Goal: Task Accomplishment & Management: Use online tool/utility

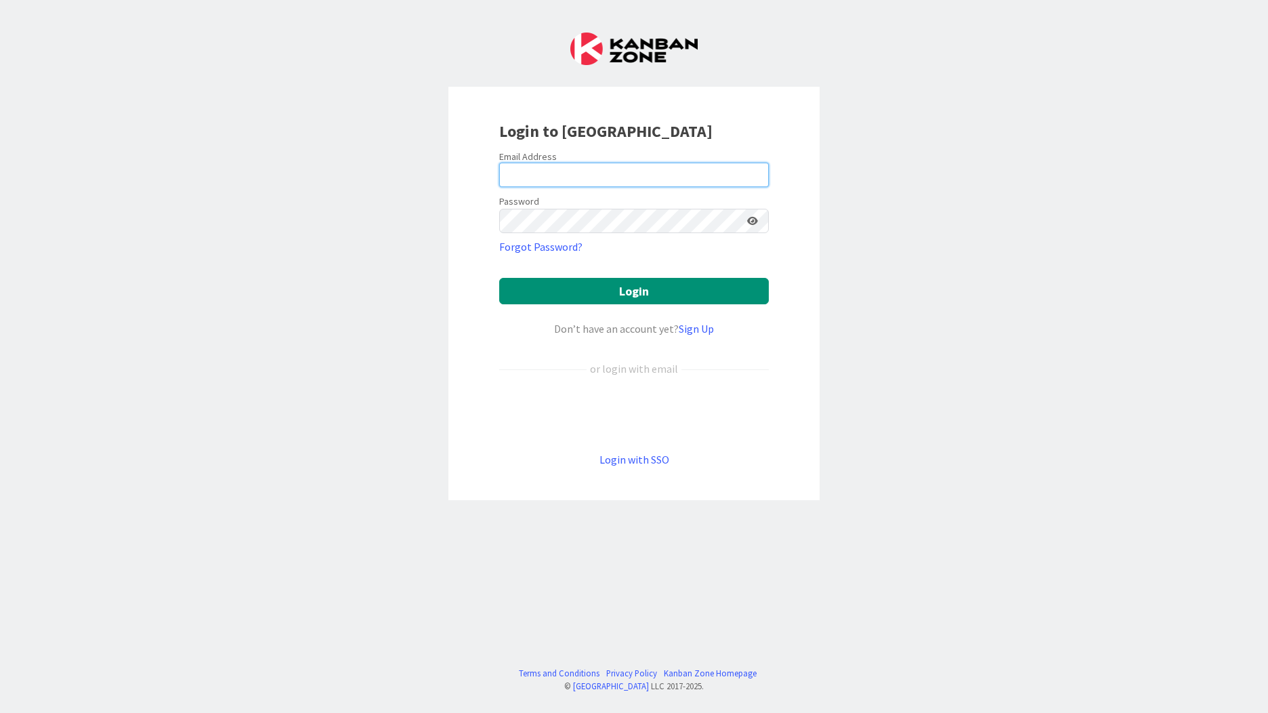
click at [575, 178] on input "email" at bounding box center [634, 175] width 270 height 24
type input "[EMAIL_ADDRESS][PERSON_NAME][DOMAIN_NAME]"
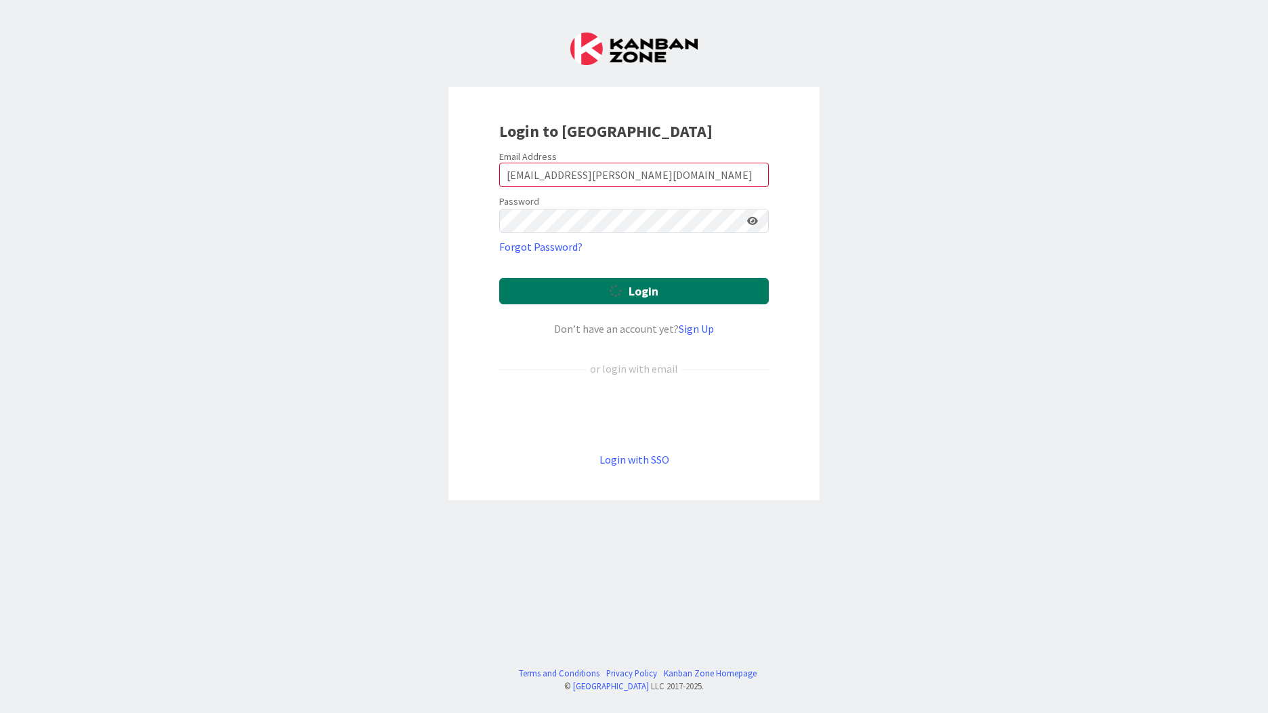
click at [685, 297] on button "Login" at bounding box center [634, 291] width 270 height 26
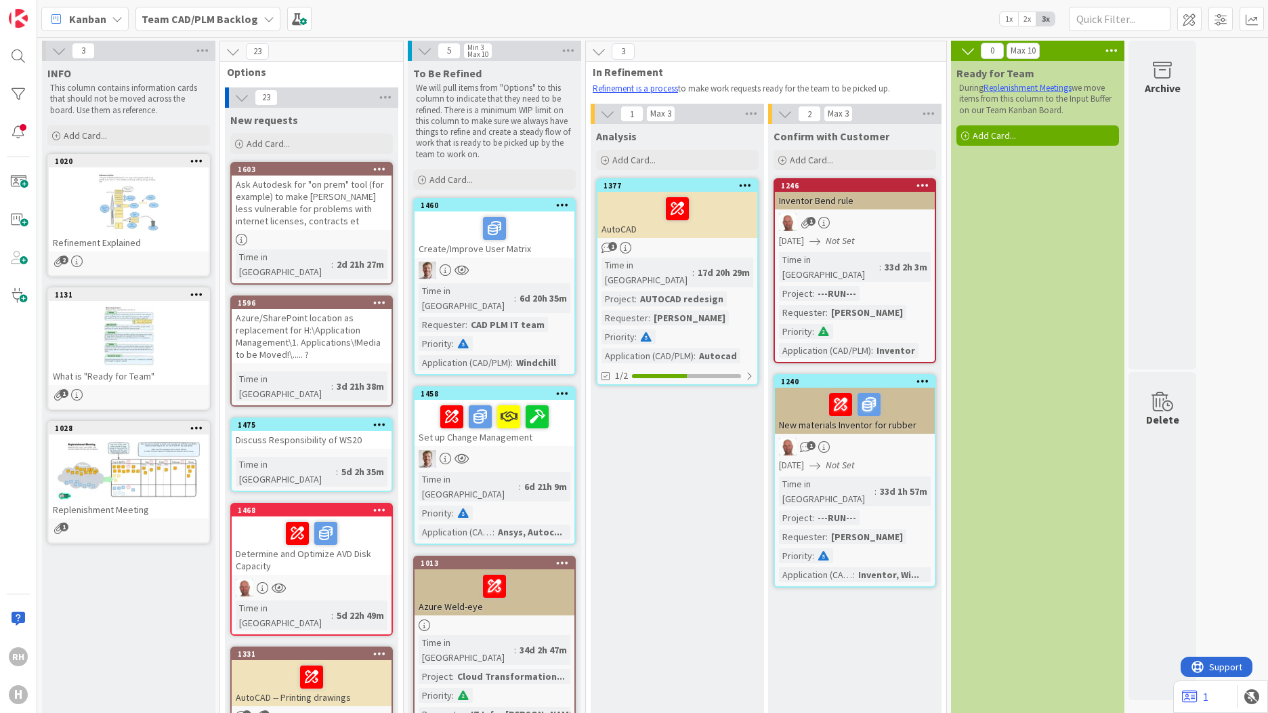
click at [72, 18] on span "Kanban" at bounding box center [87, 19] width 37 height 16
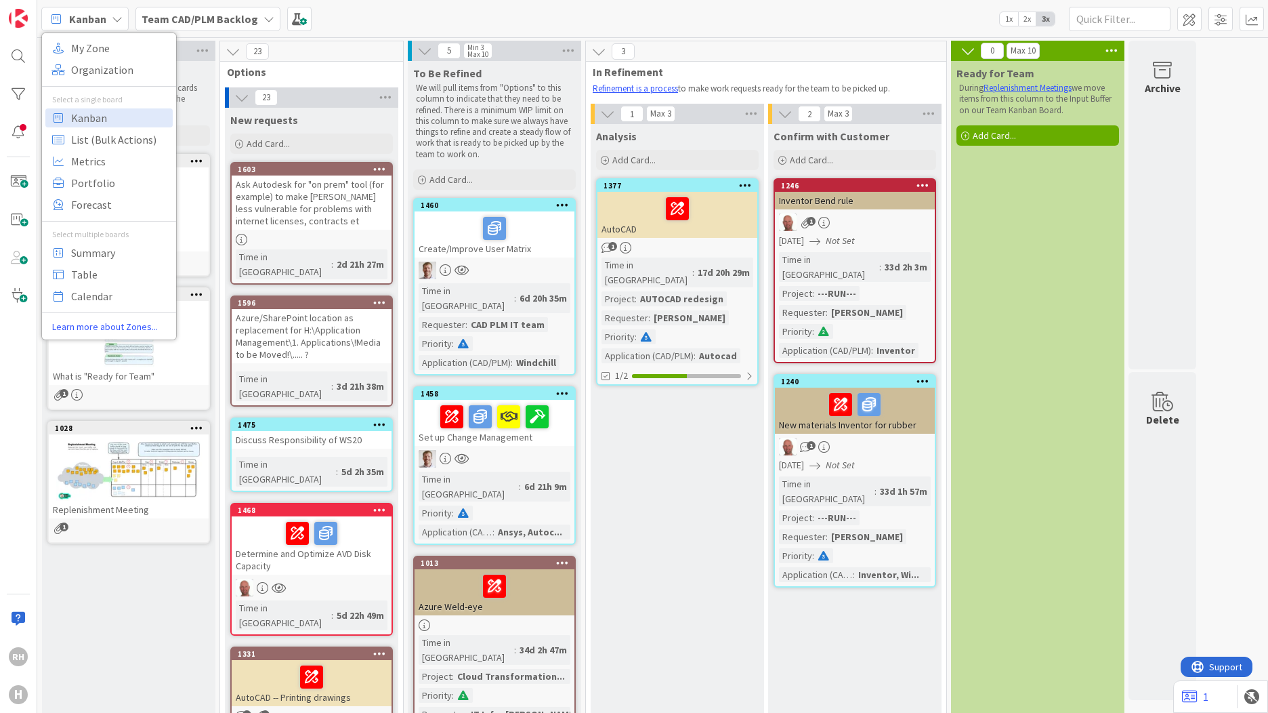
click at [73, 18] on span "Kanban" at bounding box center [87, 19] width 37 height 16
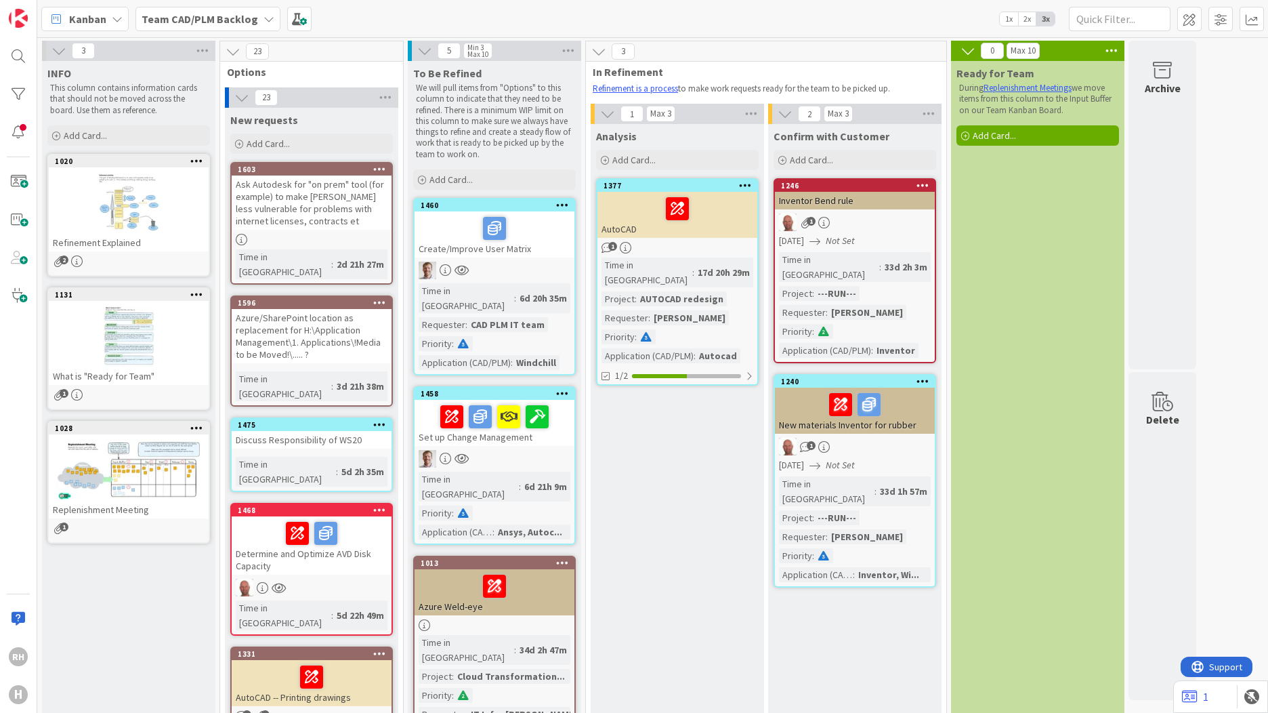
click at [53, 19] on icon at bounding box center [56, 19] width 18 height 18
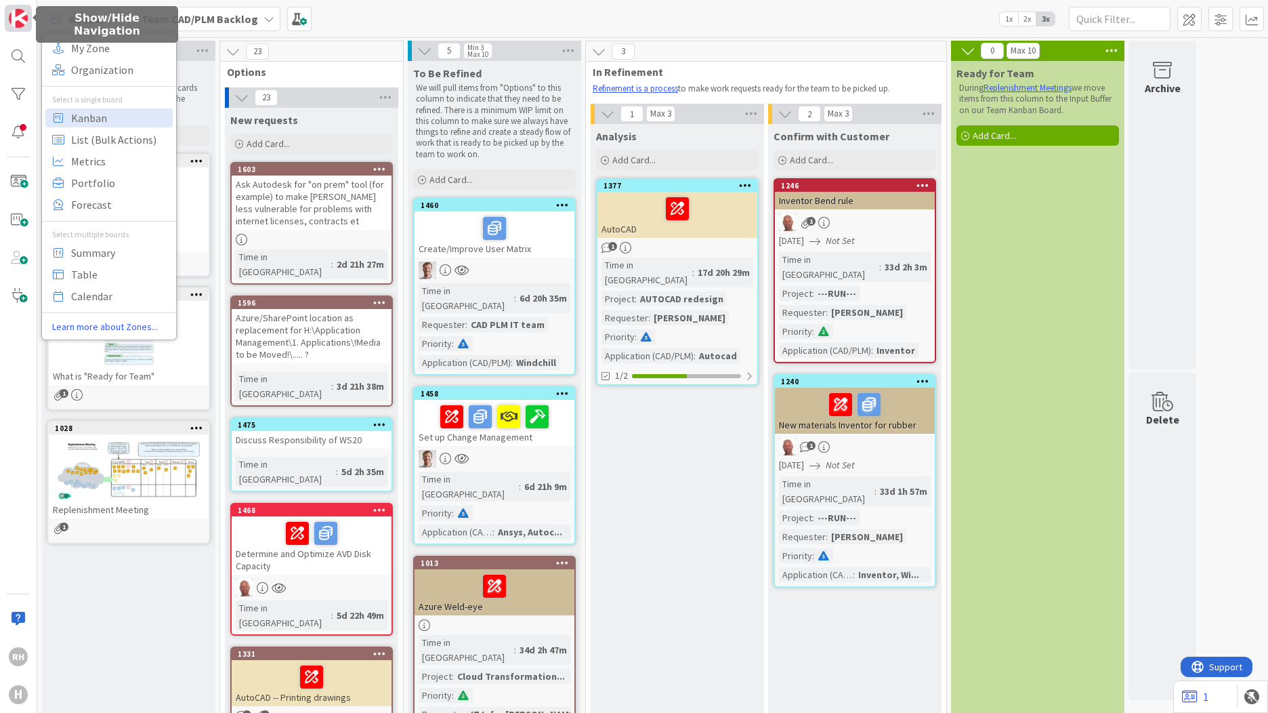
click at [20, 18] on img at bounding box center [18, 18] width 19 height 19
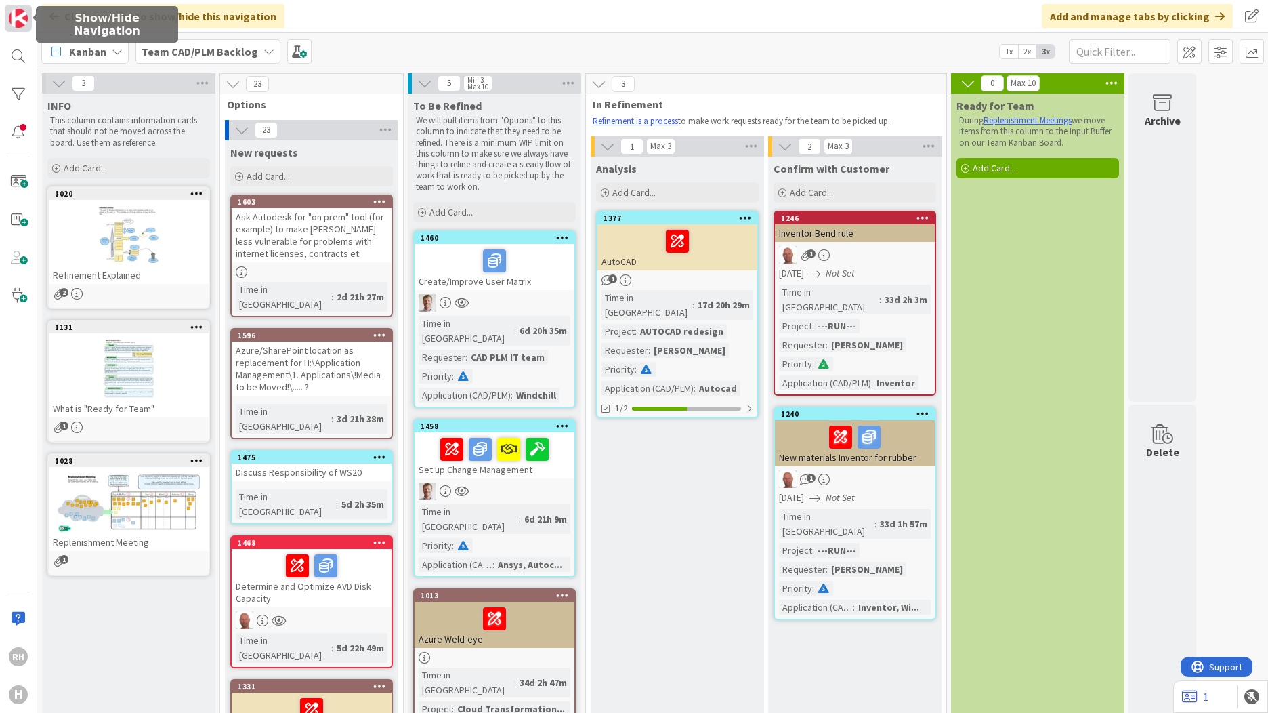
click at [20, 18] on img at bounding box center [18, 18] width 19 height 19
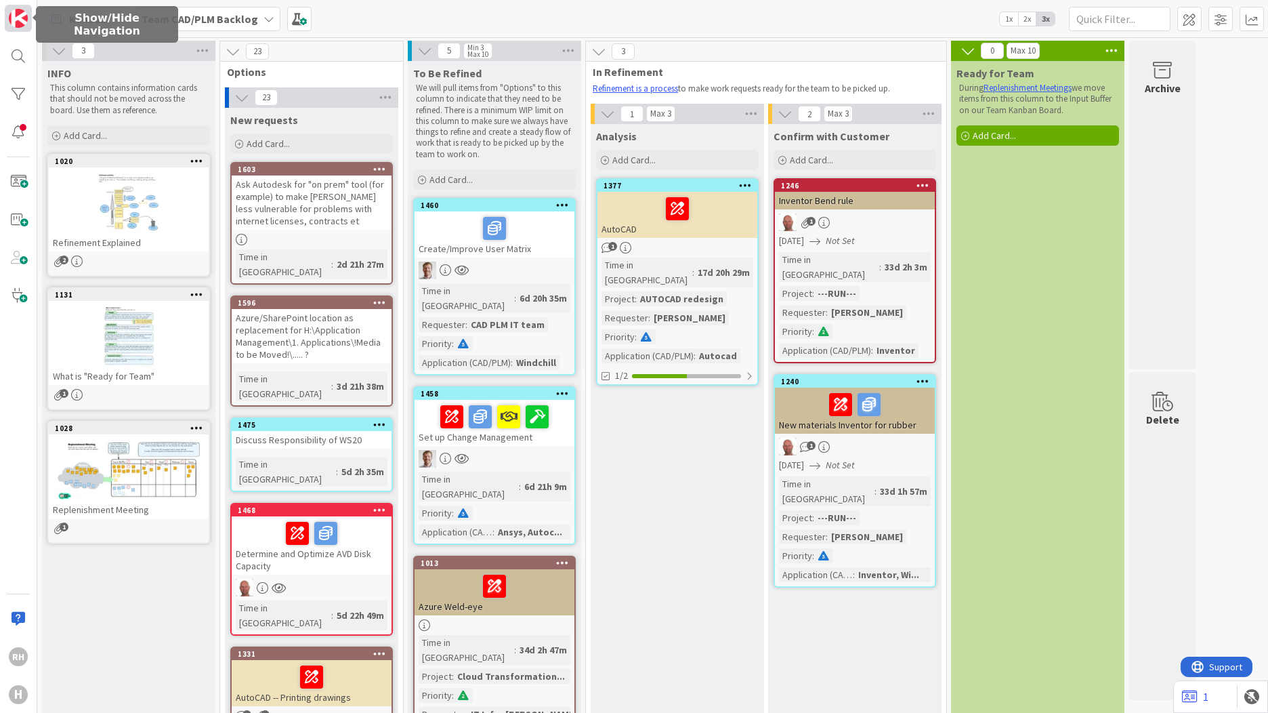
click at [20, 18] on img at bounding box center [18, 18] width 19 height 19
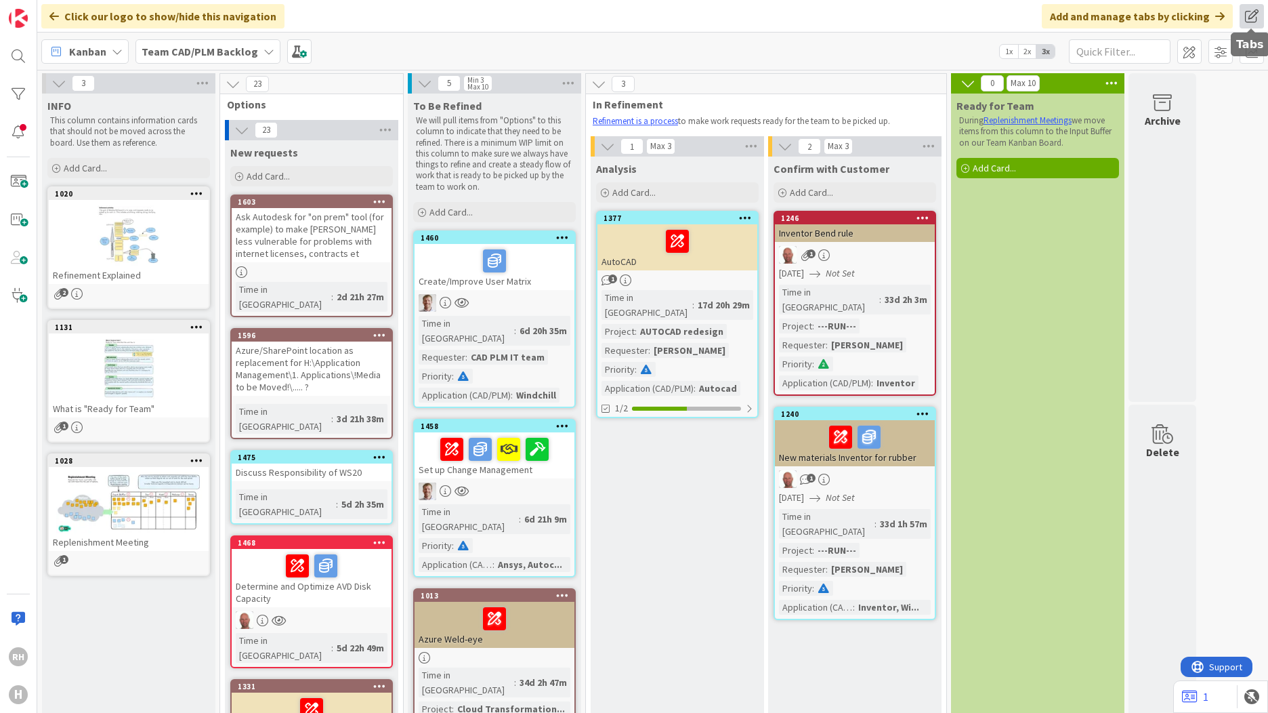
click at [1251, 9] on span at bounding box center [1252, 16] width 24 height 24
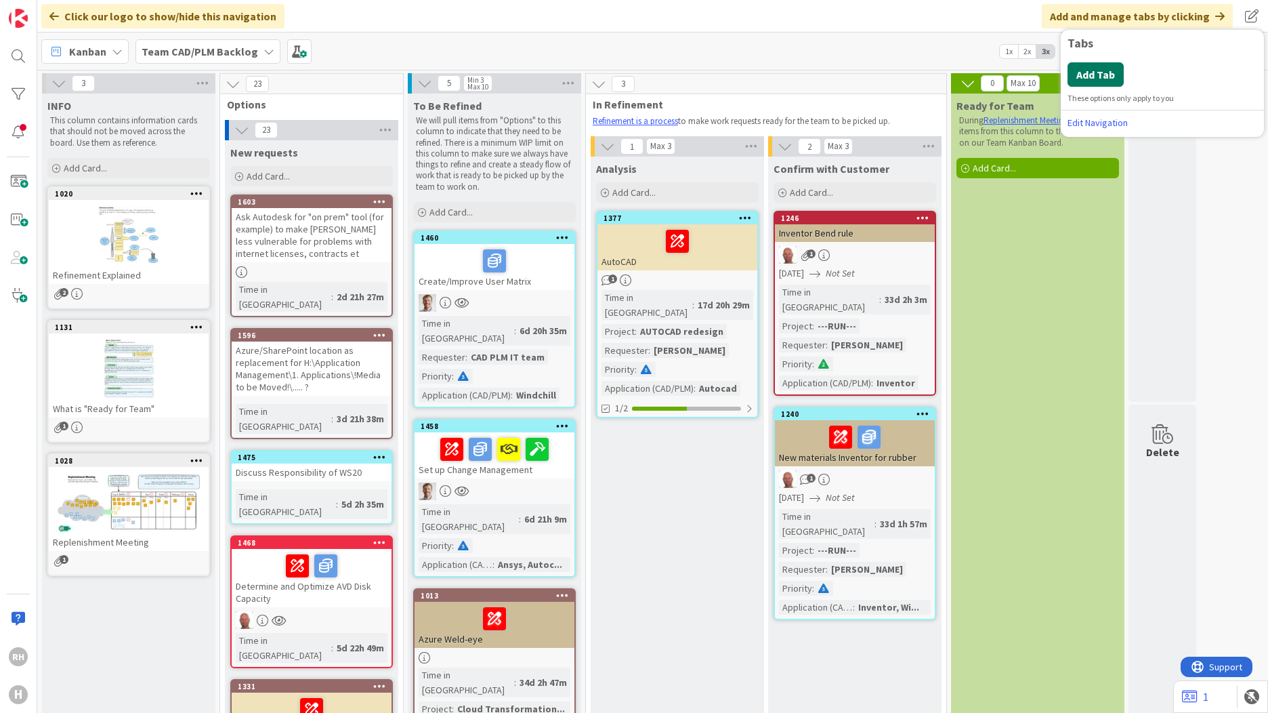
click at [1117, 66] on button "Add Tab" at bounding box center [1096, 74] width 56 height 24
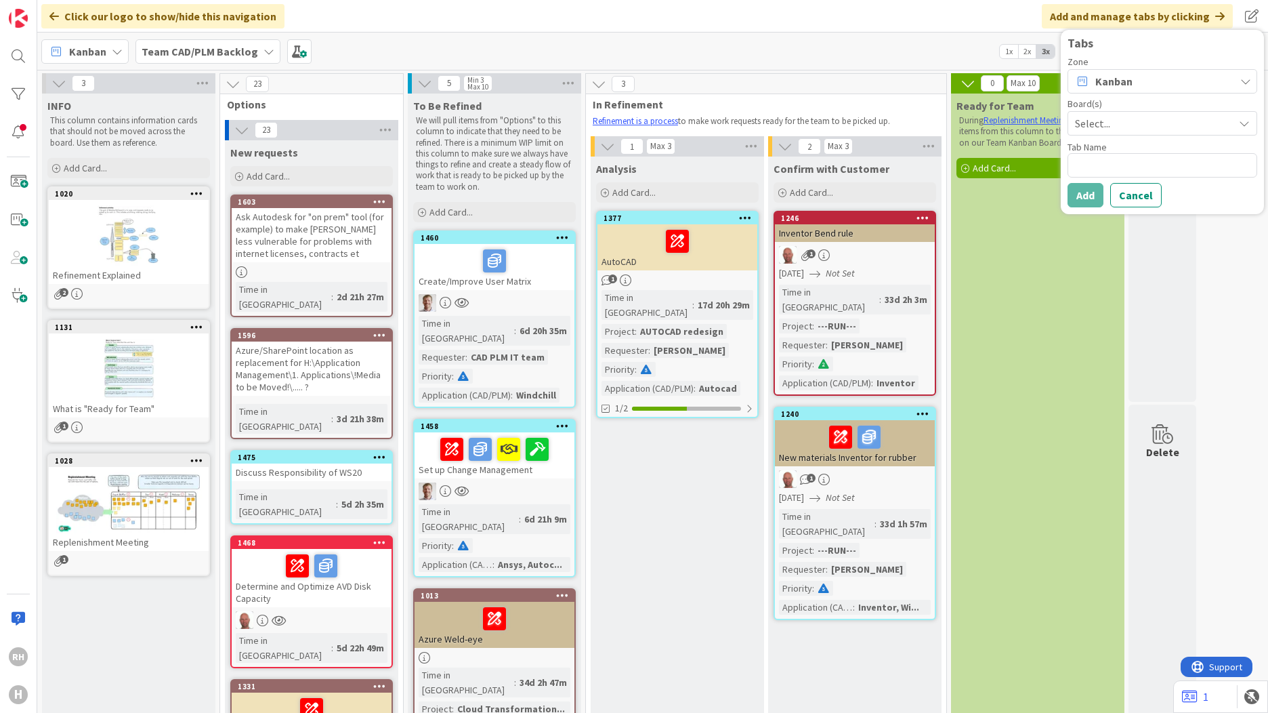
click at [1116, 122] on span "Select..." at bounding box center [1151, 123] width 152 height 19
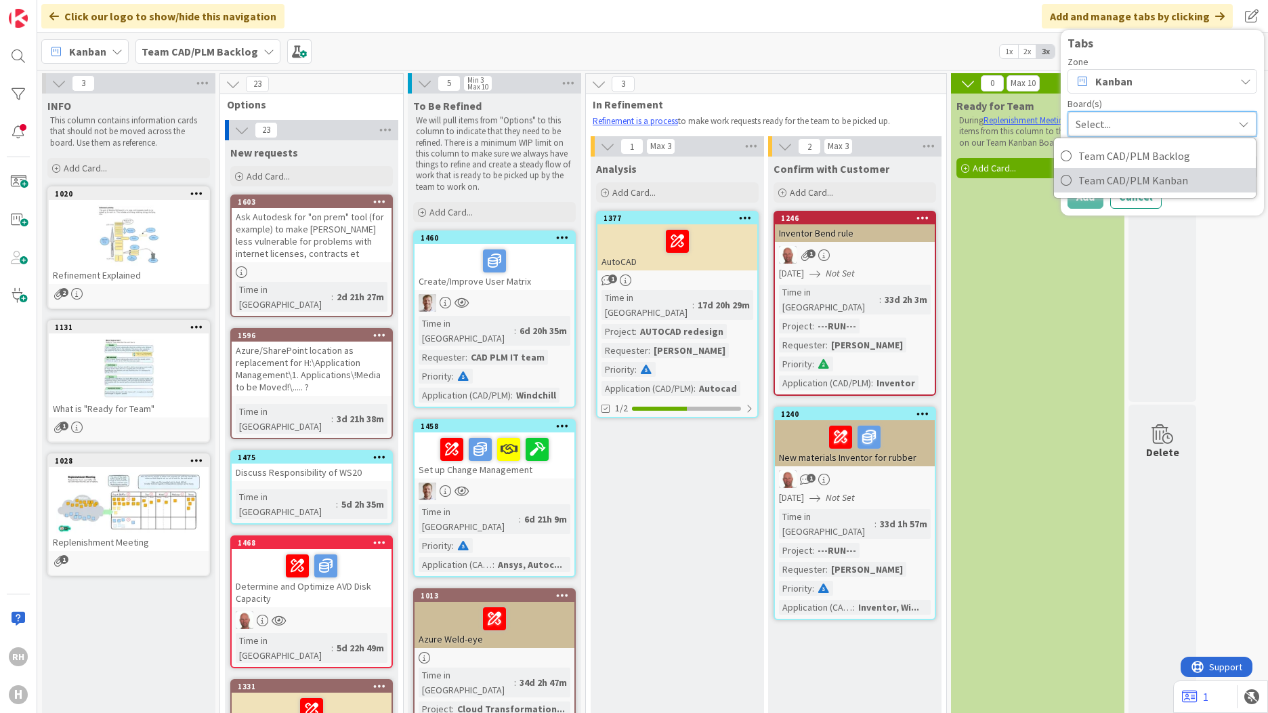
click at [1128, 173] on span "Team CAD/PLM Kanban" at bounding box center [1164, 180] width 171 height 20
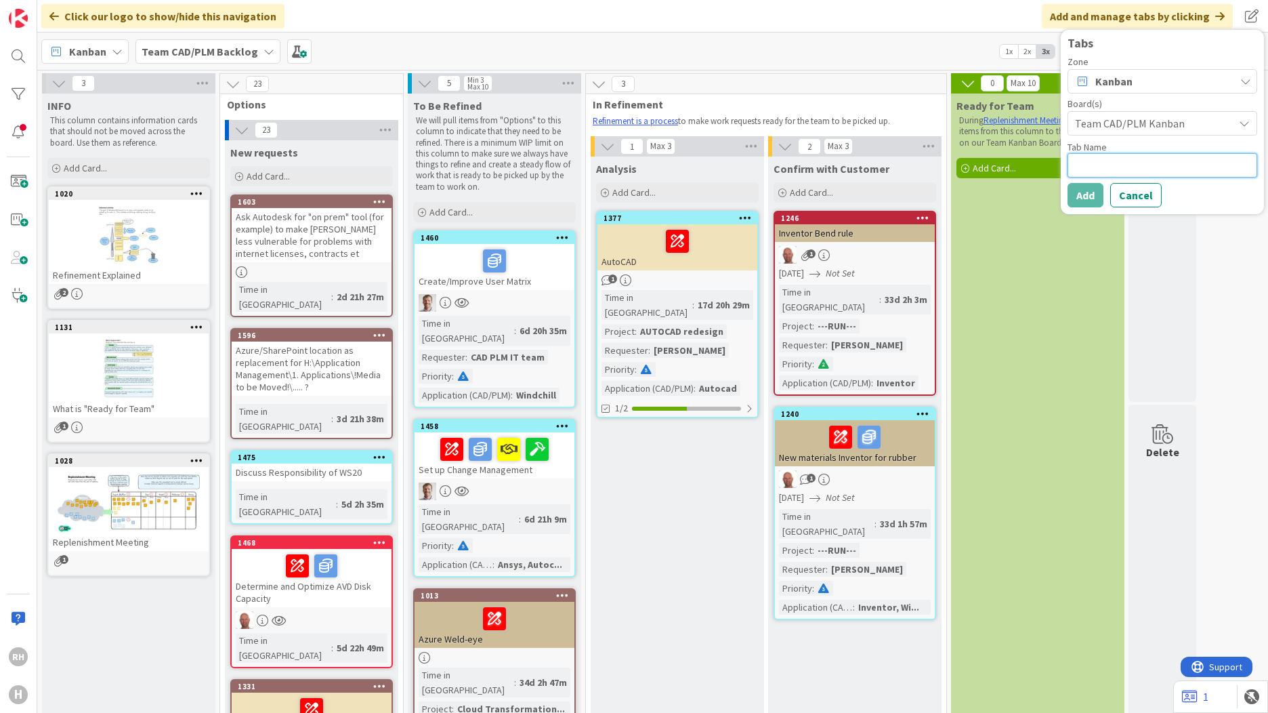
click at [1123, 163] on textarea at bounding box center [1163, 165] width 190 height 24
type textarea "x"
type textarea "L"
type textarea "x"
type textarea "LK"
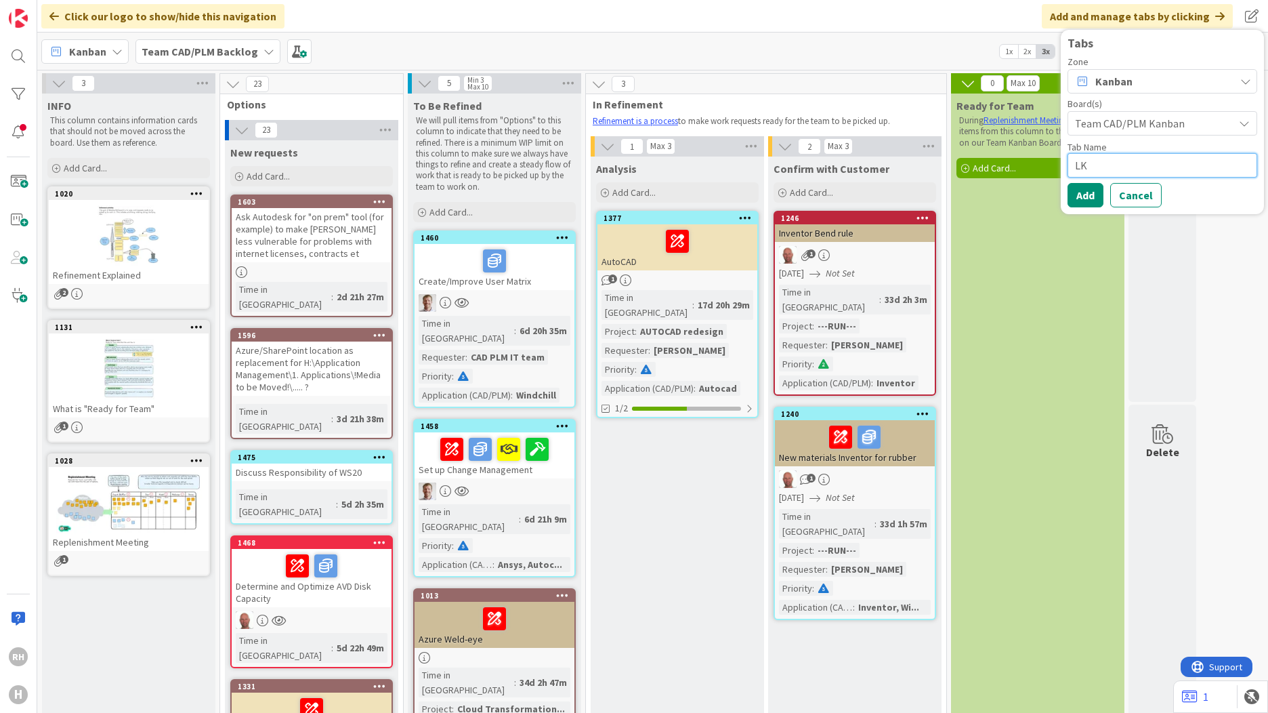
type textarea "x"
type textarea "L"
type textarea "x"
type textarea "K"
type textarea "x"
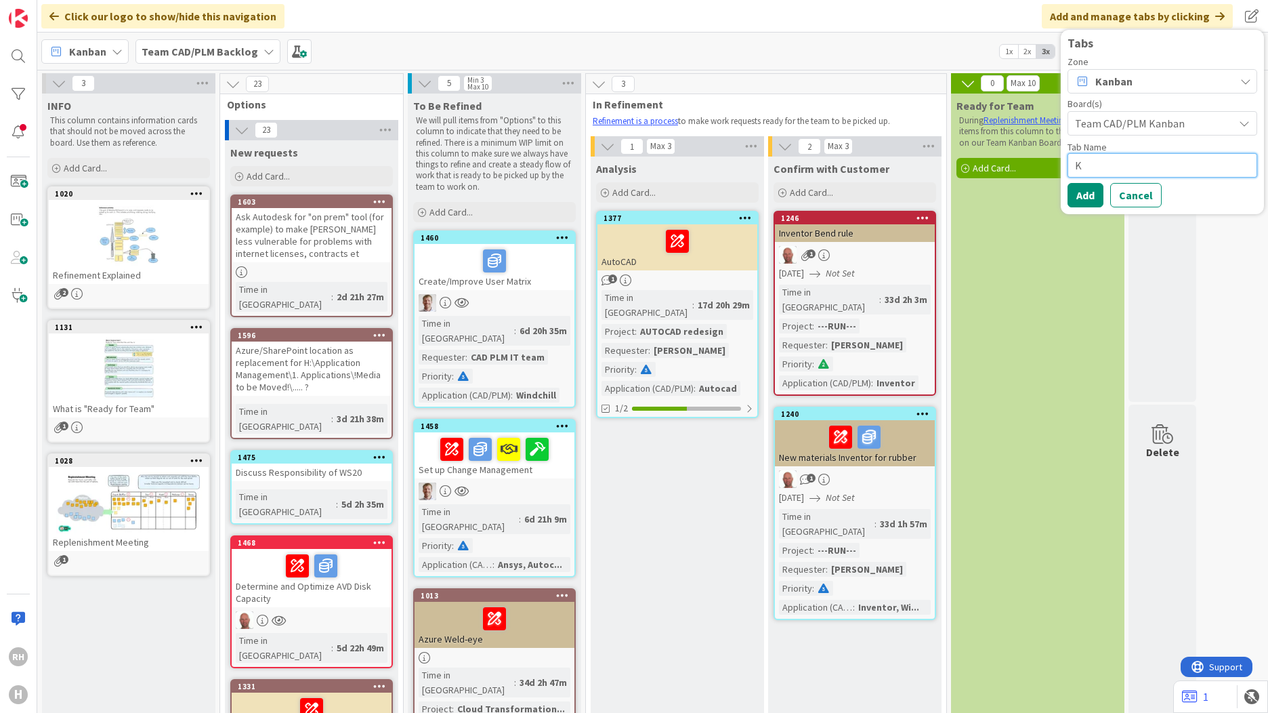
type textarea "Ka"
type textarea "x"
type textarea "[PERSON_NAME]"
type textarea "x"
type textarea "Kanb"
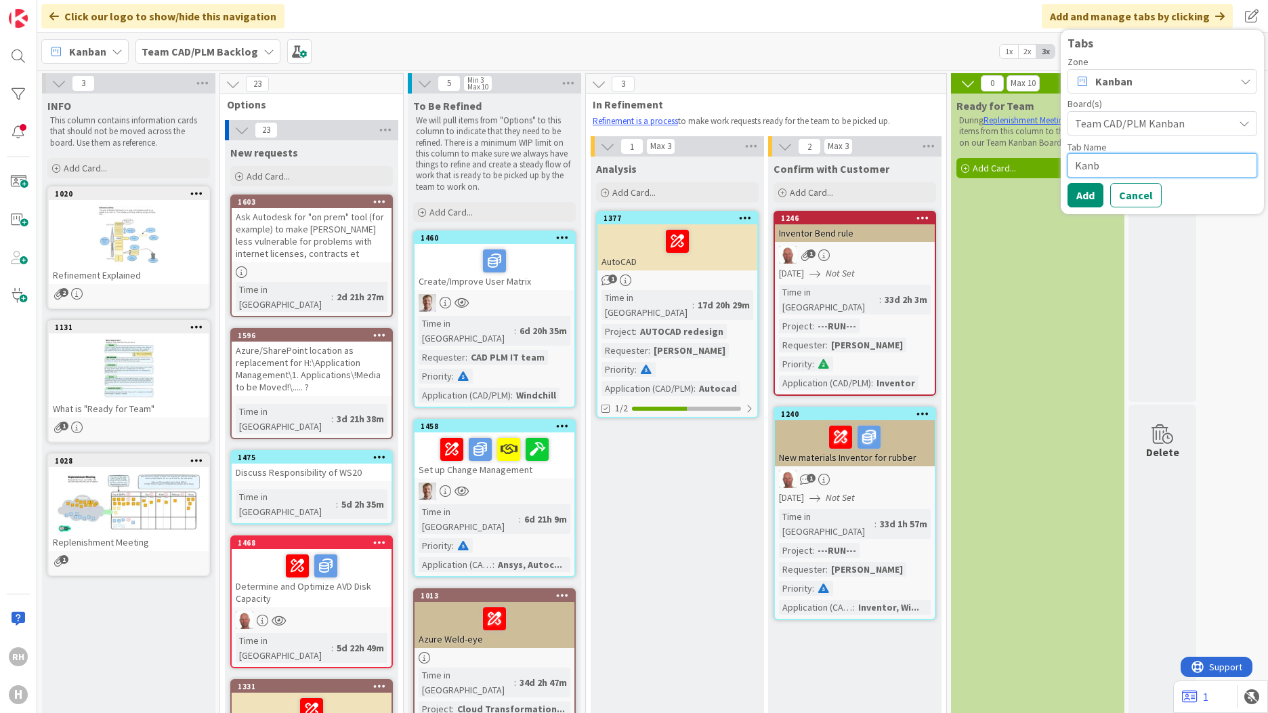
type textarea "x"
type textarea "Kanba"
type textarea "x"
type textarea "Kanban"
click at [1090, 191] on button "Add" at bounding box center [1086, 195] width 36 height 24
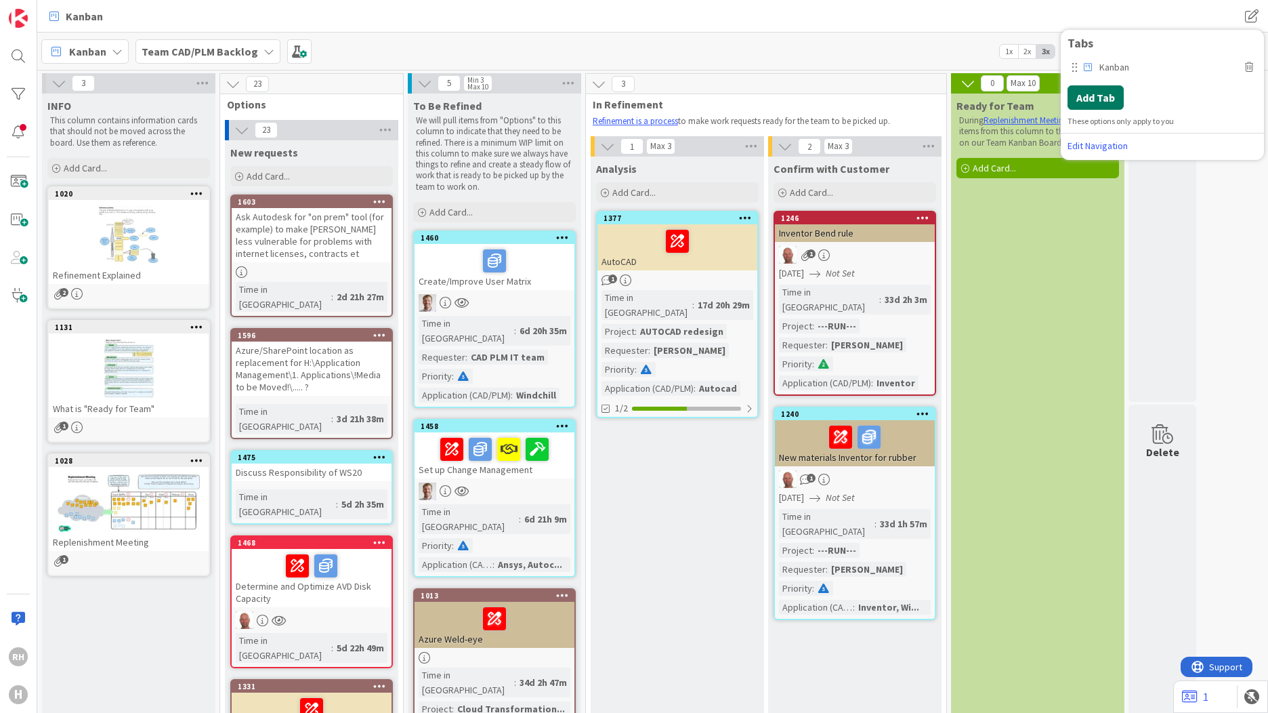
click at [1108, 99] on button "Add Tab" at bounding box center [1096, 97] width 56 height 24
click at [1113, 124] on span "Select..." at bounding box center [1151, 123] width 152 height 19
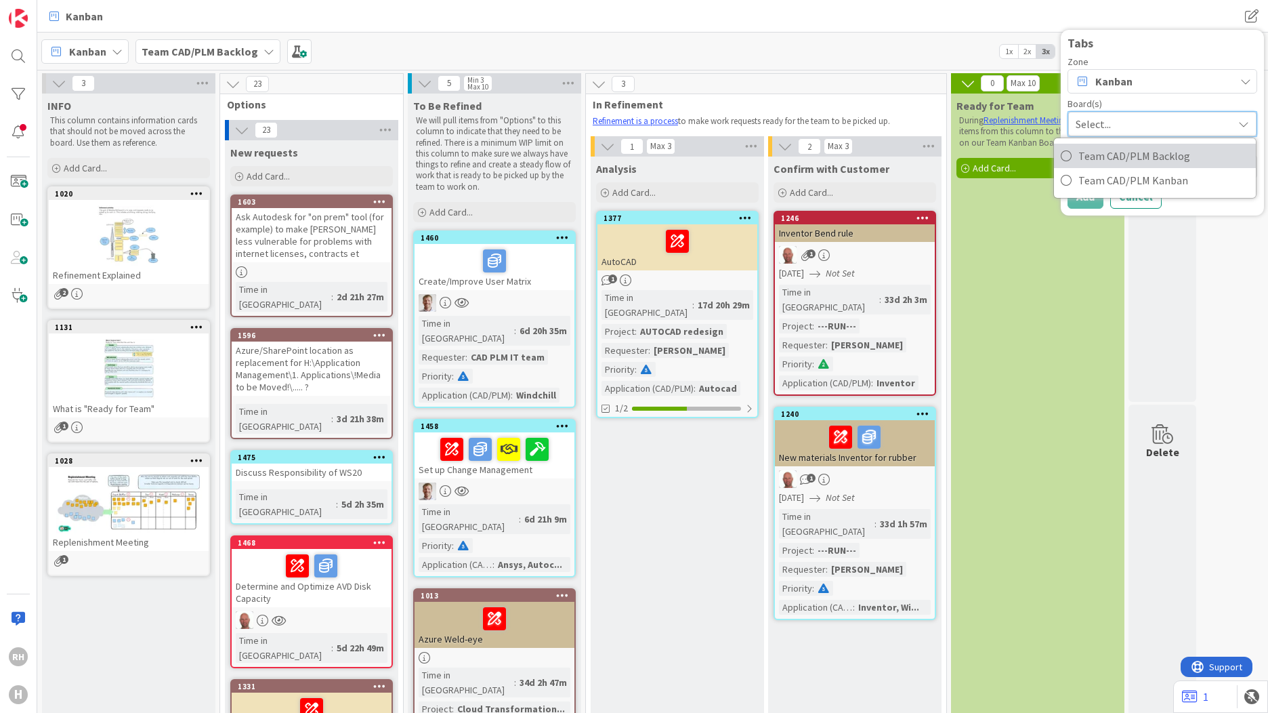
click at [1113, 160] on span "Team CAD/PLM Backlog" at bounding box center [1164, 156] width 171 height 20
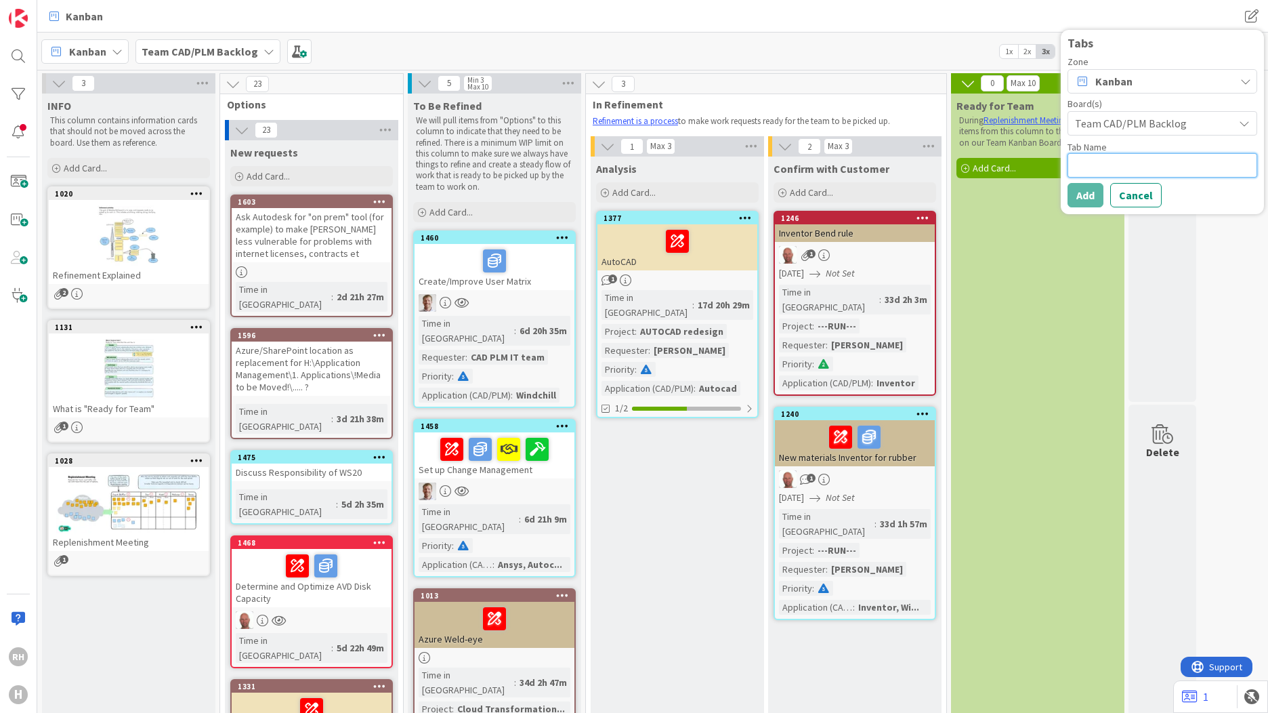
click at [1107, 155] on textarea at bounding box center [1163, 165] width 190 height 24
type textarea "x"
type textarea "B"
type textarea "x"
type textarea "Ba"
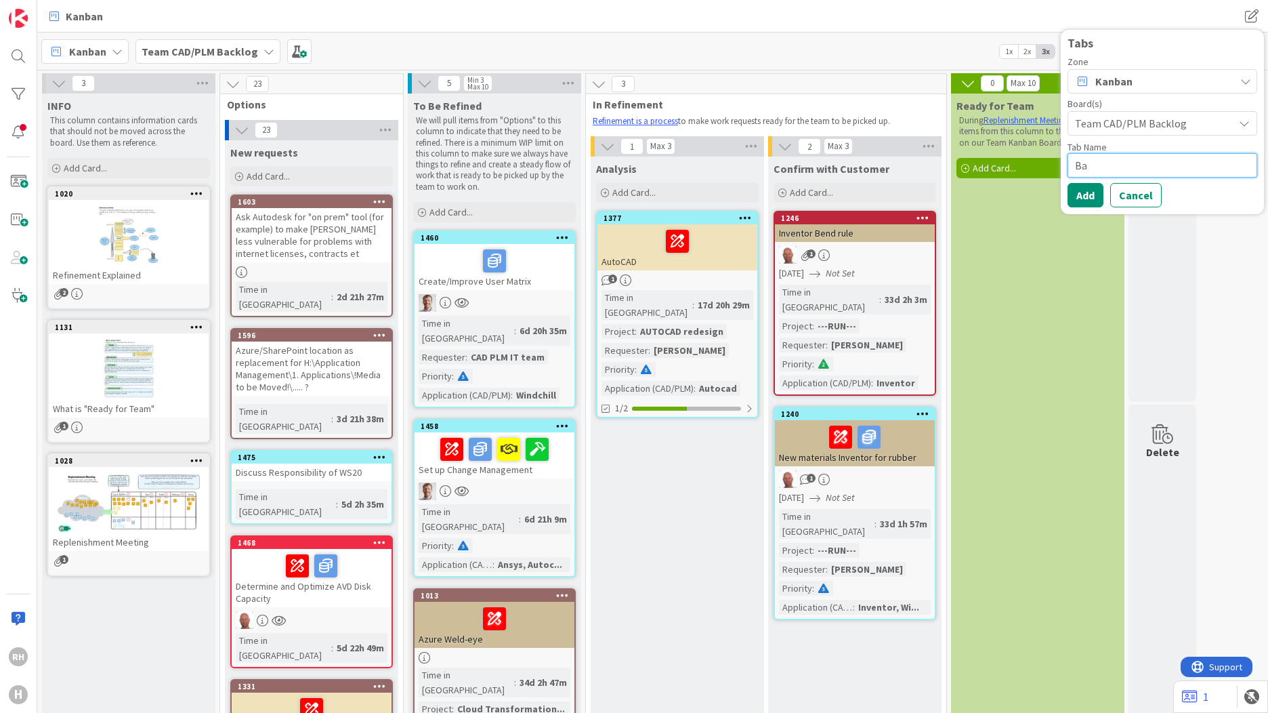
type textarea "x"
type textarea "Bac"
type textarea "x"
type textarea "Back"
type textarea "x"
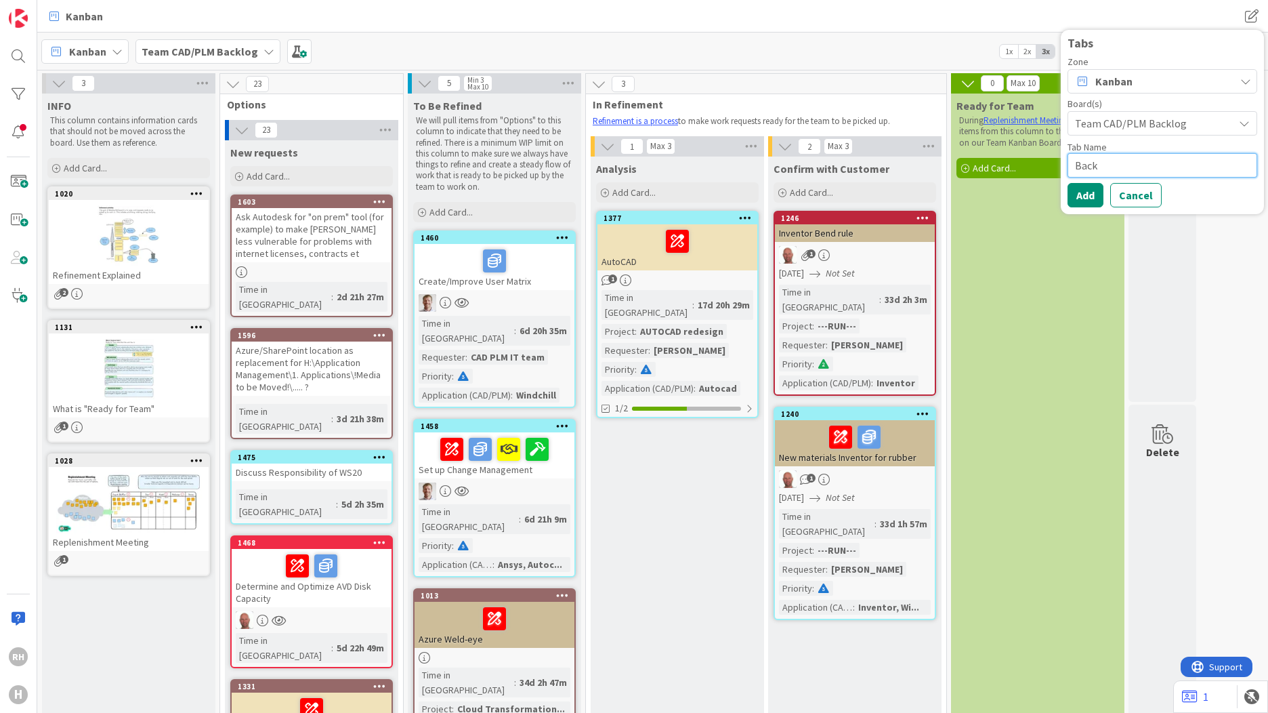
type textarea "Backl"
type textarea "x"
type textarea "Backlo"
type textarea "x"
type textarea "Backlog"
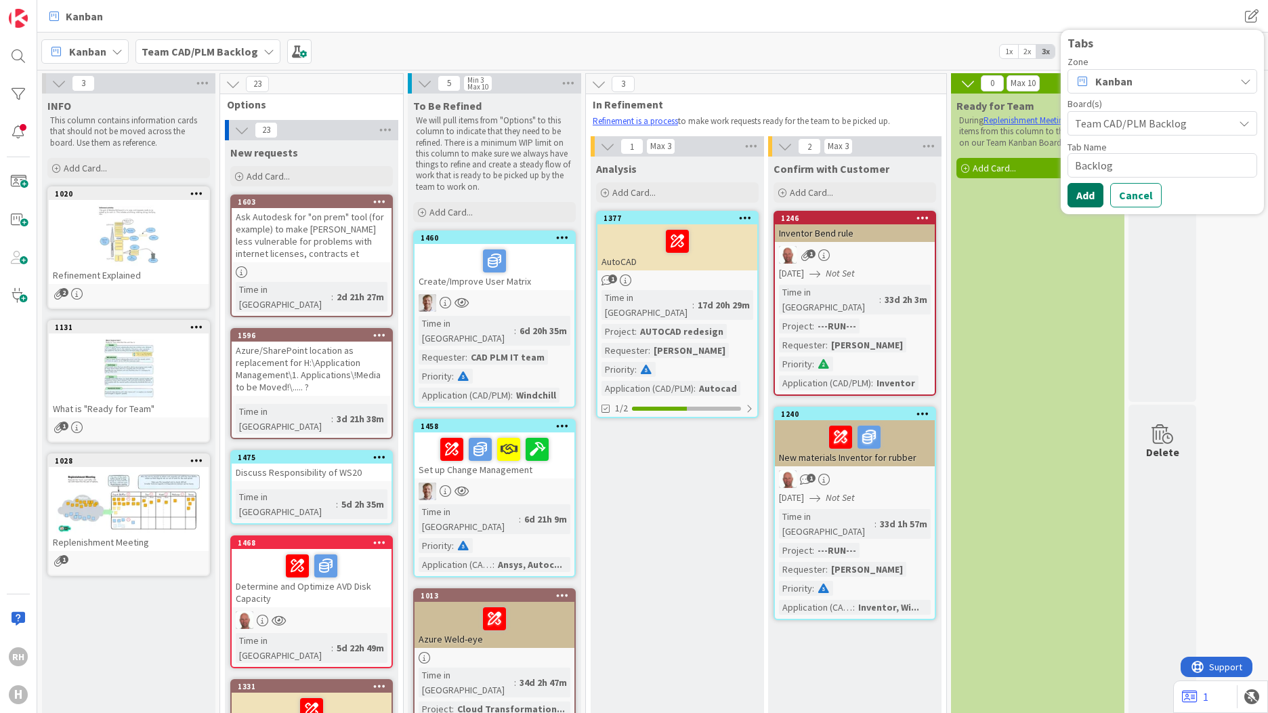
click at [1077, 192] on button "Add" at bounding box center [1086, 195] width 36 height 24
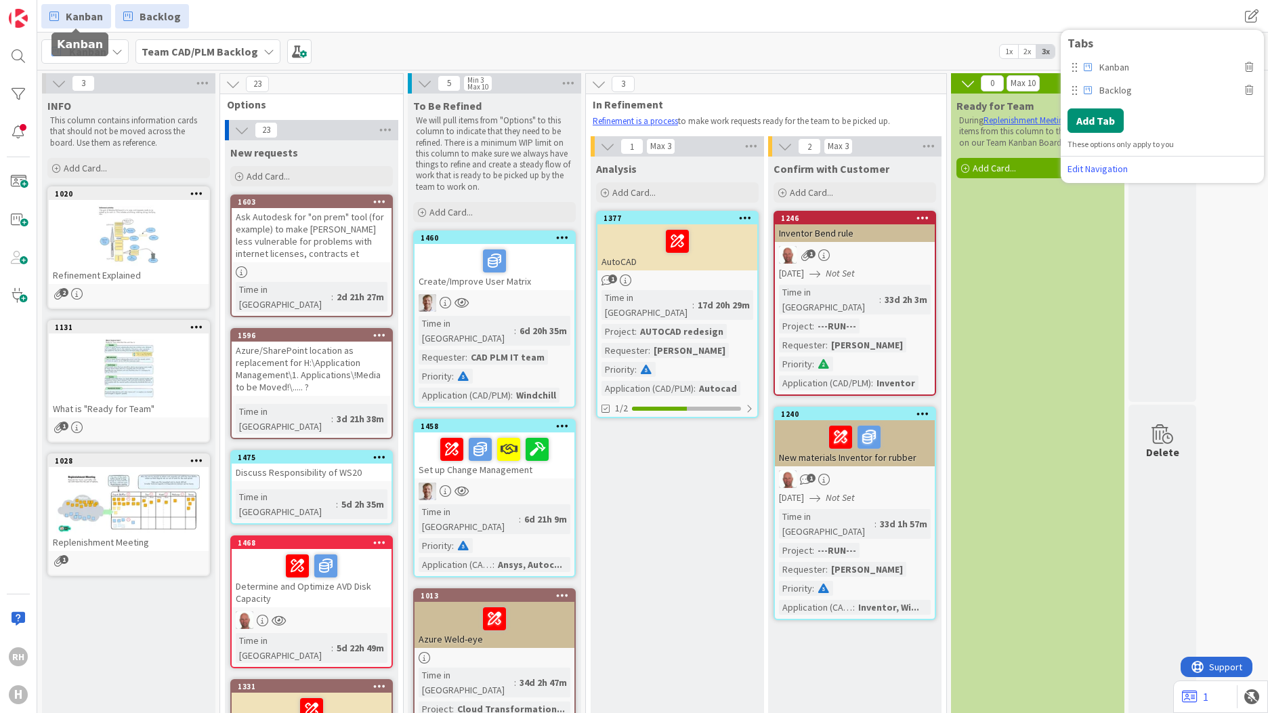
click at [82, 22] on span "Kanban" at bounding box center [84, 16] width 37 height 16
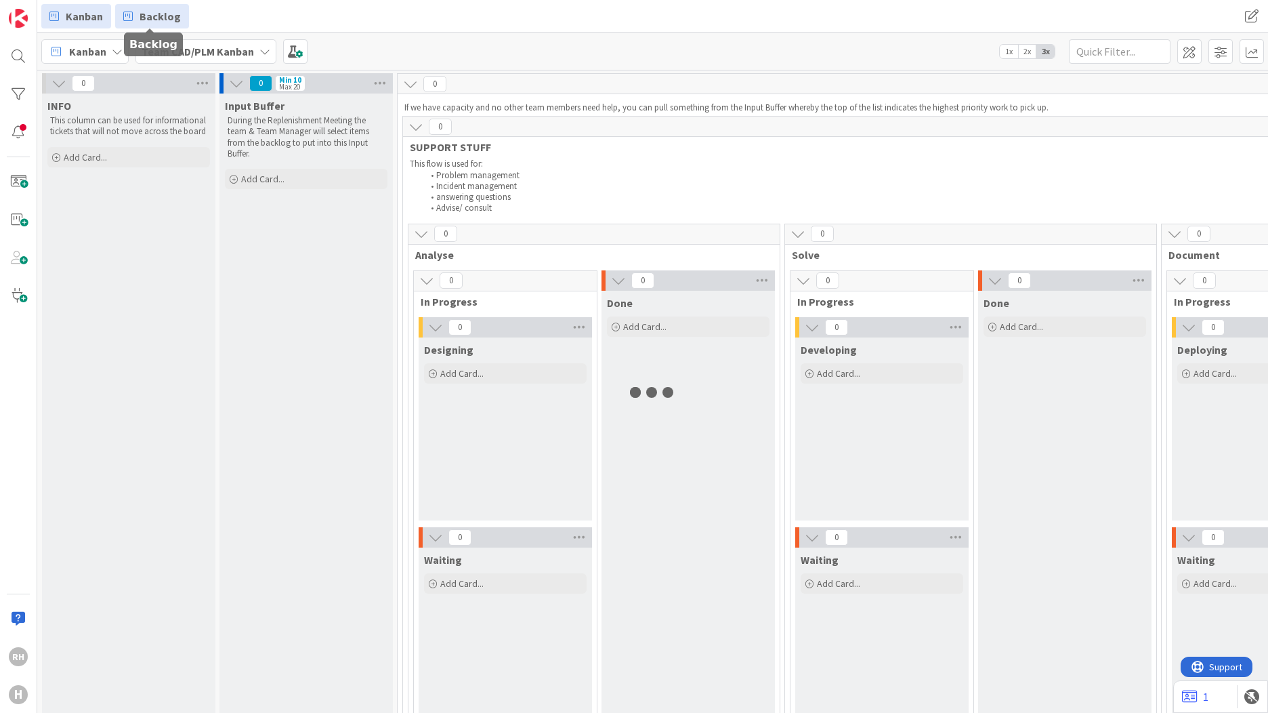
click at [169, 18] on span "Backlog" at bounding box center [160, 16] width 41 height 16
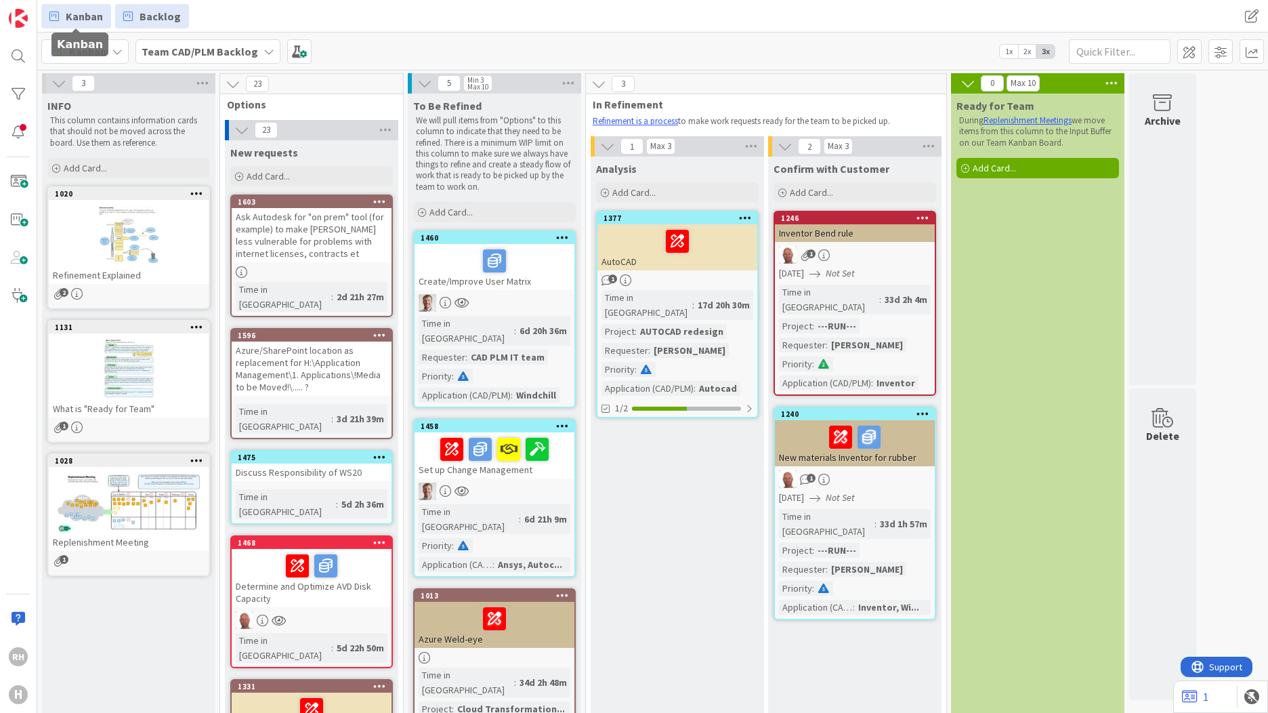
click at [94, 17] on span "Kanban" at bounding box center [84, 16] width 37 height 16
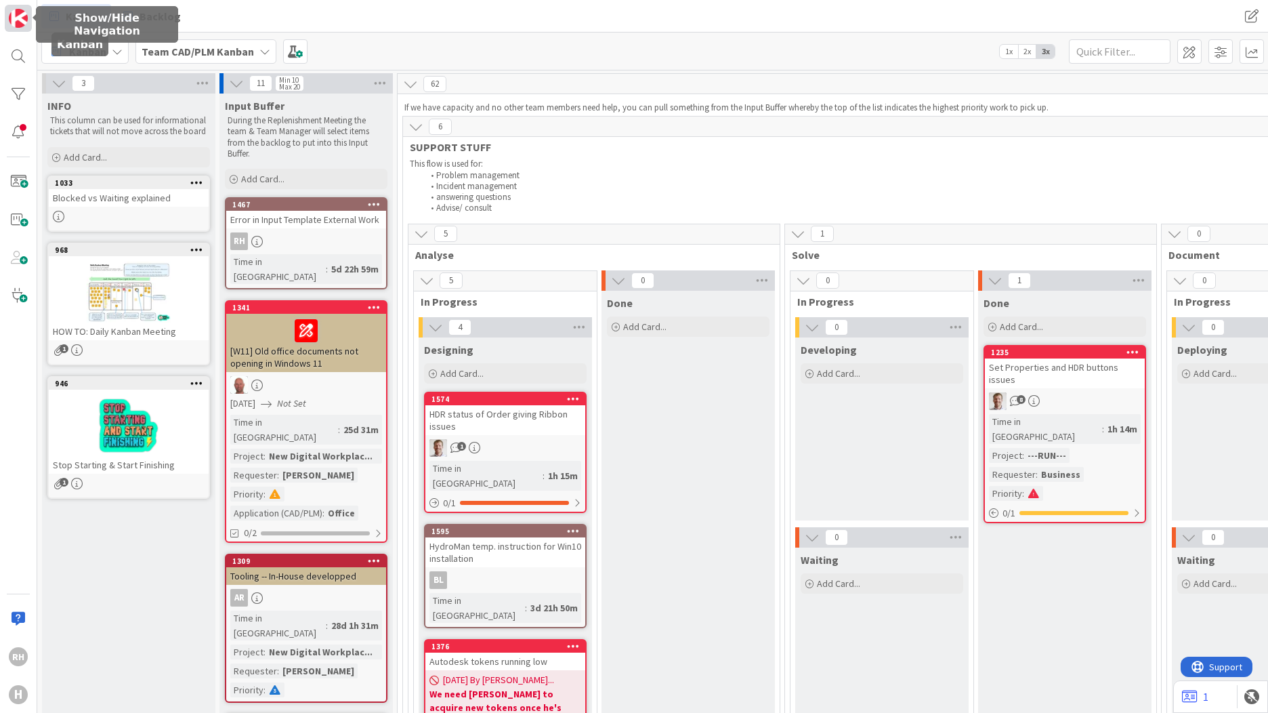
click at [24, 18] on img at bounding box center [18, 18] width 19 height 19
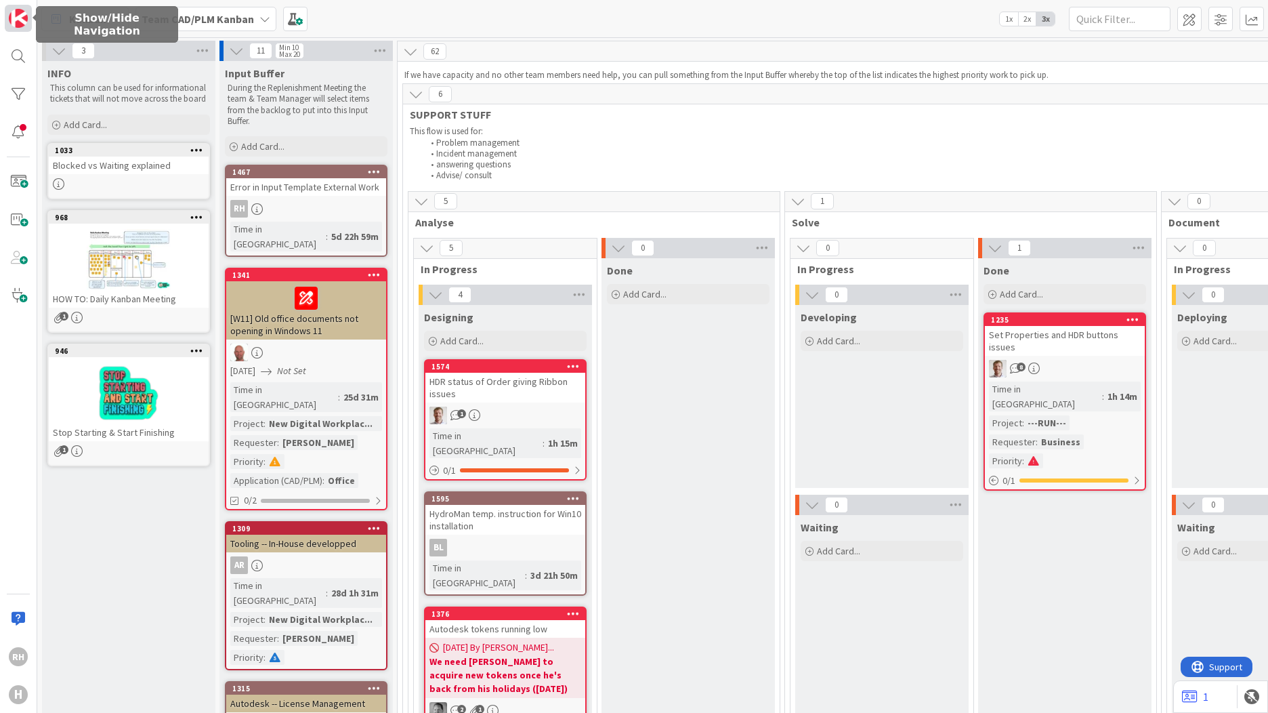
click at [20, 17] on img at bounding box center [18, 18] width 19 height 19
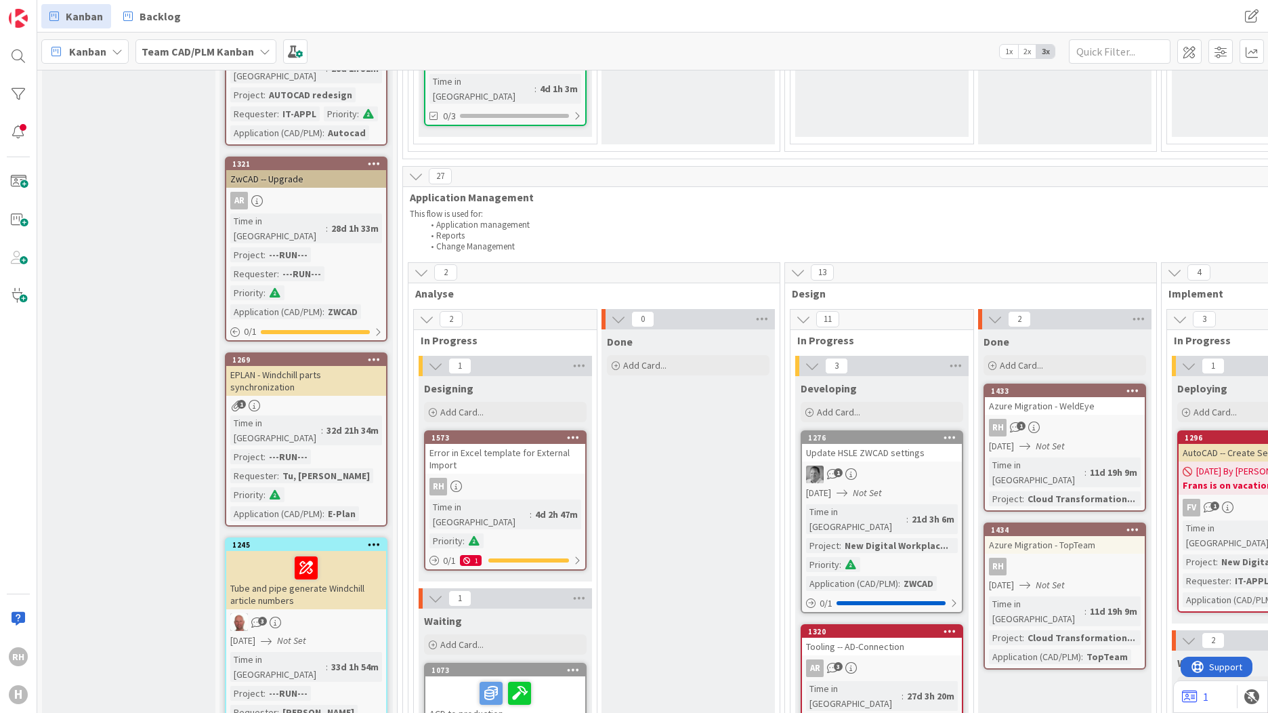
scroll to position [1287, 0]
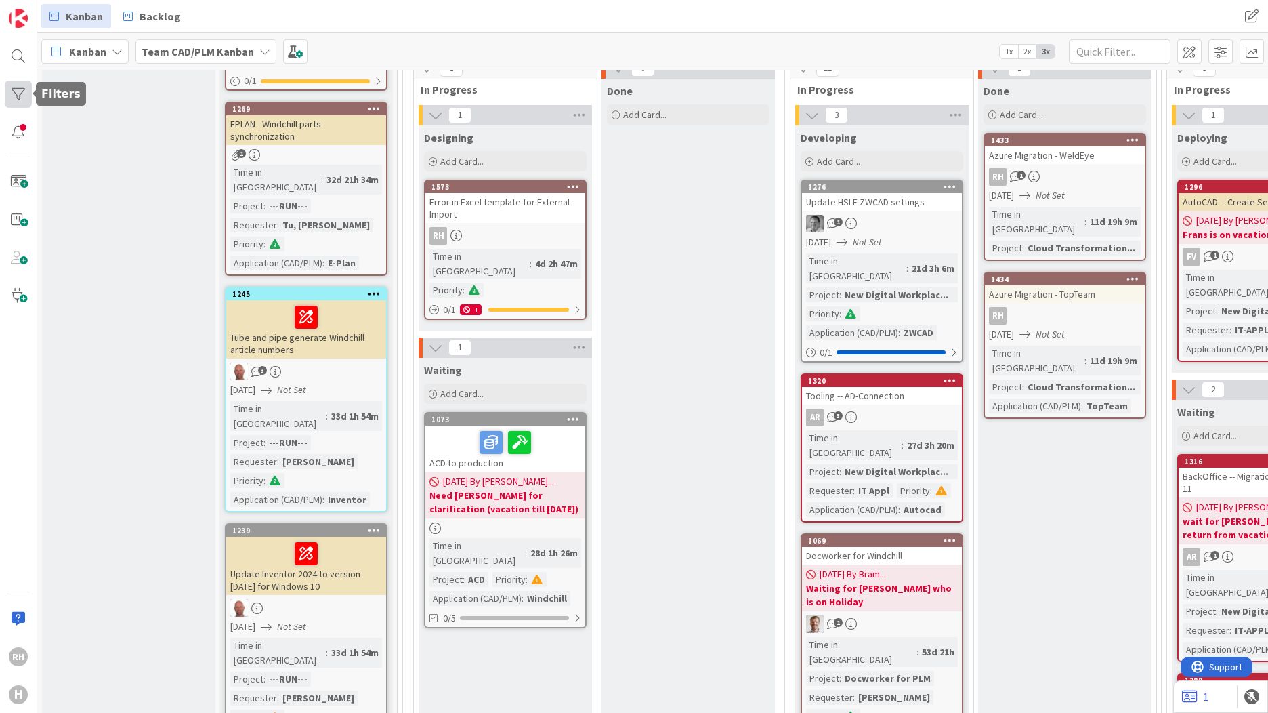
click at [18, 91] on div at bounding box center [18, 94] width 27 height 27
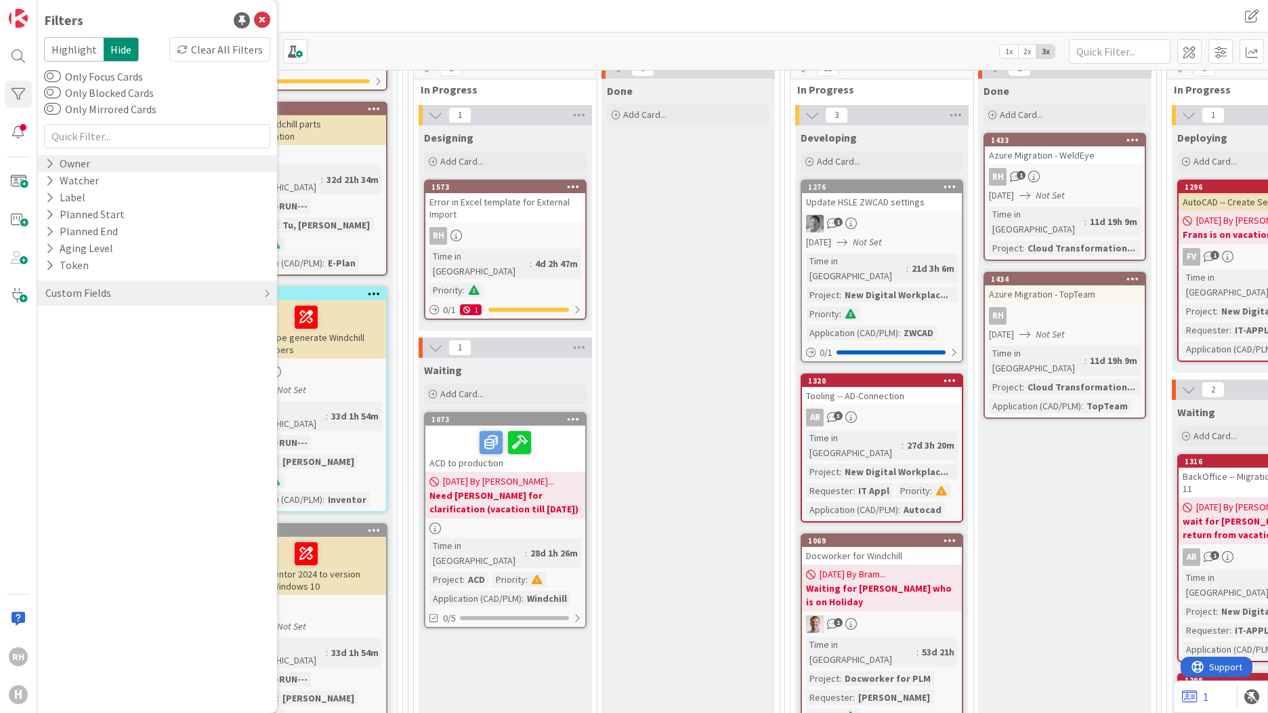
click at [91, 157] on div "Owner" at bounding box center [157, 163] width 240 height 17
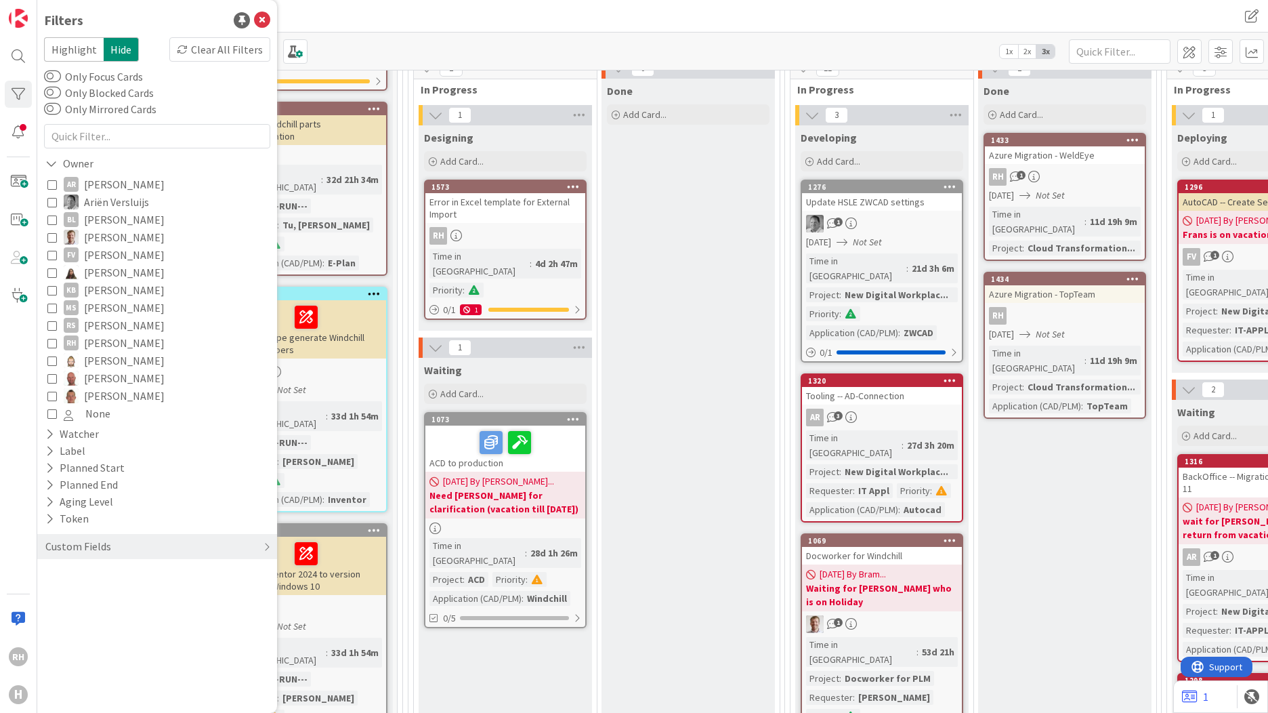
click at [109, 341] on span "[PERSON_NAME]" at bounding box center [124, 343] width 81 height 18
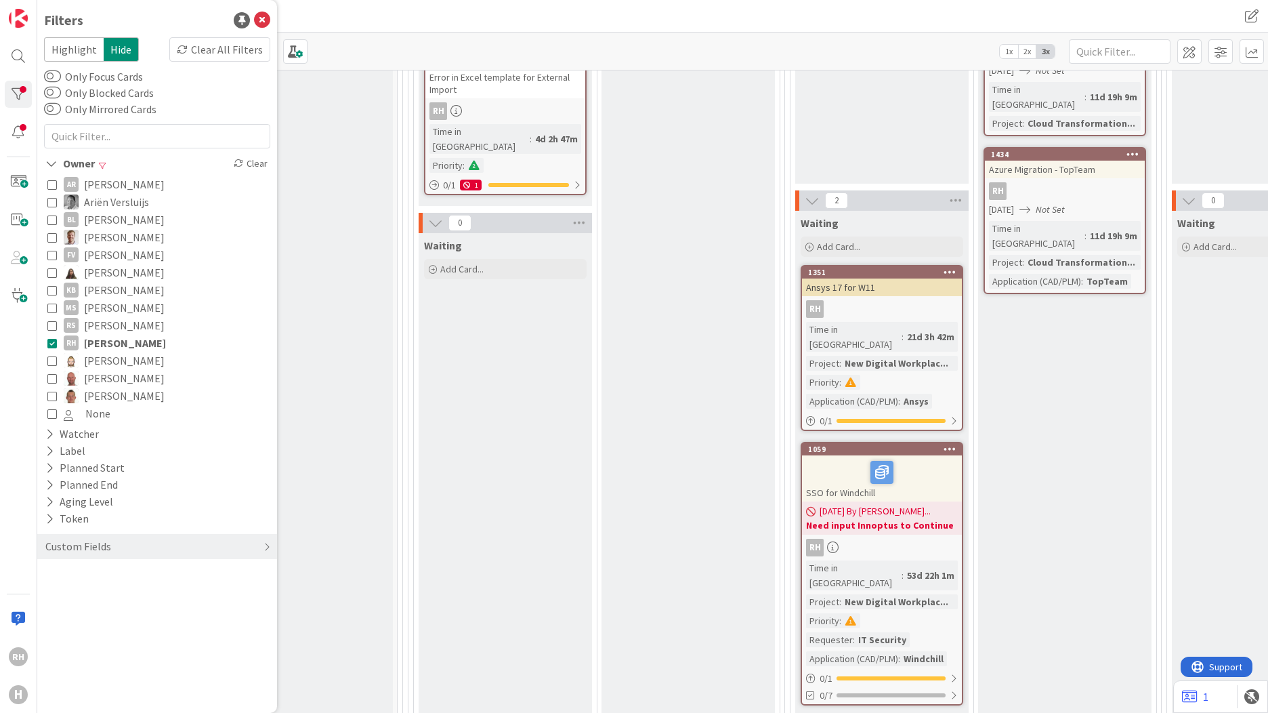
scroll to position [678, 0]
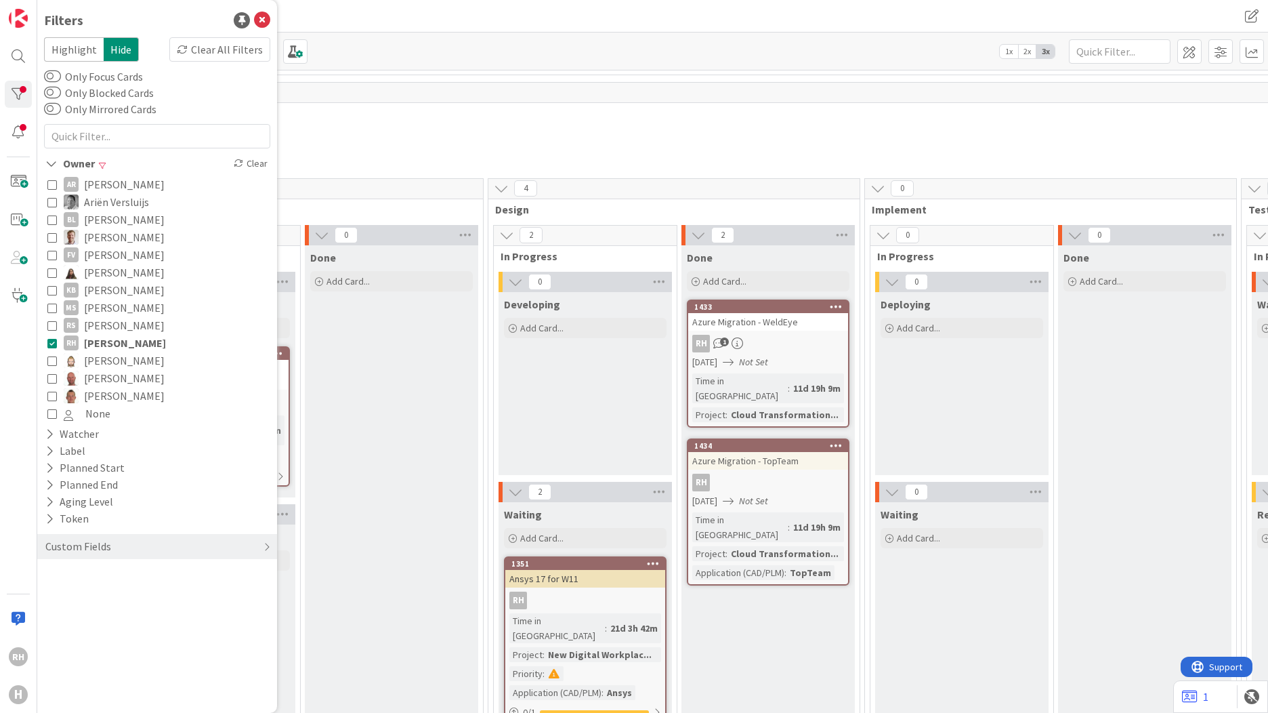
drag, startPoint x: 786, startPoint y: 394, endPoint x: 860, endPoint y: 394, distance: 73.9
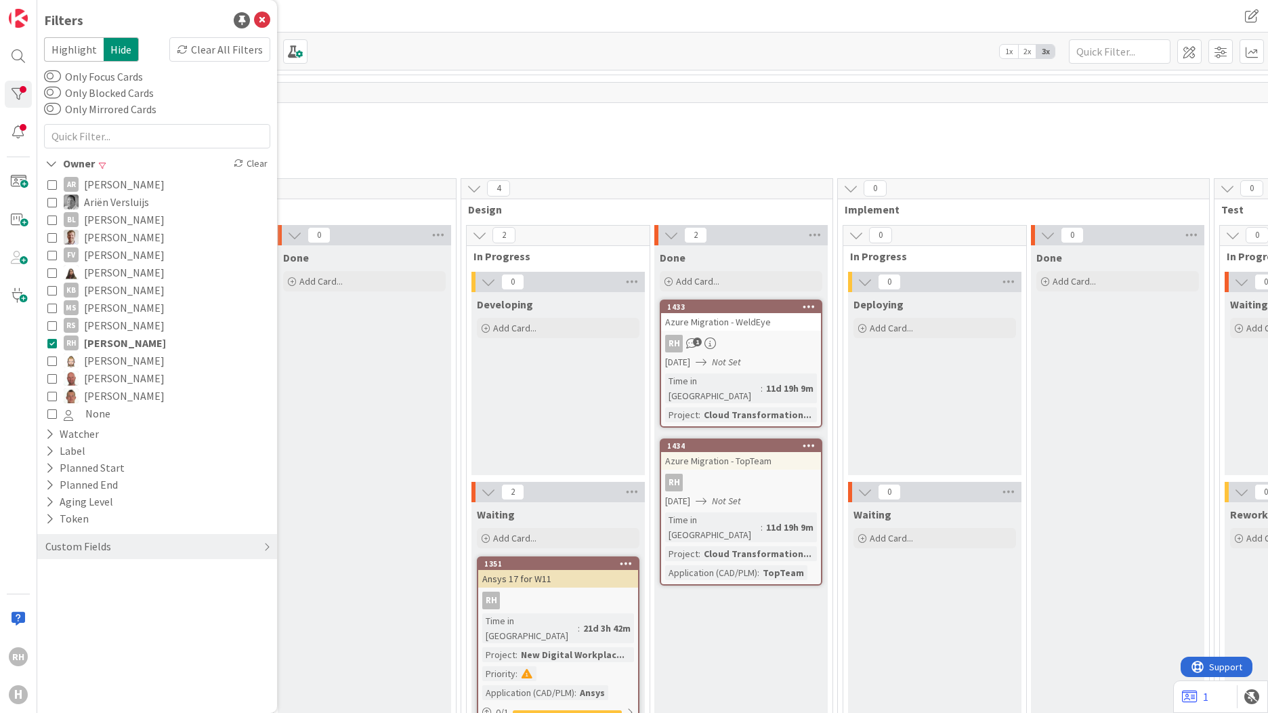
click at [738, 452] on div "Azure Migration - TopTeam" at bounding box center [741, 461] width 160 height 18
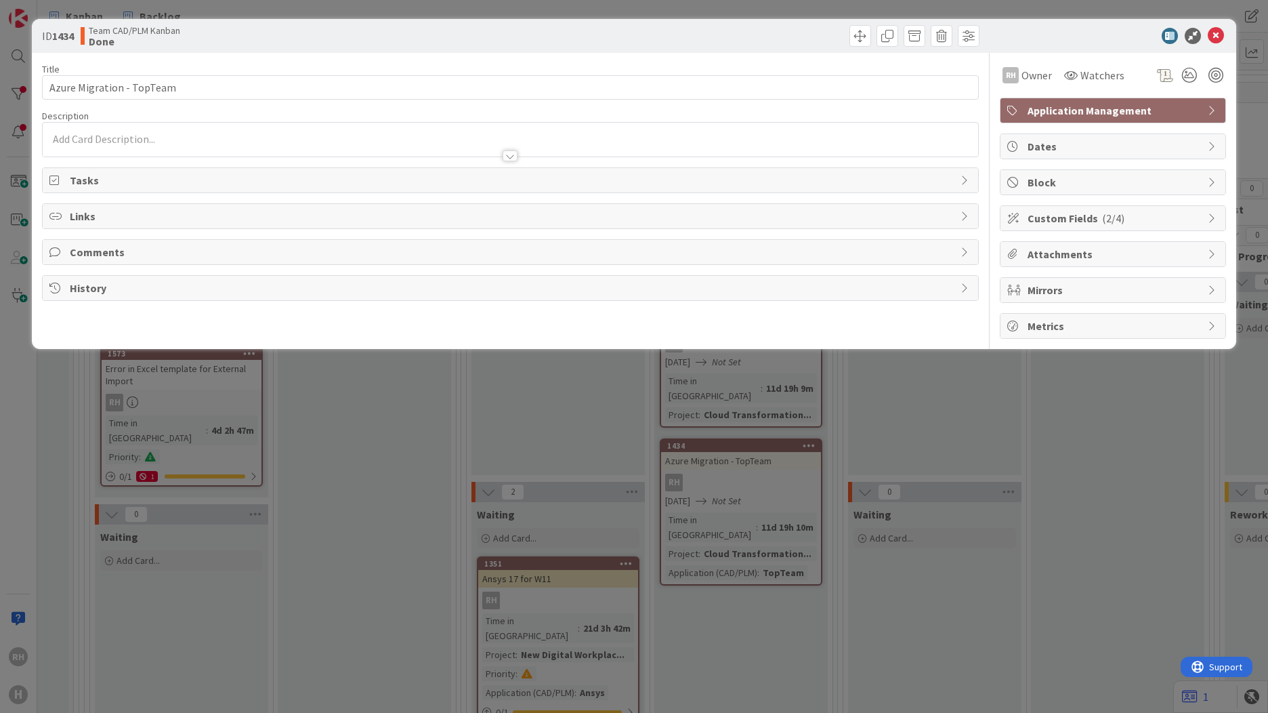
click at [232, 289] on span "History" at bounding box center [512, 288] width 884 height 16
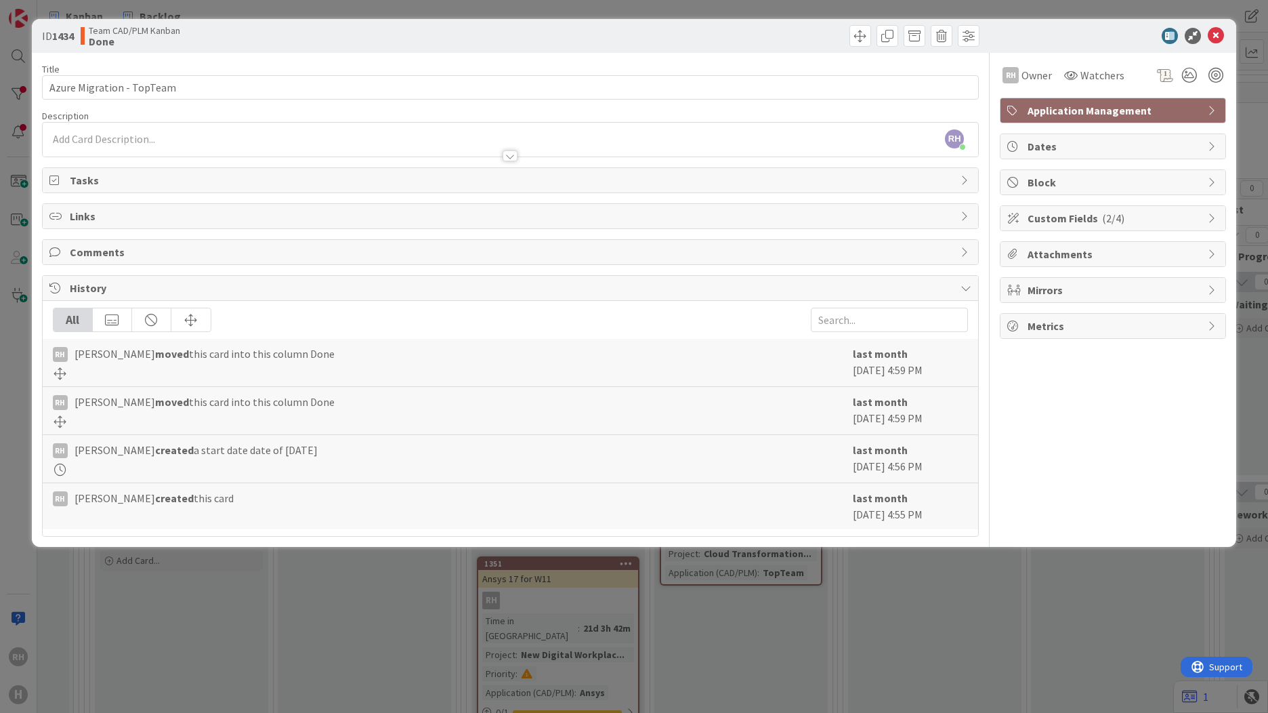
click at [255, 281] on span "History" at bounding box center [512, 288] width 884 height 16
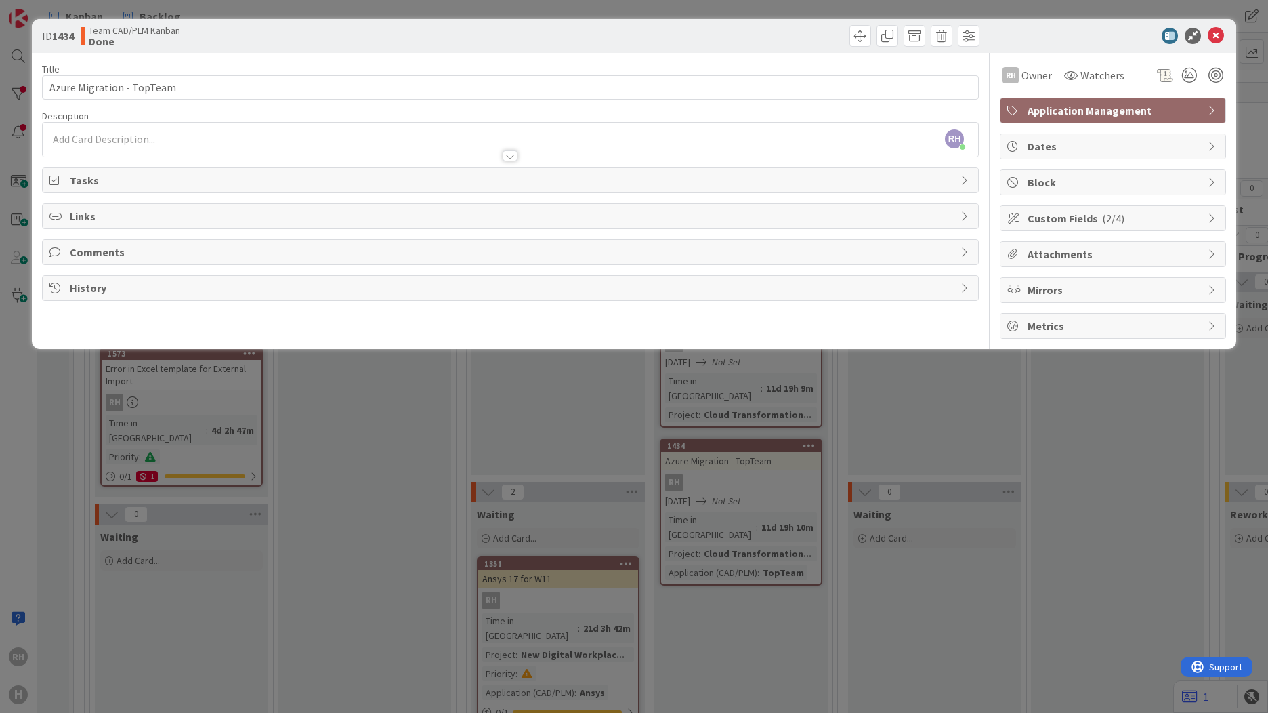
drag, startPoint x: 777, startPoint y: 632, endPoint x: 767, endPoint y: 413, distance: 219.8
click at [777, 631] on div "ID 1434 Team CAD/PLM Kanban Done Title 25 / 128 Azure Migration - TopTeam Descr…" at bounding box center [634, 356] width 1268 height 713
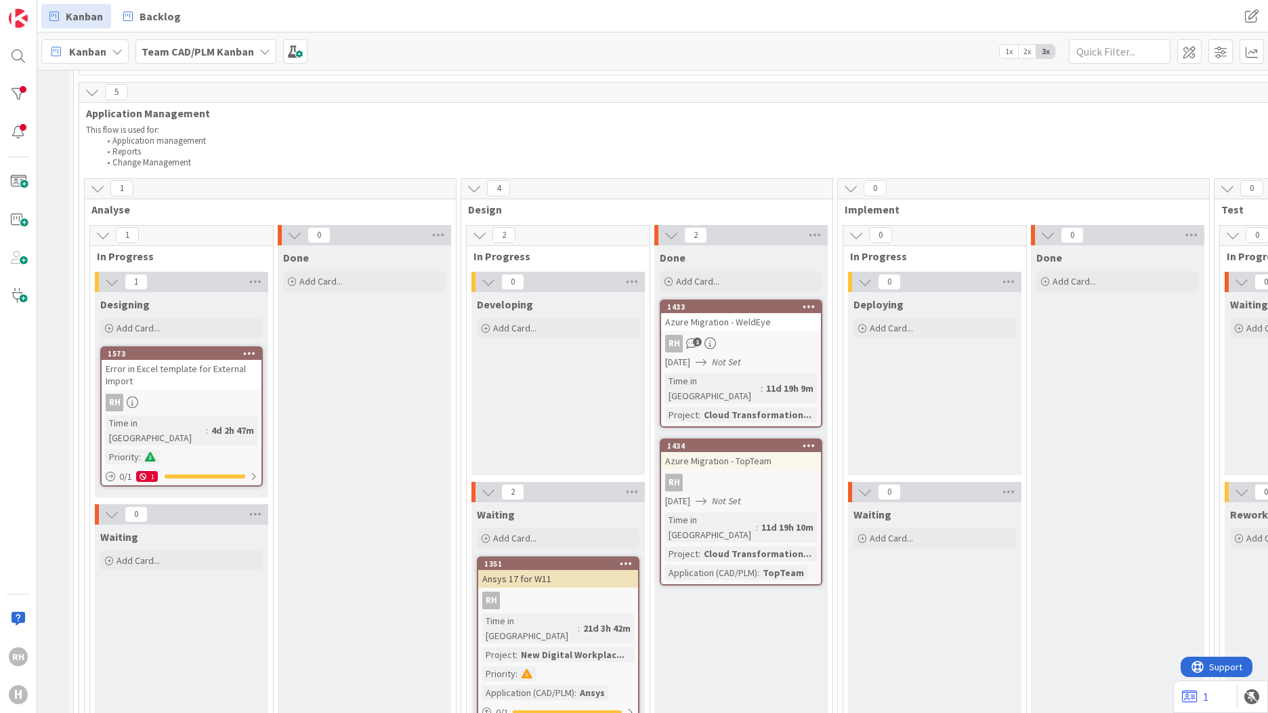
click at [755, 314] on div "Azure Migration - WeldEye" at bounding box center [741, 322] width 160 height 18
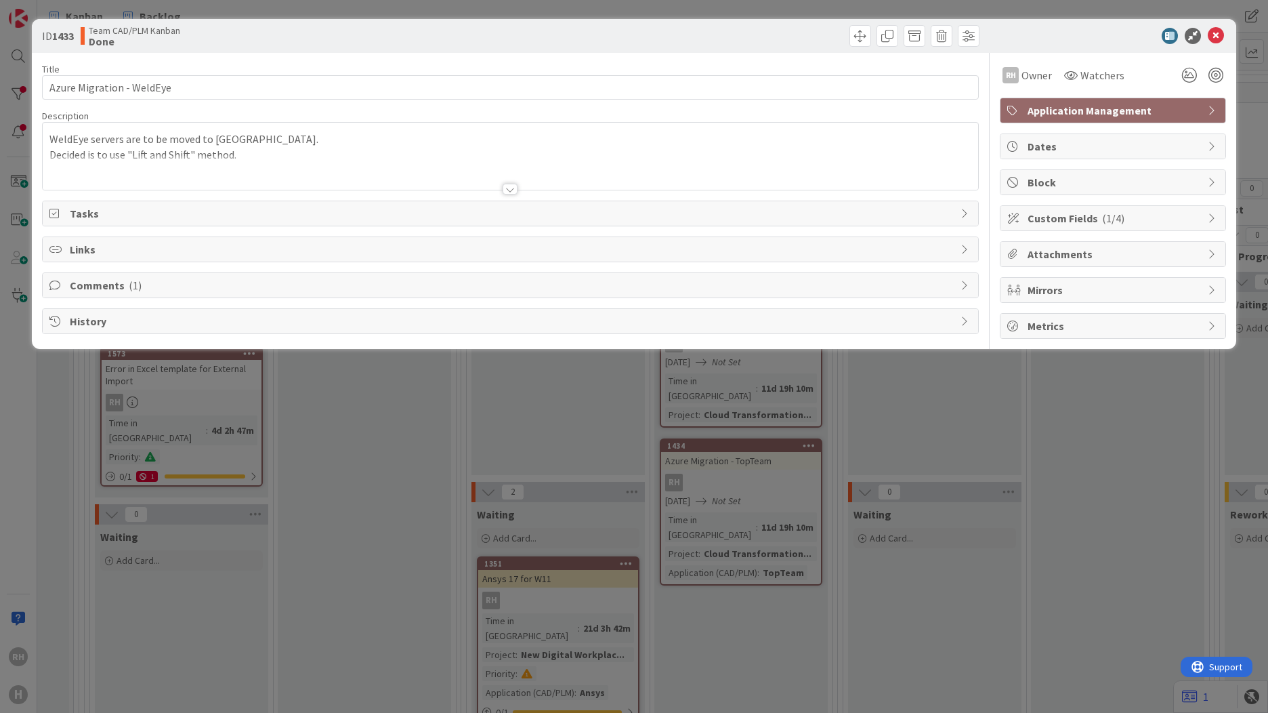
click at [528, 314] on span "History" at bounding box center [512, 321] width 884 height 16
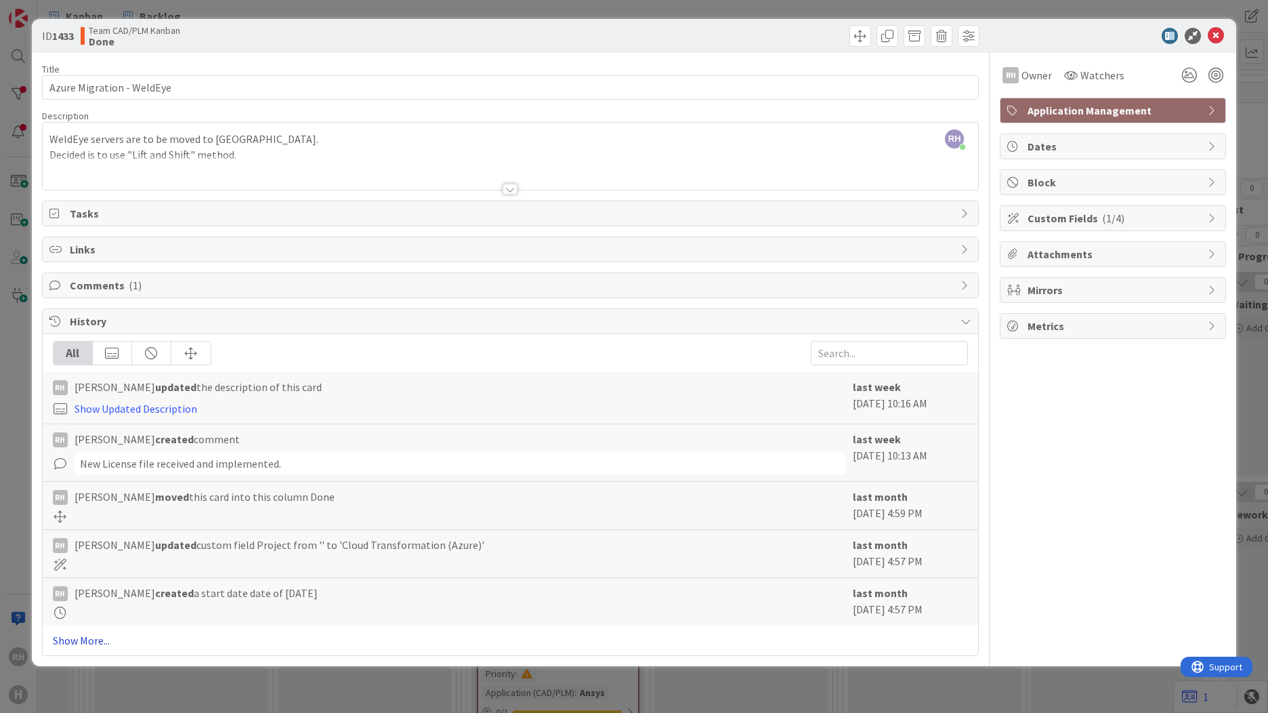
click at [100, 644] on link "Show More..." at bounding box center [510, 640] width 915 height 16
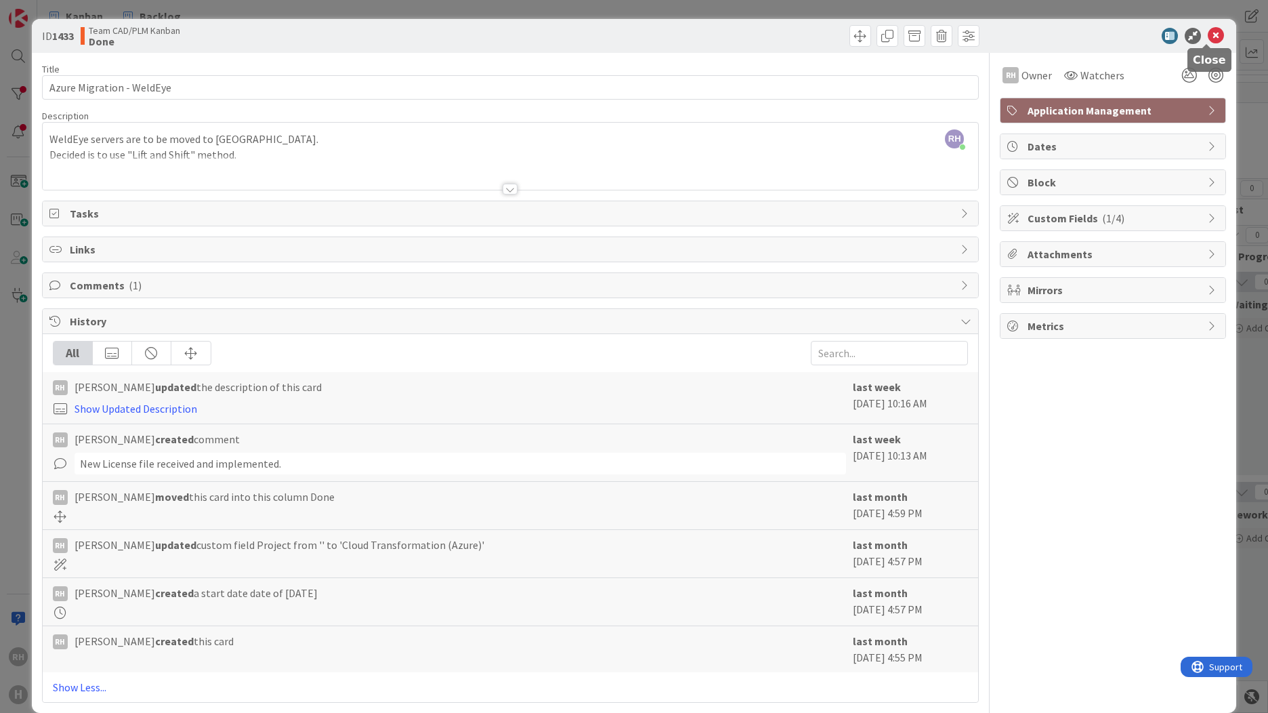
click at [1208, 38] on icon at bounding box center [1216, 36] width 16 height 16
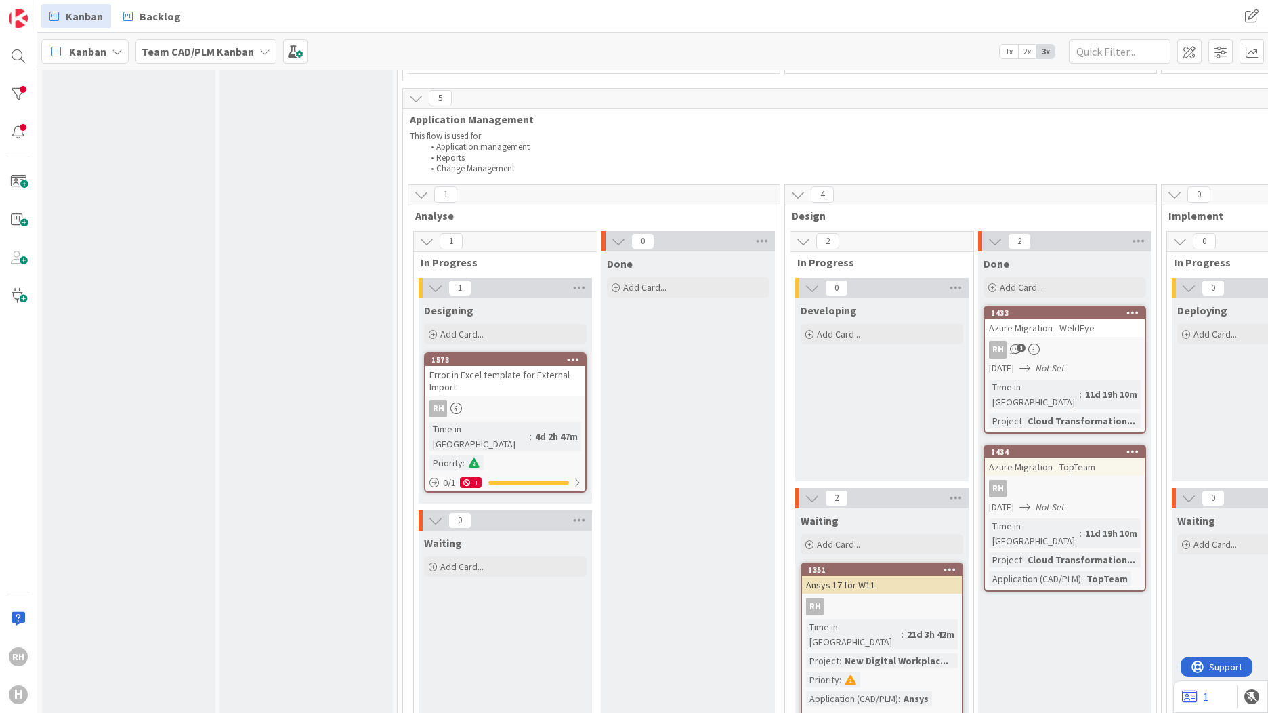
drag, startPoint x: 440, startPoint y: 640, endPoint x: 339, endPoint y: 610, distance: 105.9
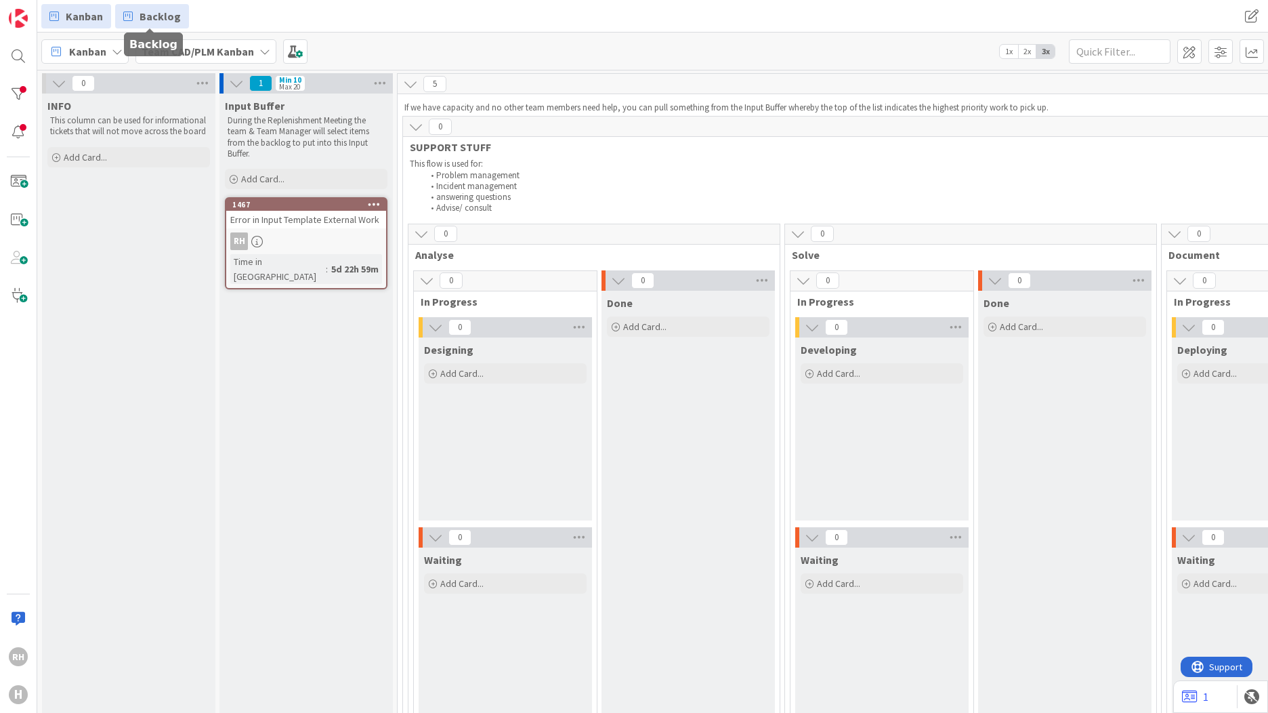
click at [155, 21] on span "Backlog" at bounding box center [160, 16] width 41 height 16
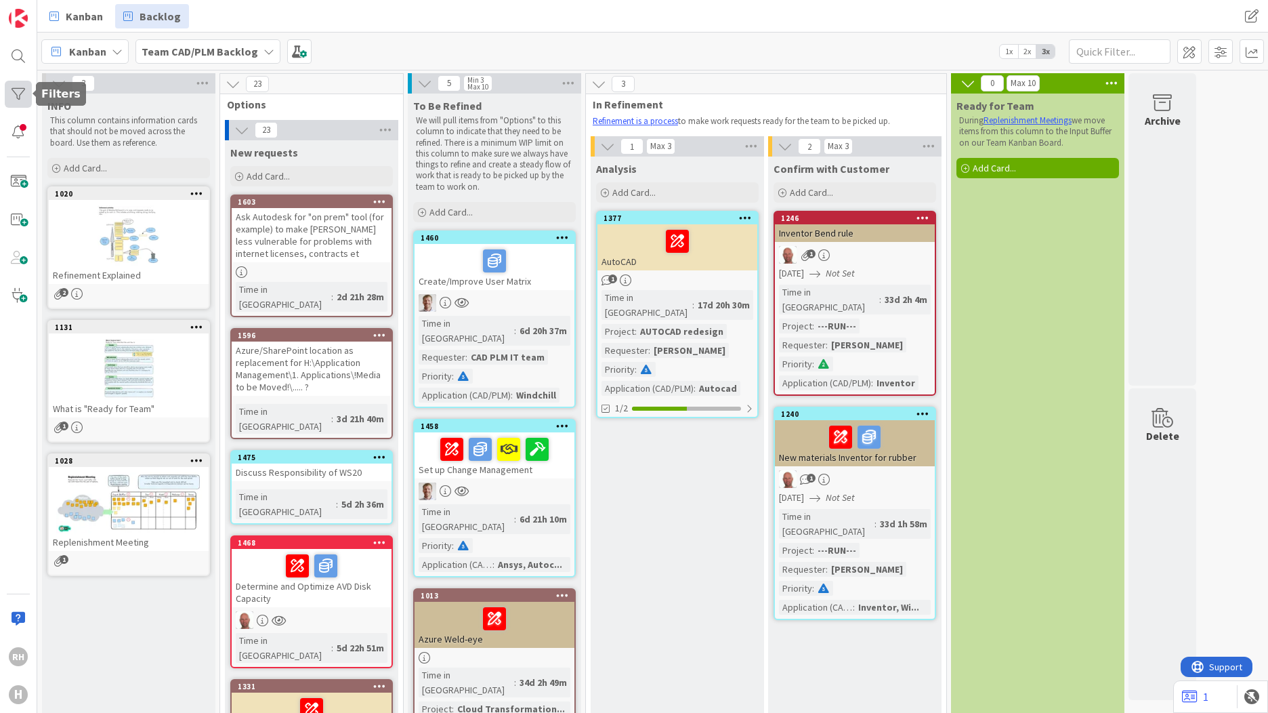
click at [19, 102] on div at bounding box center [18, 94] width 27 height 27
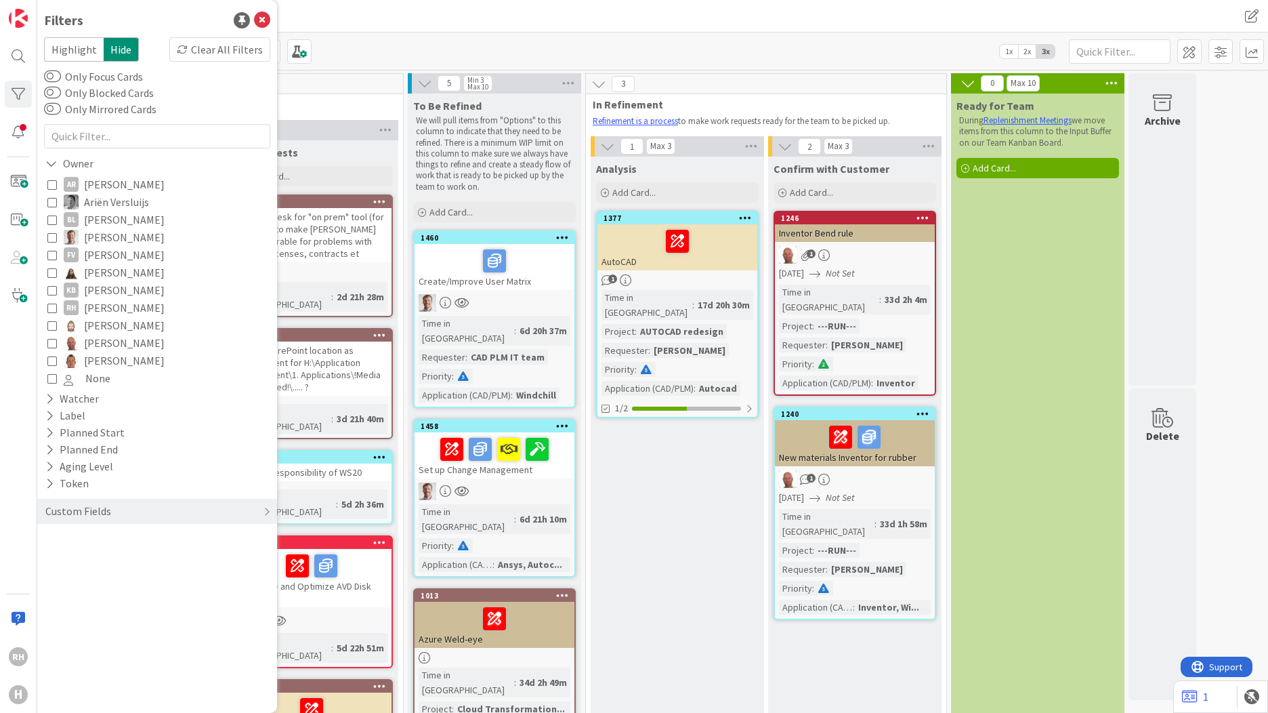
click at [113, 309] on span "[PERSON_NAME]" at bounding box center [124, 308] width 81 height 18
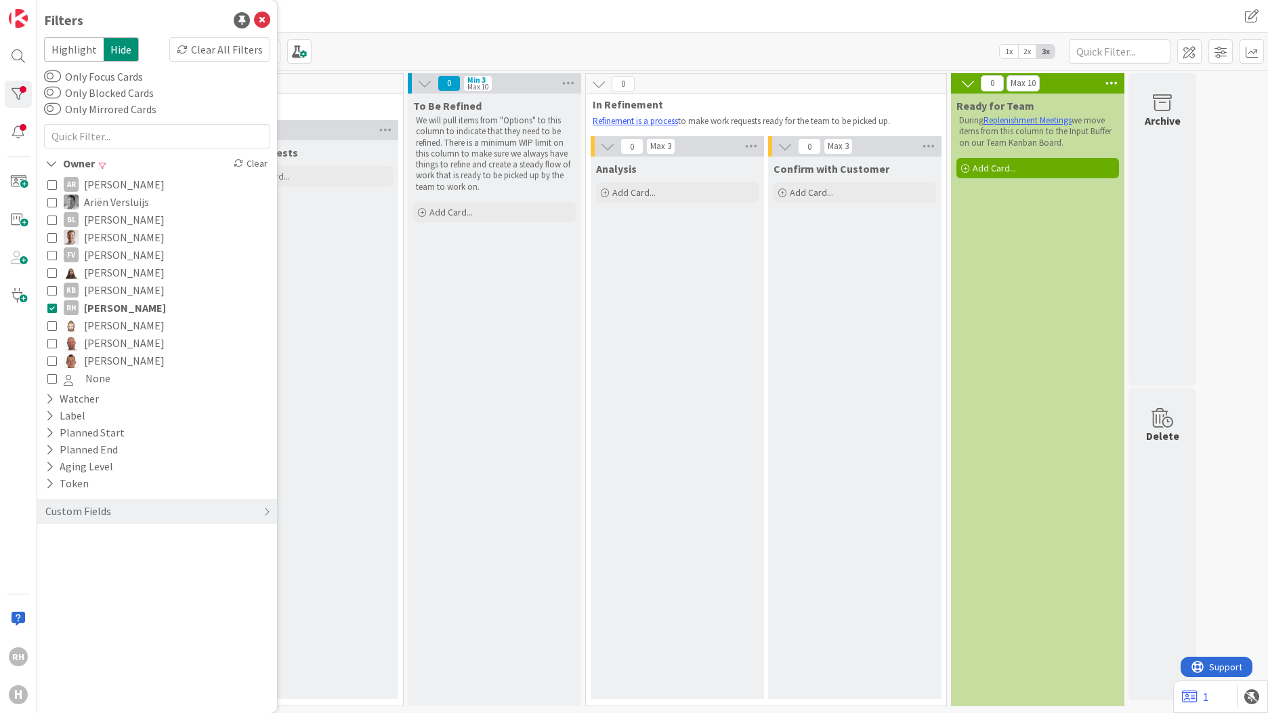
click at [113, 308] on span "[PERSON_NAME]" at bounding box center [125, 308] width 82 height 18
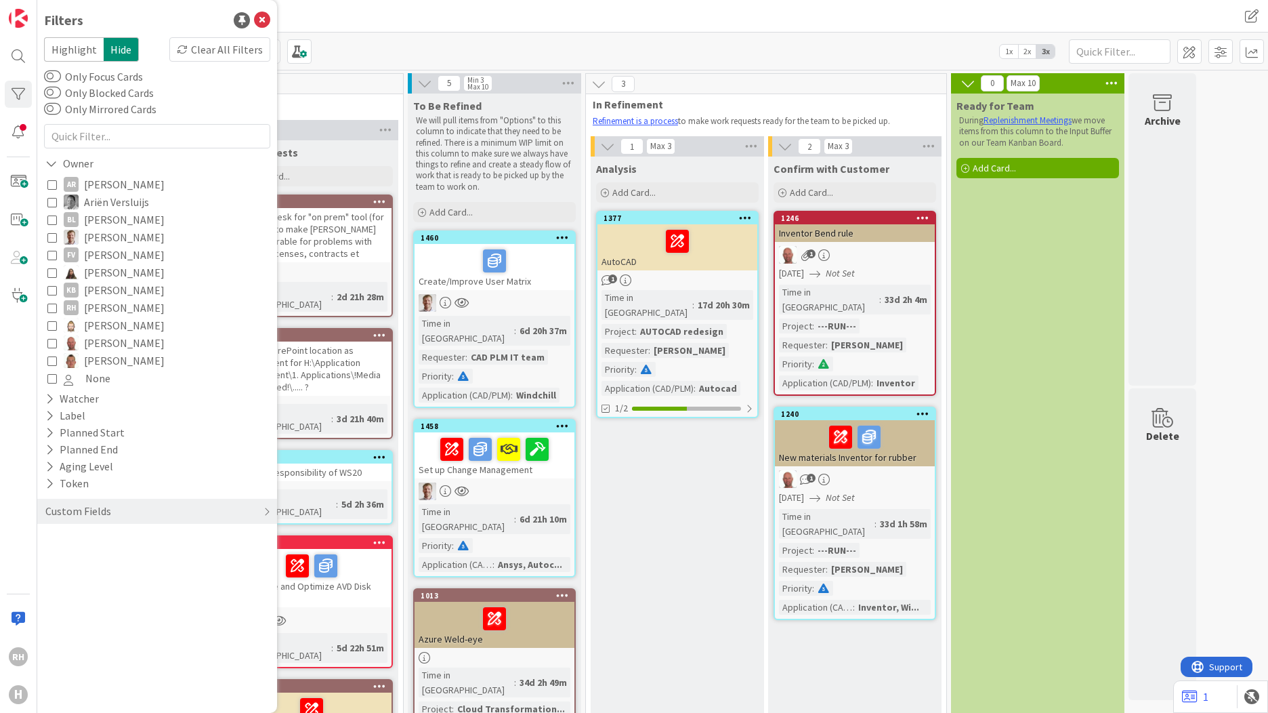
click at [102, 376] on span "None" at bounding box center [97, 378] width 25 height 18
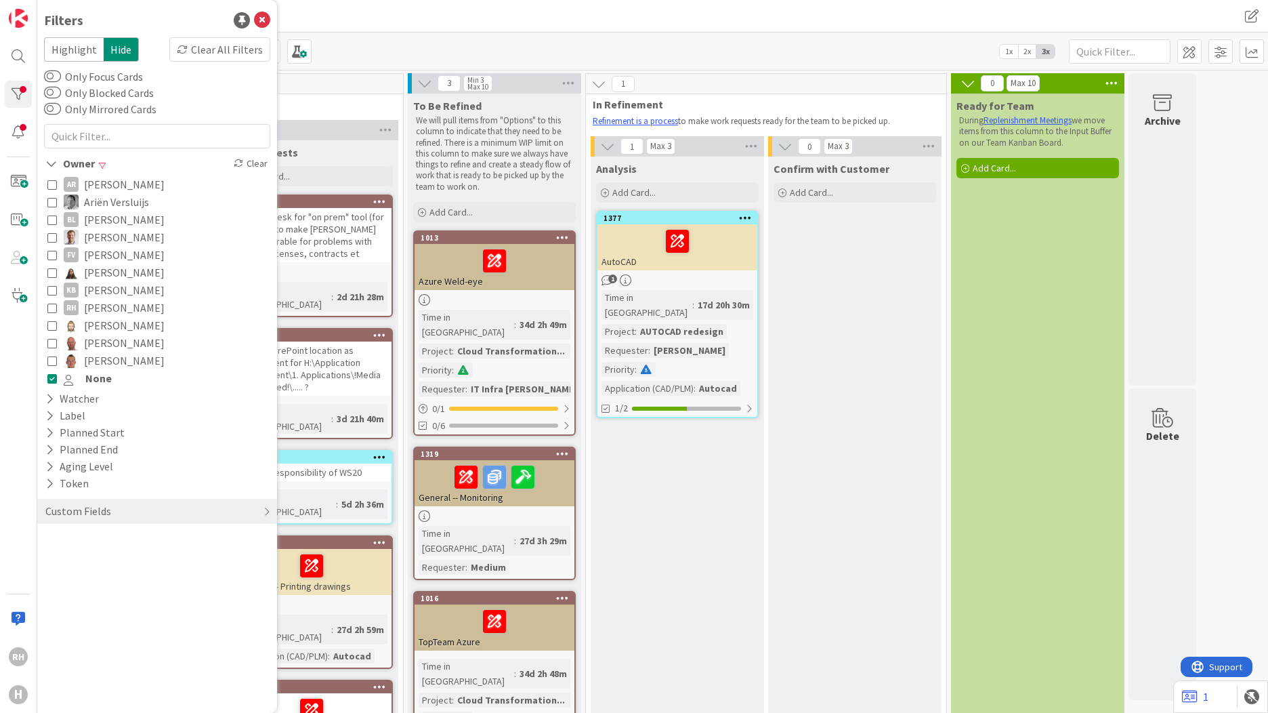
click at [99, 377] on span "None" at bounding box center [98, 378] width 26 height 18
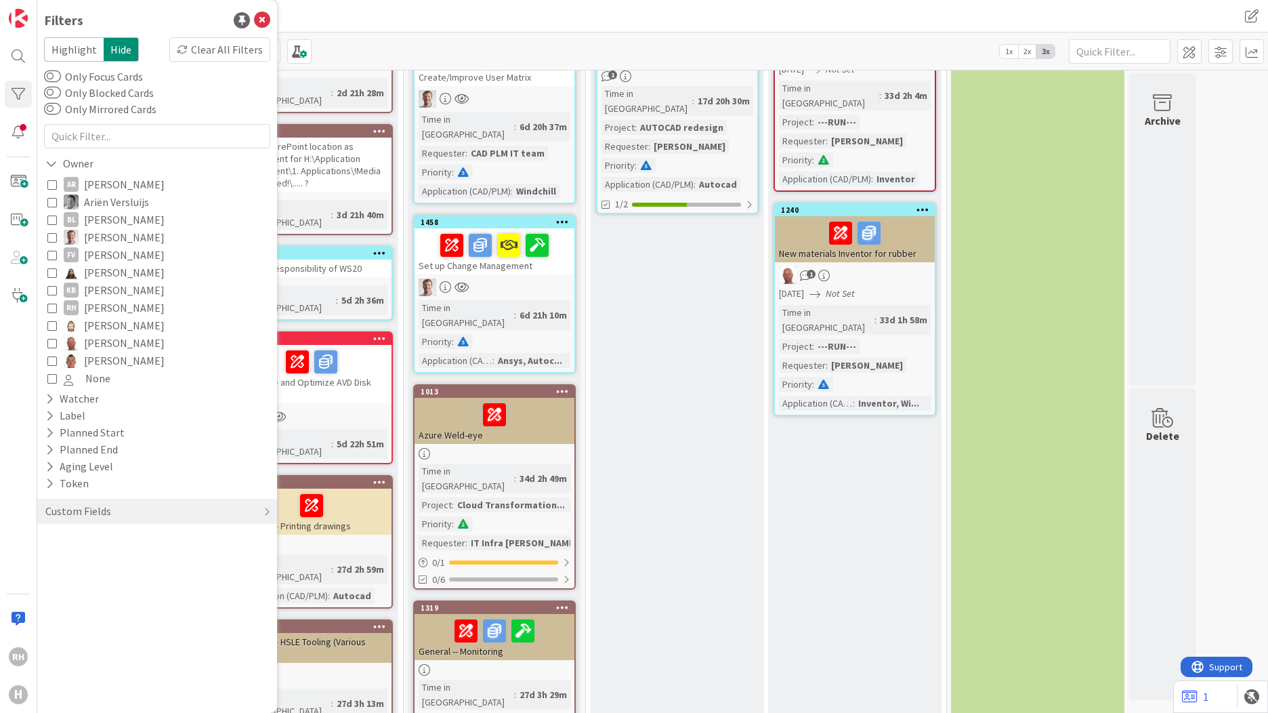
scroll to position [203, 0]
click at [535, 401] on div at bounding box center [495, 415] width 152 height 28
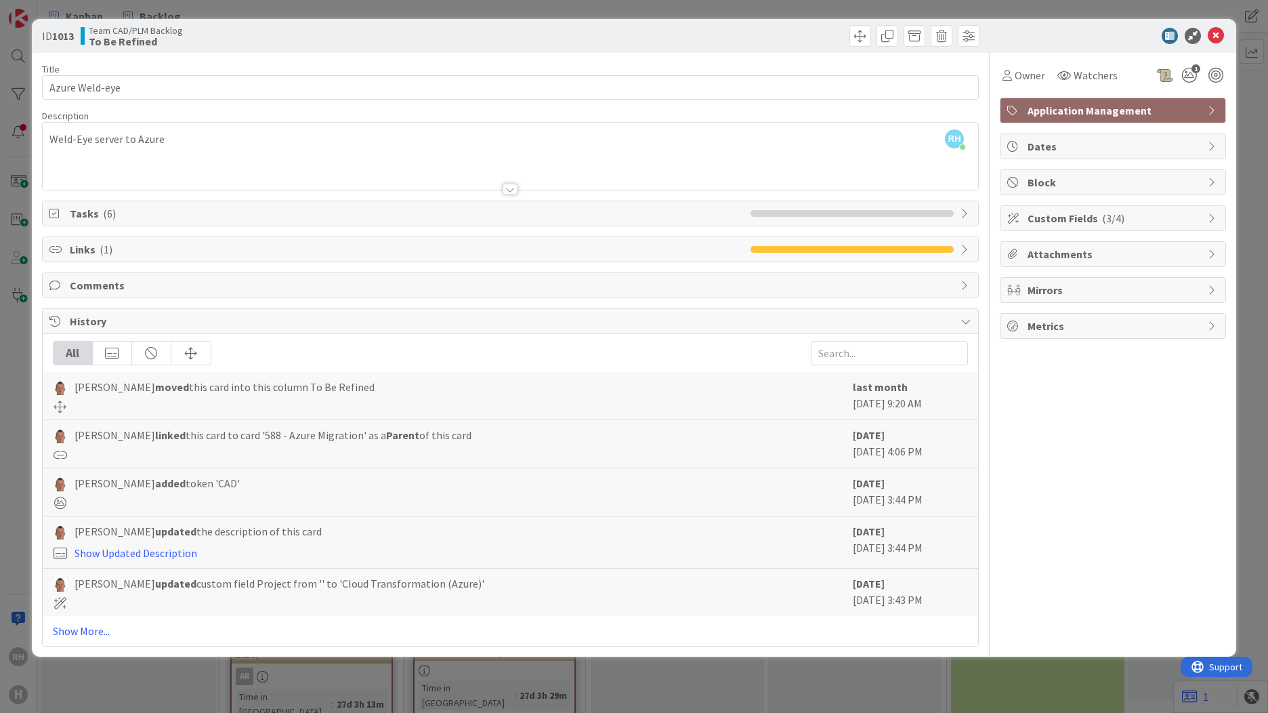
click at [155, 254] on span "Links ( 1 )" at bounding box center [407, 249] width 674 height 16
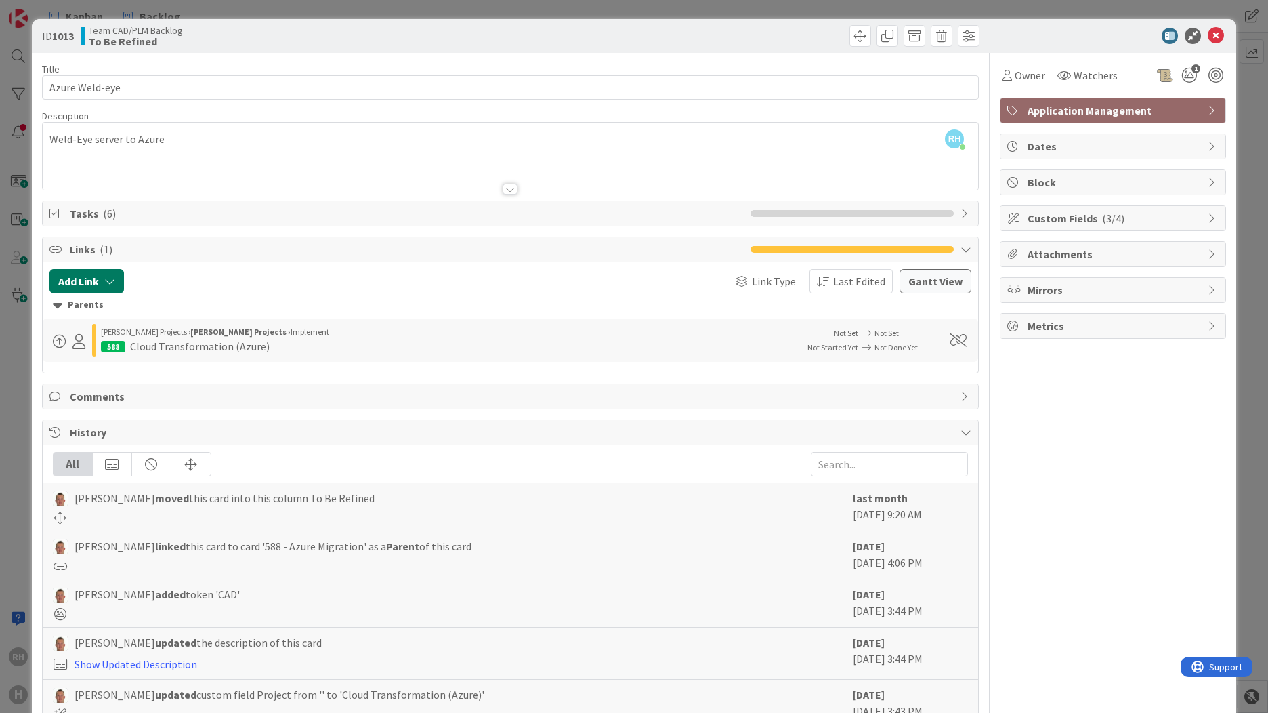
click at [100, 280] on button "Add Link" at bounding box center [86, 281] width 75 height 24
click at [94, 281] on button "Add Link" at bounding box center [86, 281] width 75 height 24
click at [400, 289] on div at bounding box center [279, 281] width 296 height 24
click at [104, 290] on button "Add Link" at bounding box center [86, 281] width 75 height 24
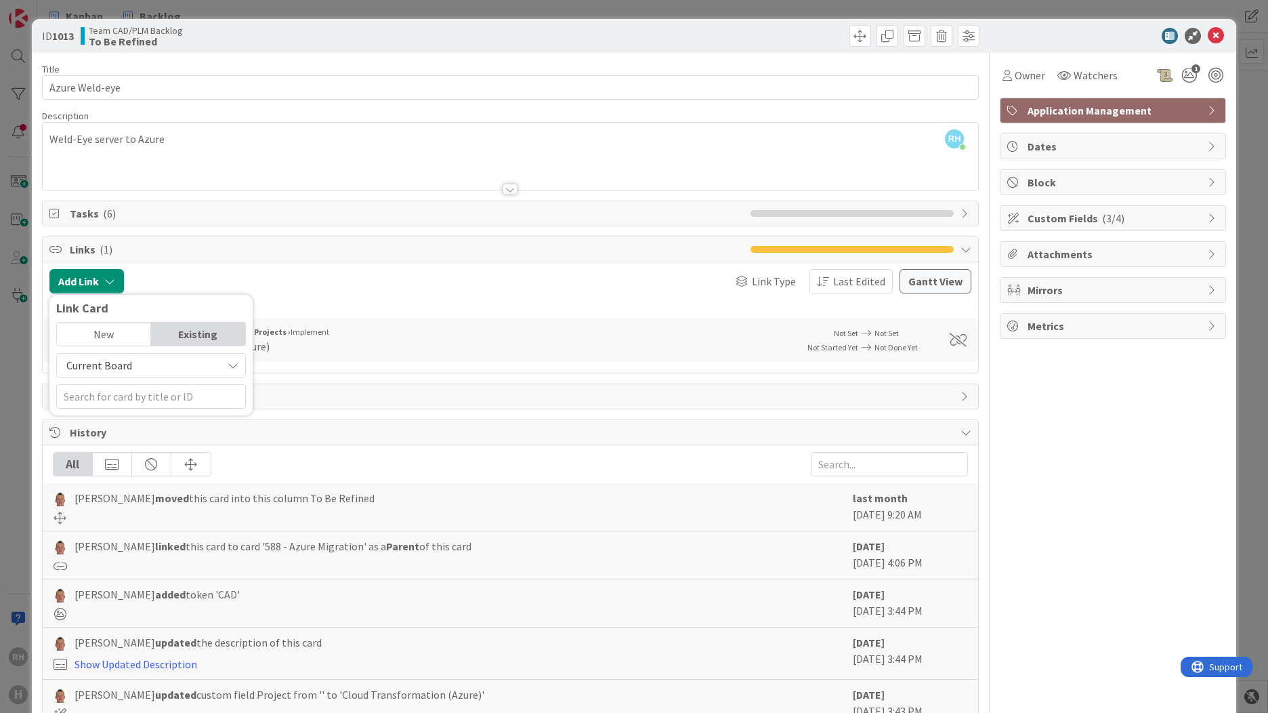
click at [120, 335] on div "New" at bounding box center [104, 334] width 94 height 23
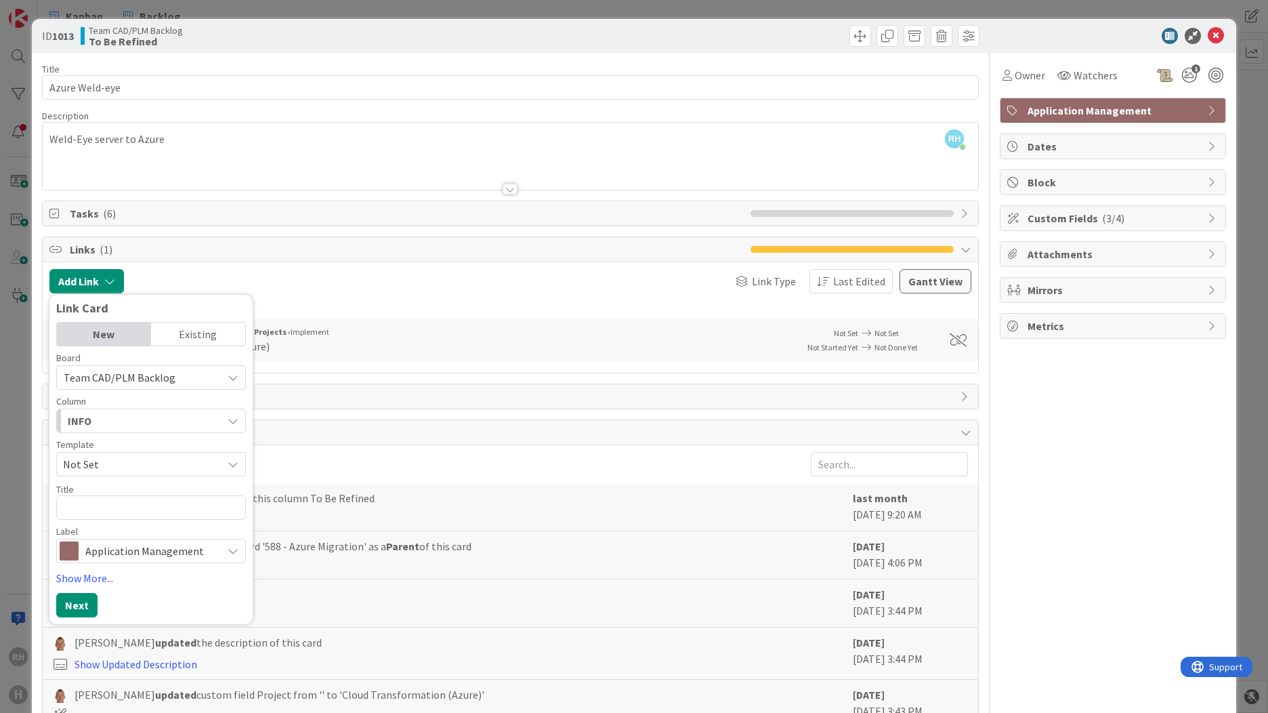
click at [180, 333] on div "Existing" at bounding box center [198, 334] width 94 height 23
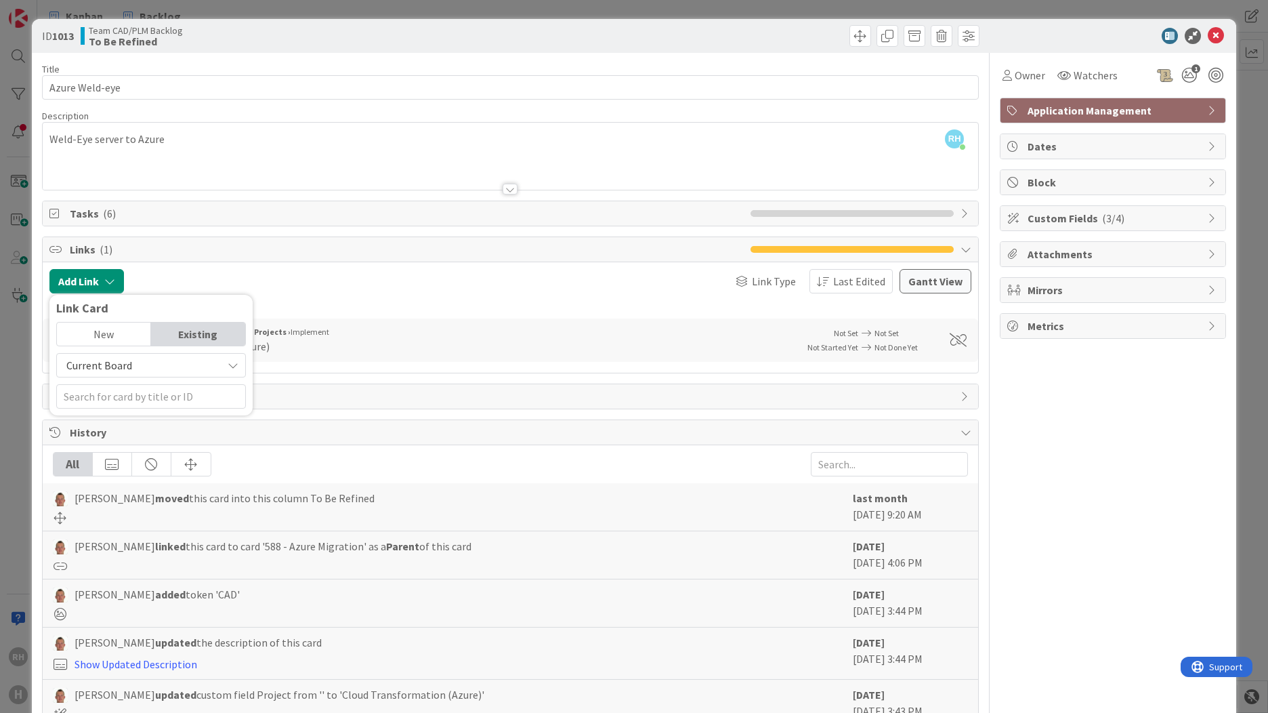
click at [157, 364] on span "Current Board" at bounding box center [140, 365] width 152 height 19
click at [125, 417] on span "All Boards" at bounding box center [158, 421] width 188 height 20
click at [128, 402] on input "text" at bounding box center [151, 396] width 190 height 24
drag, startPoint x: 136, startPoint y: 387, endPoint x: -45, endPoint y: 406, distance: 181.2
click at [0, 406] on html "RH H Kanban Backlog Kanban Backlog Kanban My Zone Organization Select a single …" at bounding box center [634, 356] width 1268 height 713
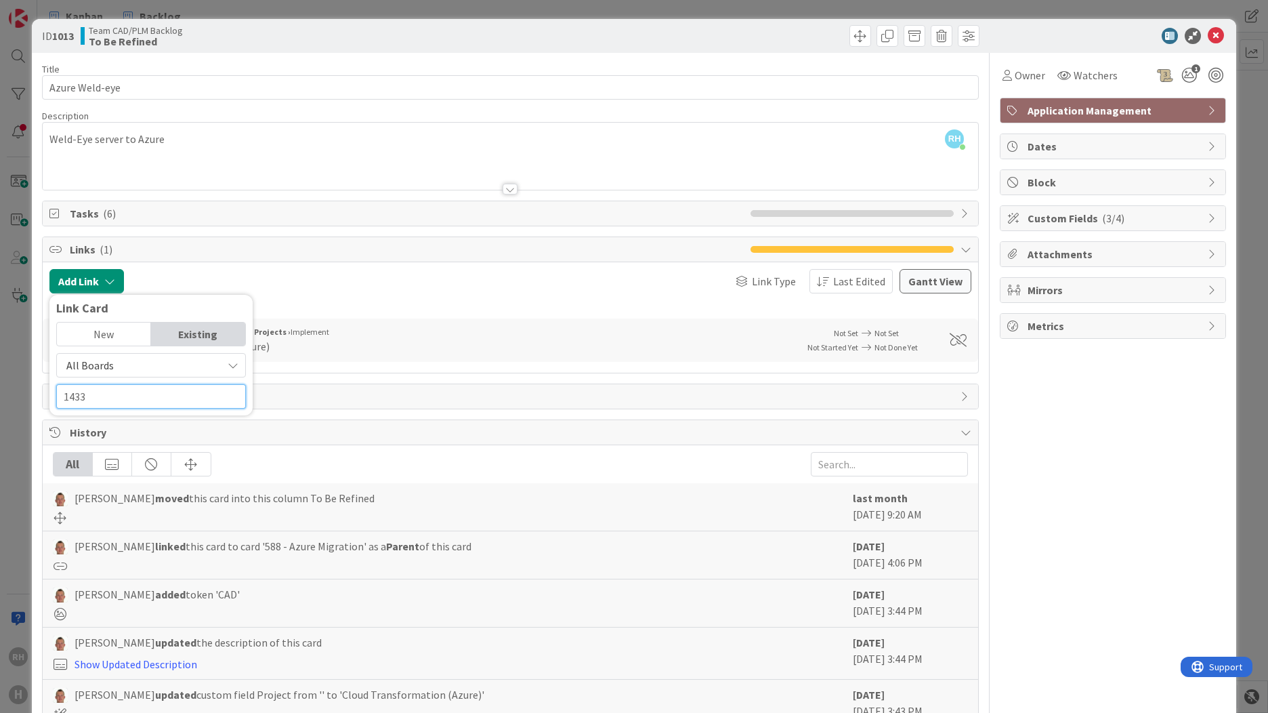
type input "1433"
click at [127, 401] on input "1433" at bounding box center [151, 396] width 190 height 24
click at [136, 373] on span "All Boards" at bounding box center [140, 365] width 152 height 19
click at [131, 415] on span "All Boards" at bounding box center [158, 421] width 188 height 20
click at [116, 400] on input "1433" at bounding box center [151, 396] width 190 height 24
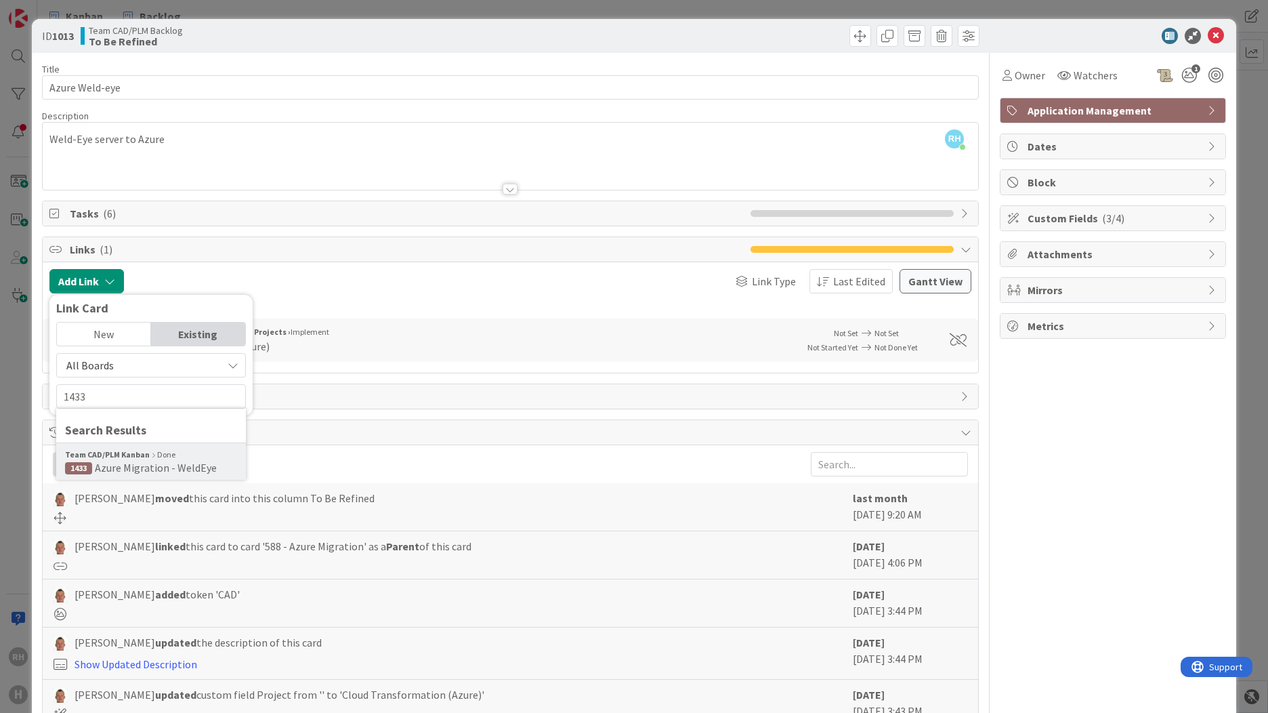
click at [127, 459] on b "Team CAD/PLM Kanban" at bounding box center [107, 455] width 85 height 12
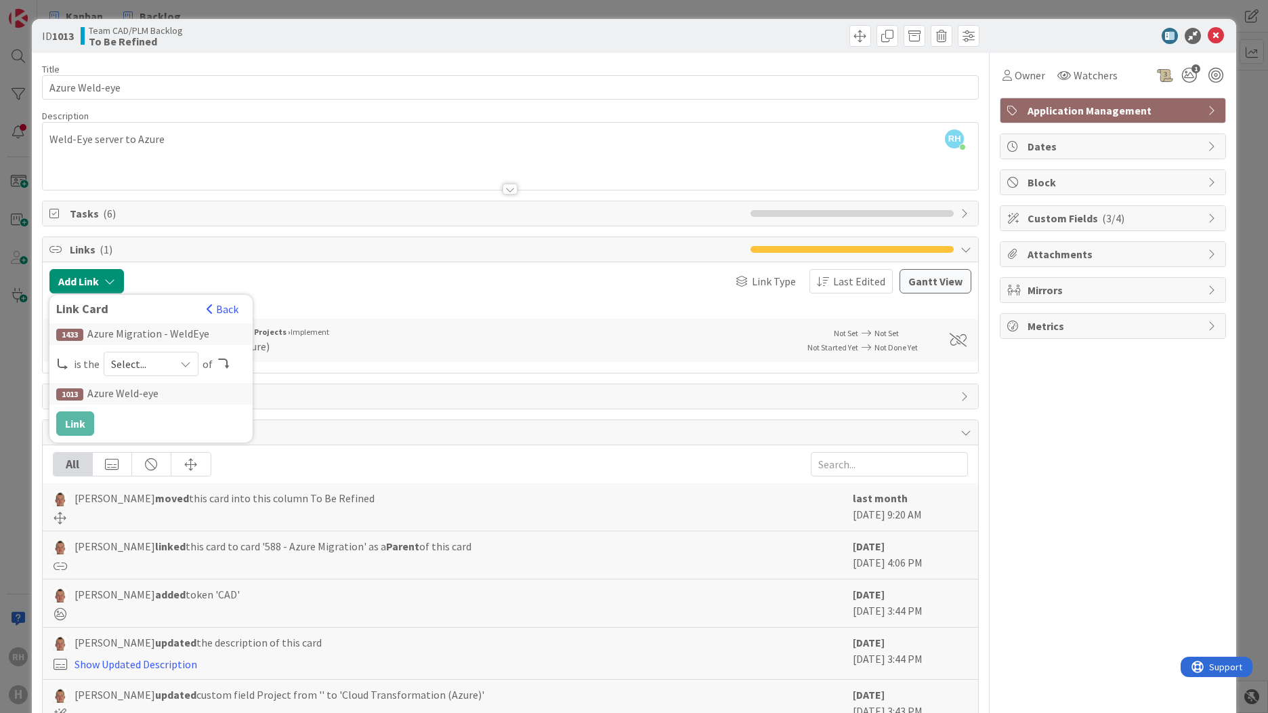
click at [146, 367] on span "Select..." at bounding box center [139, 363] width 57 height 19
click at [174, 463] on span "successor" at bounding box center [222, 469] width 153 height 20
click at [125, 360] on span "successor" at bounding box center [146, 363] width 43 height 19
click at [135, 441] on span at bounding box center [134, 444] width 11 height 11
click at [166, 356] on span "predecessor" at bounding box center [146, 363] width 43 height 19
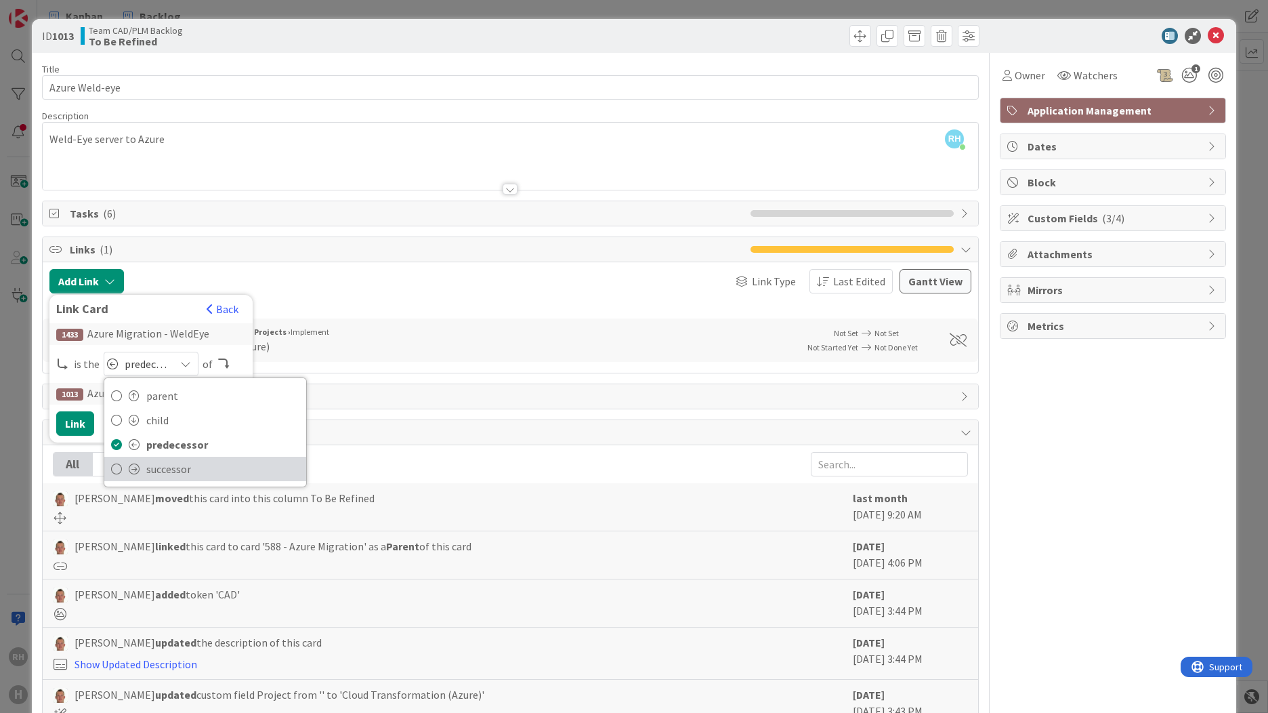
click at [167, 465] on span "successor" at bounding box center [222, 469] width 153 height 20
click at [295, 288] on div at bounding box center [279, 281] width 296 height 24
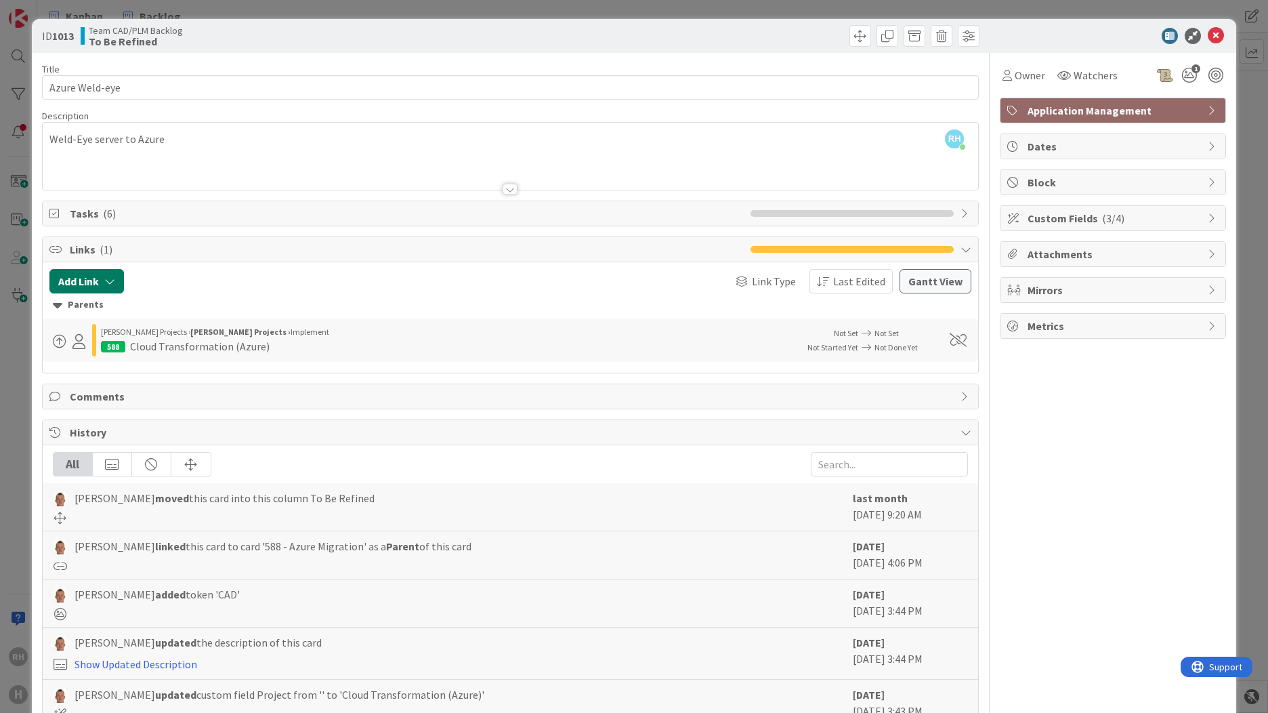
click at [105, 291] on button "Add Link" at bounding box center [86, 281] width 75 height 24
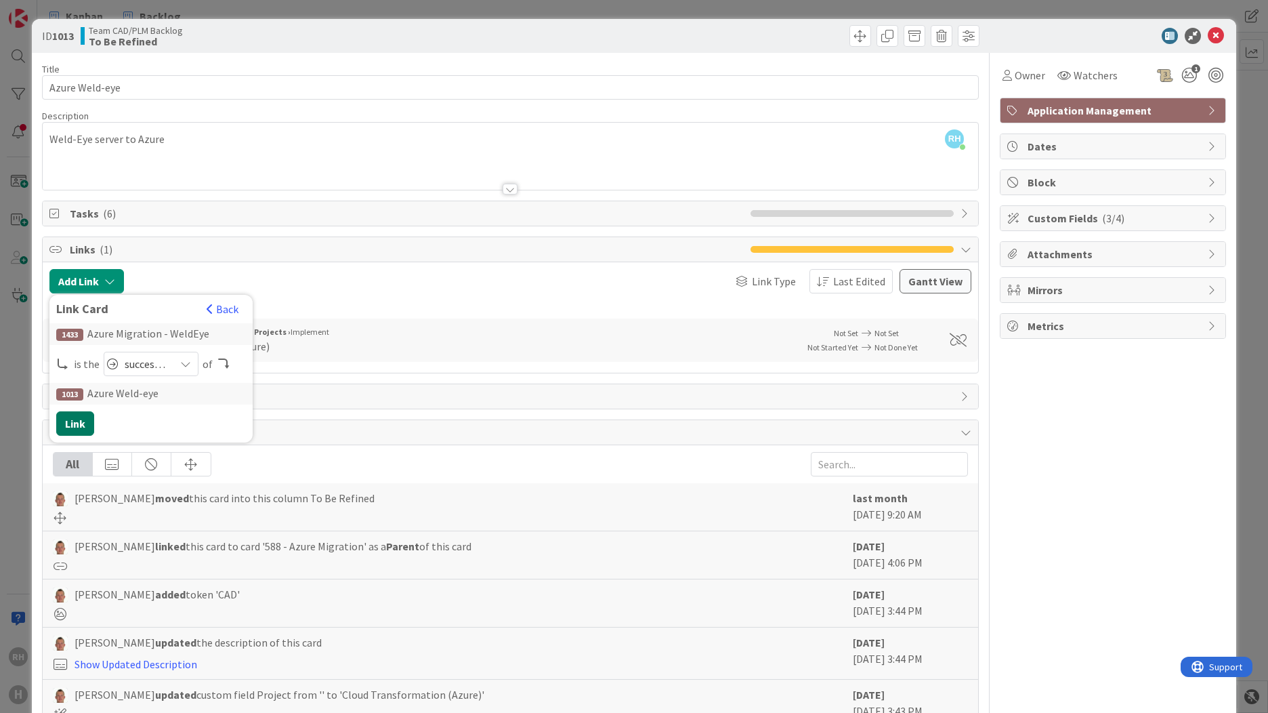
click at [86, 419] on button "Link" at bounding box center [75, 423] width 38 height 24
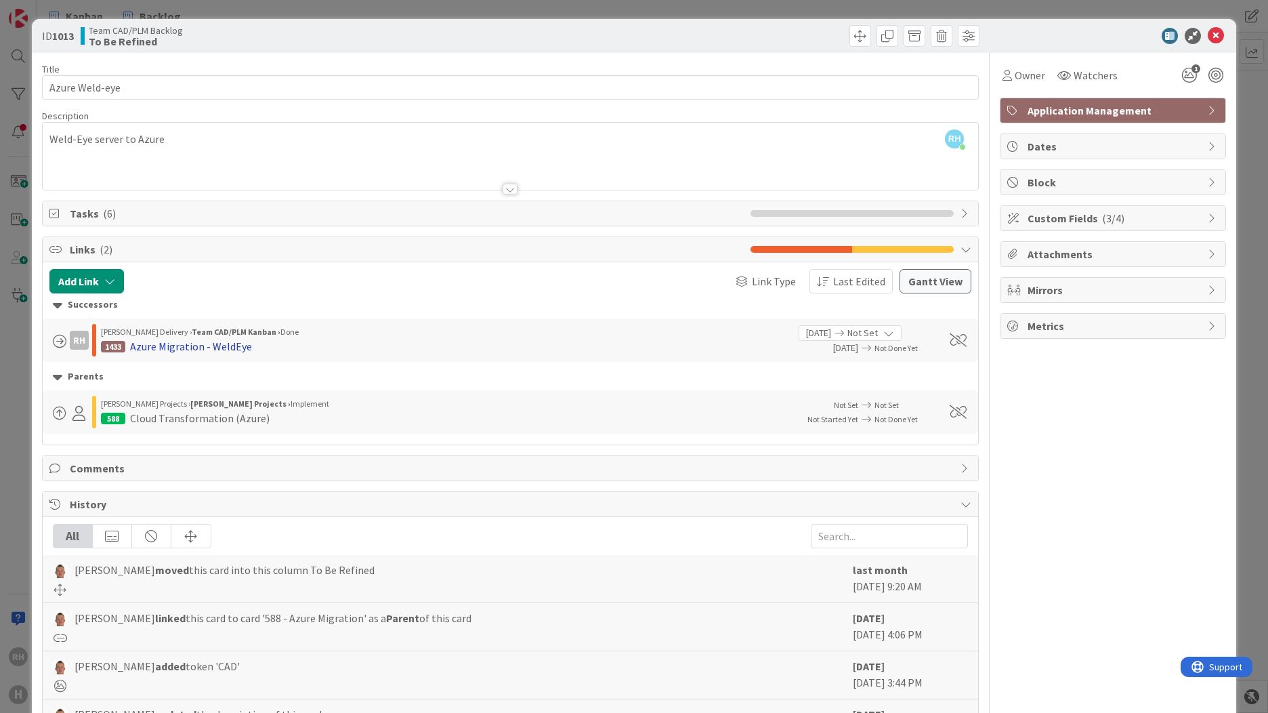
click at [182, 350] on div "Azure Migration - WeldEye" at bounding box center [191, 346] width 122 height 16
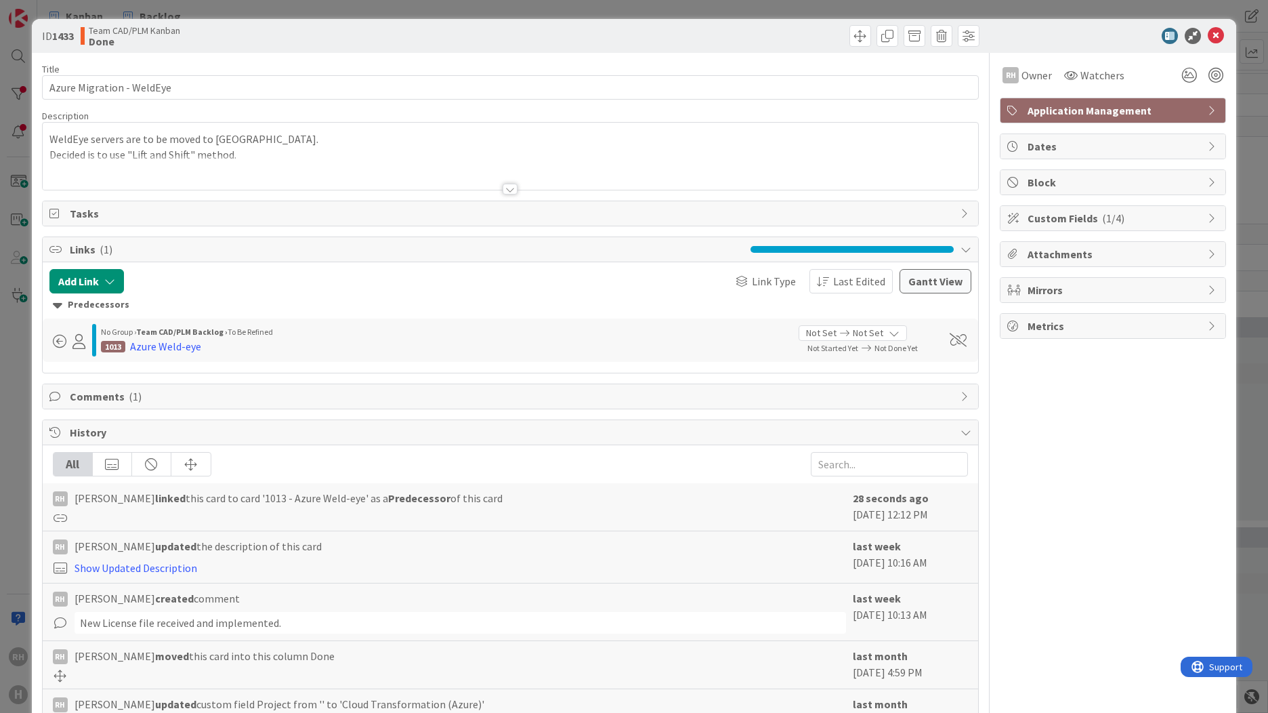
click at [1088, 222] on span "Custom Fields ( 1/4 )" at bounding box center [1114, 218] width 173 height 16
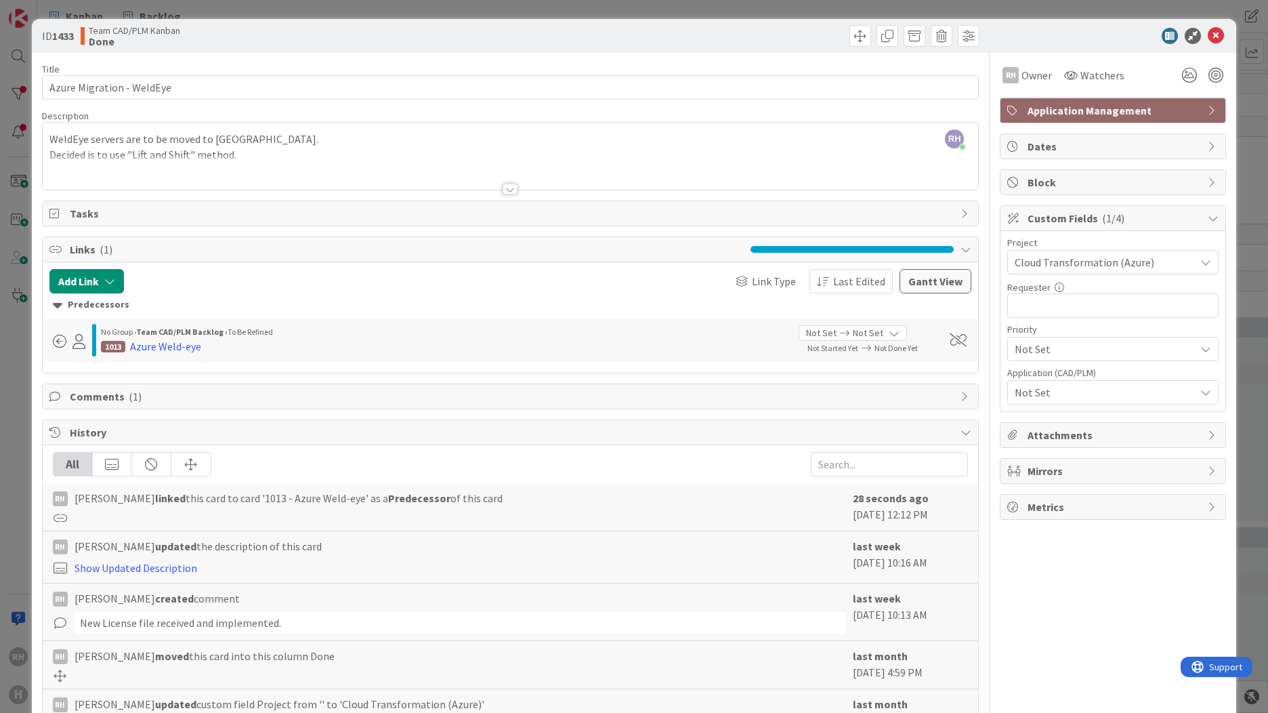
click at [1070, 272] on span "Not Set" at bounding box center [1101, 262] width 173 height 19
click at [1060, 449] on span "Medium" at bounding box center [1132, 454] width 157 height 20
click at [1061, 399] on span "Not Set" at bounding box center [1105, 392] width 180 height 16
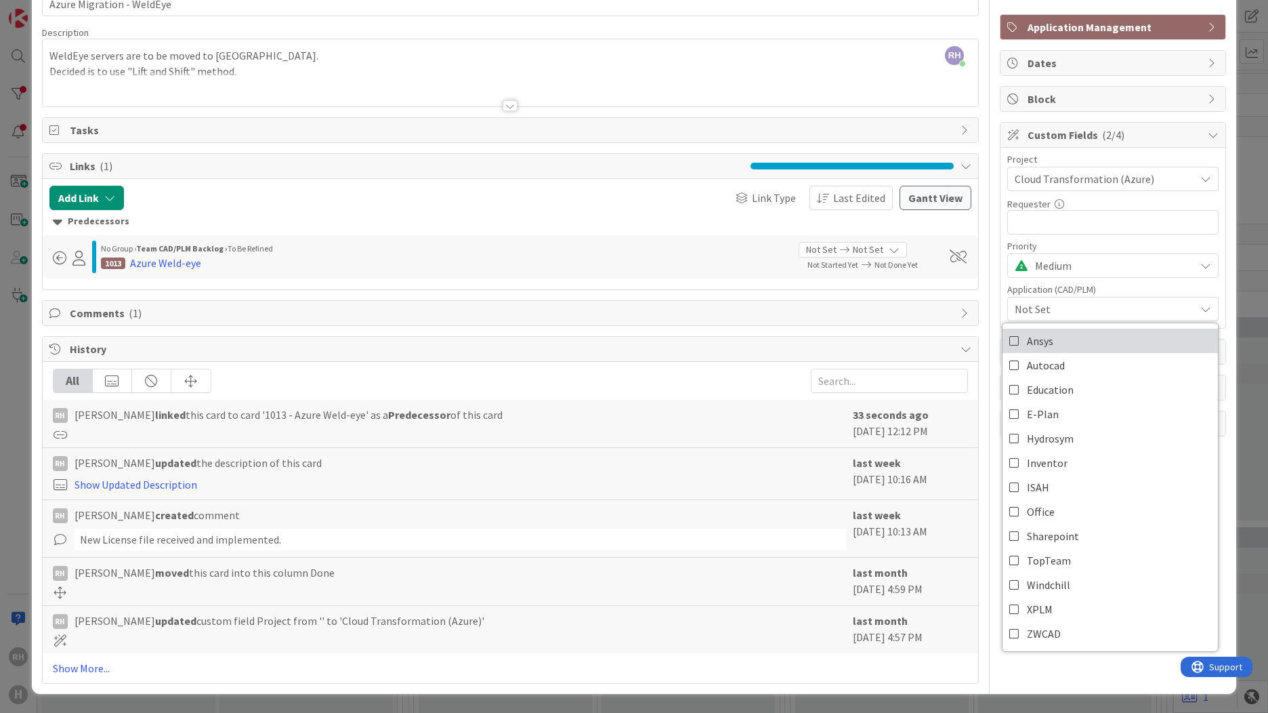
scroll to position [16, 0]
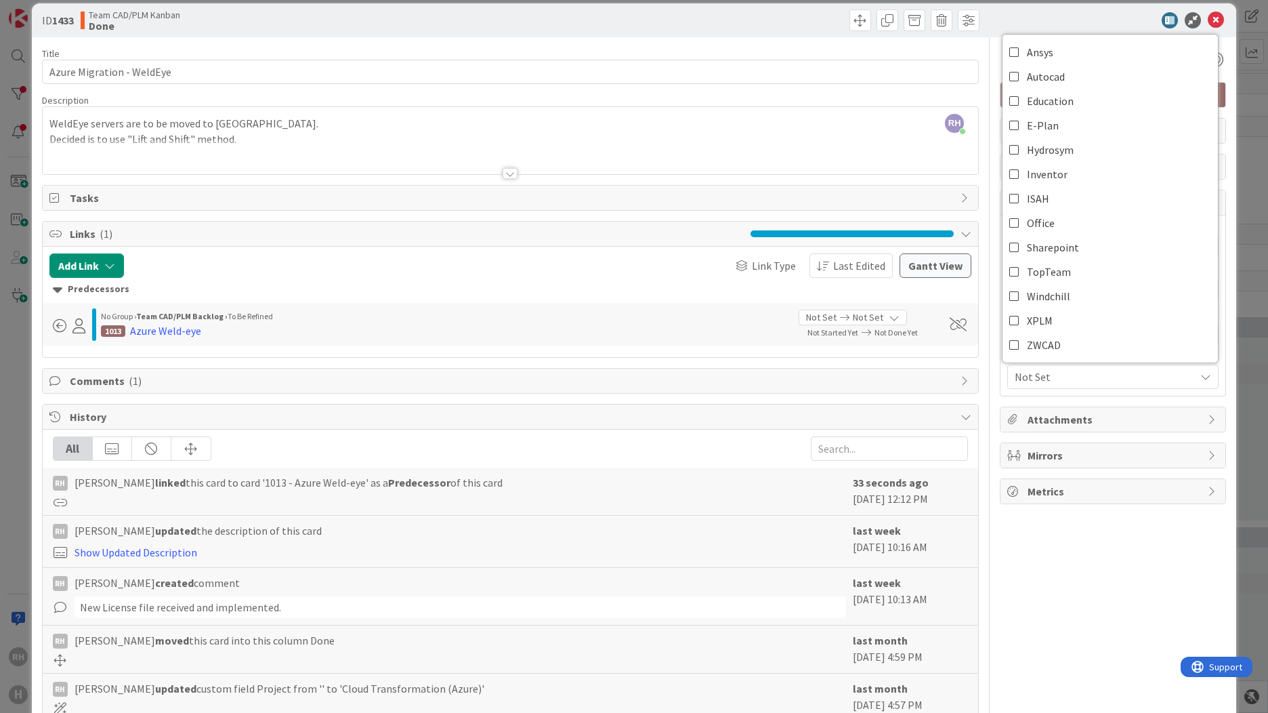
drag, startPoint x: 1105, startPoint y: 594, endPoint x: 1093, endPoint y: 412, distance: 182.0
click at [1105, 589] on div "RH Owner Watchers Application Management Dates Block Custom Fields ( 2/4 ) Proj…" at bounding box center [1113, 394] width 226 height 714
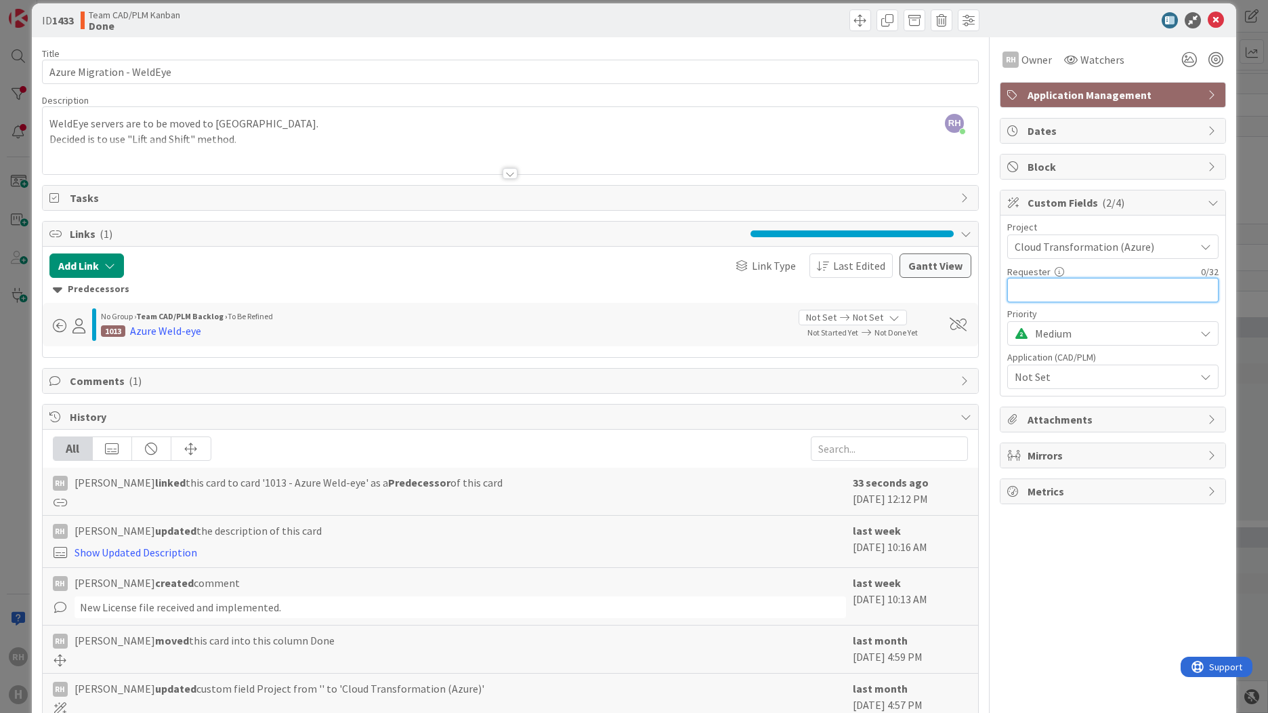
click at [1066, 295] on input "text" at bounding box center [1113, 290] width 211 height 24
type input "[PERSON_NAME] (Infra)"
click at [185, 330] on div "Azure Weld-eye" at bounding box center [165, 331] width 71 height 16
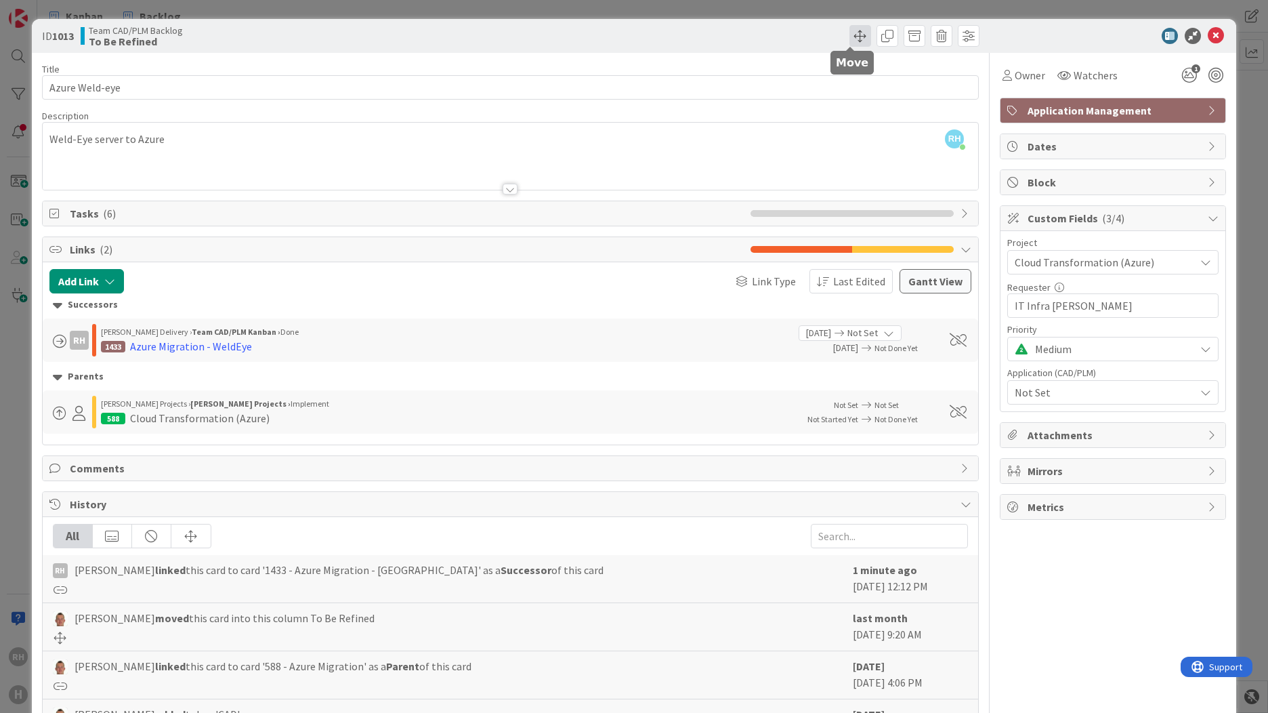
click at [856, 37] on span at bounding box center [861, 36] width 22 height 22
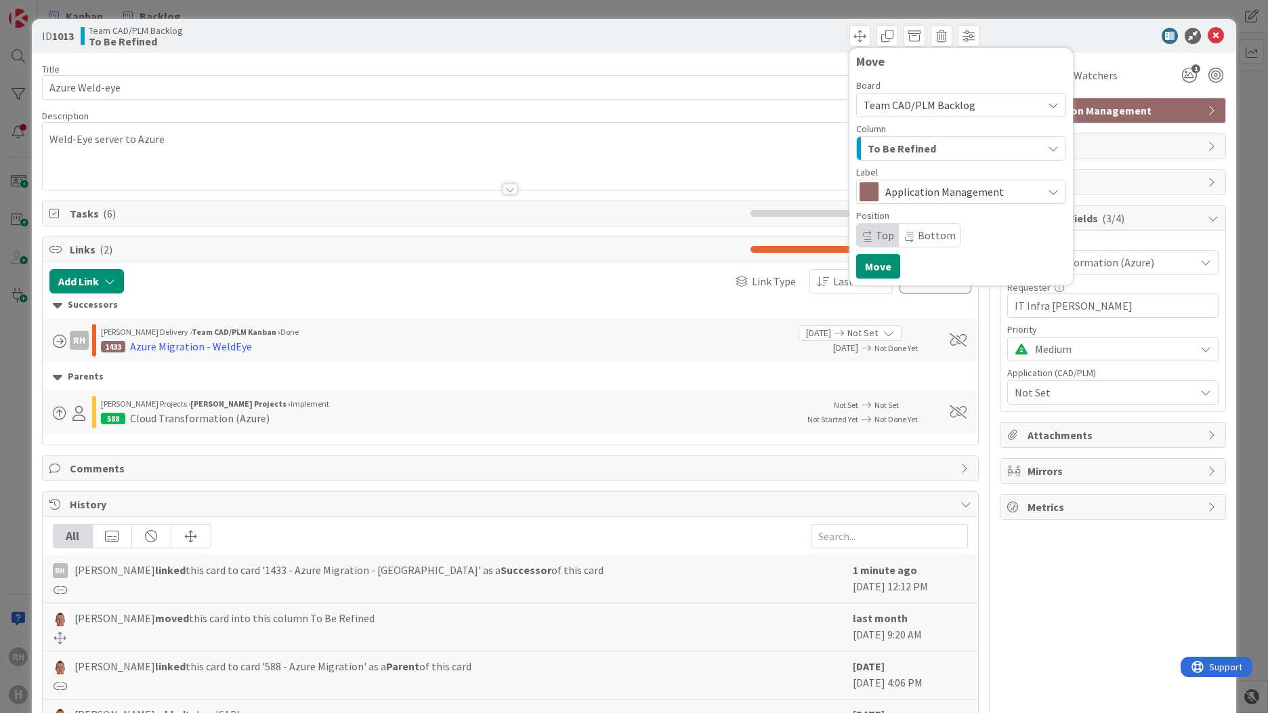
click at [901, 103] on span "Team CAD/PLM Backlog" at bounding box center [920, 105] width 112 height 14
click at [911, 164] on span "Team CAD/PLM Kanban" at bounding box center [976, 169] width 191 height 20
click at [911, 146] on div "INFO" at bounding box center [954, 149] width 178 height 22
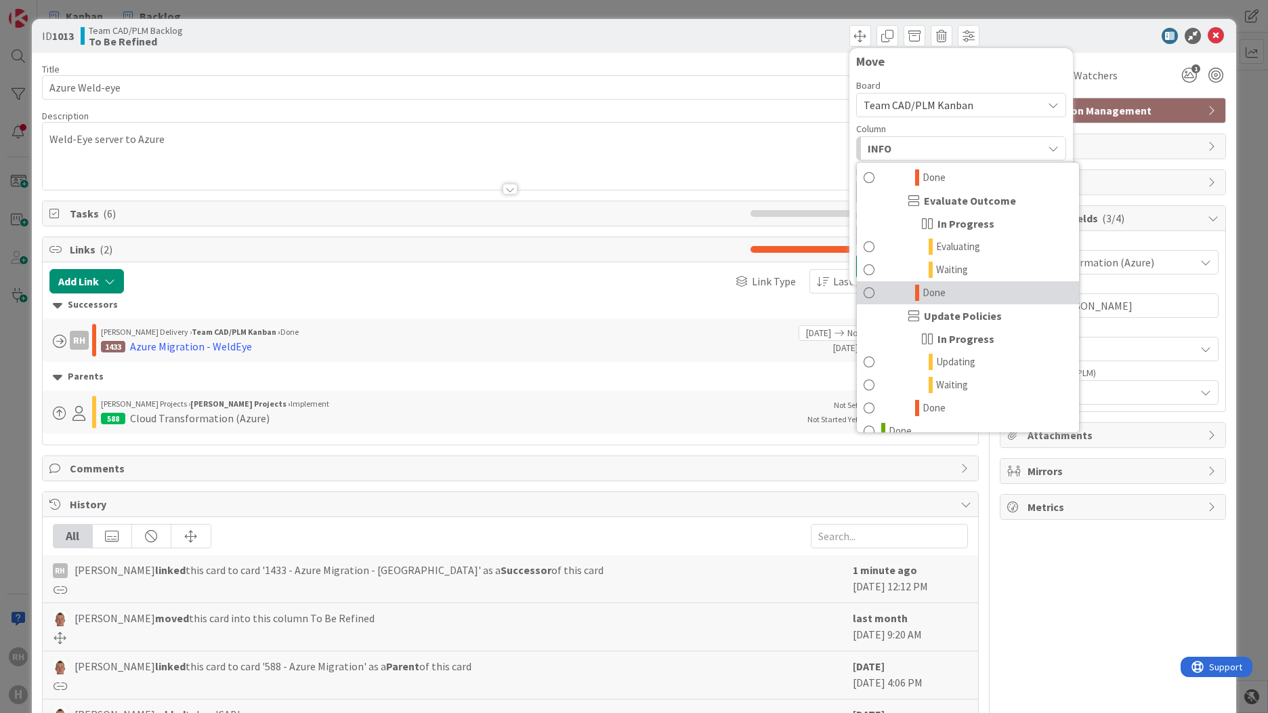
scroll to position [2621, 0]
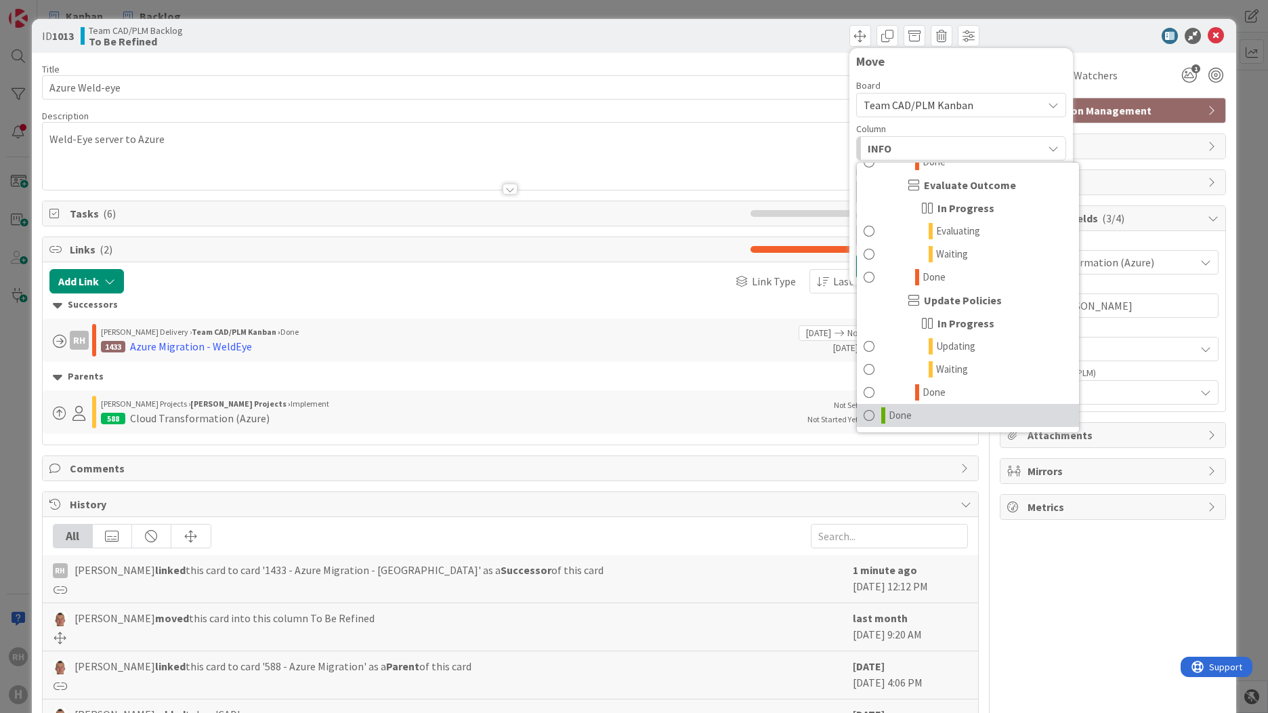
click at [864, 416] on span at bounding box center [869, 415] width 11 height 16
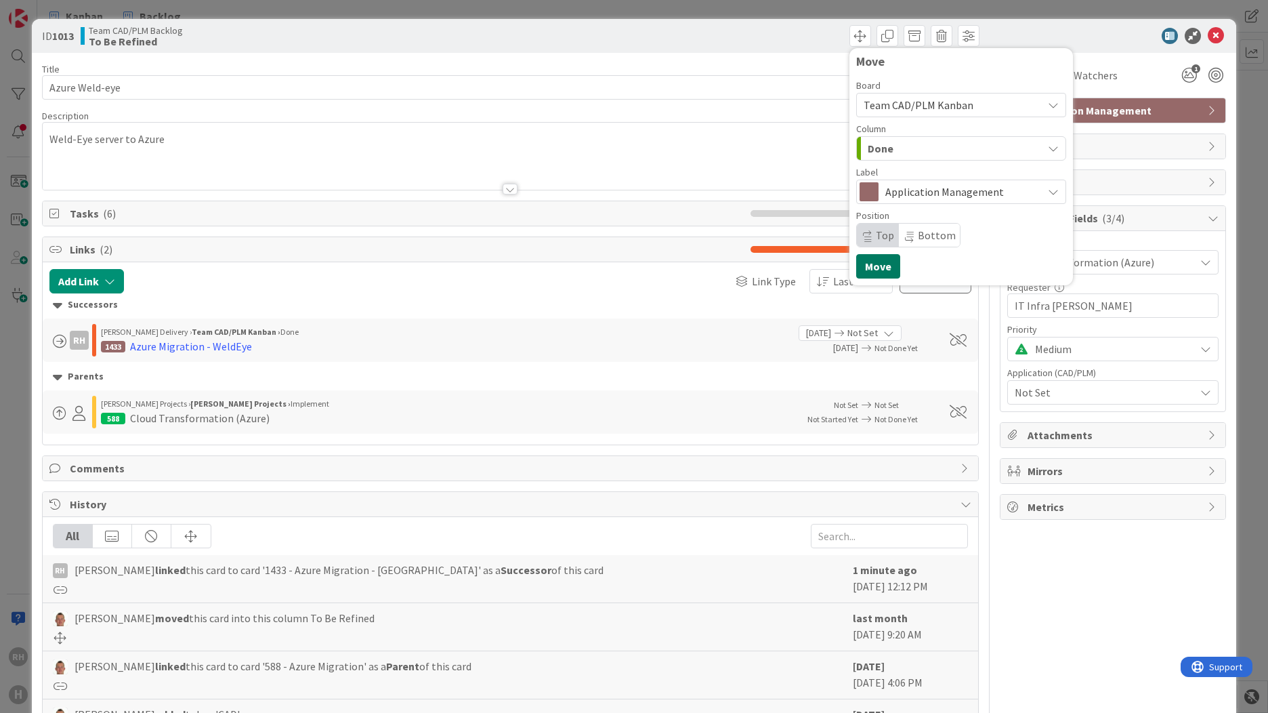
click at [862, 267] on button "Move" at bounding box center [878, 266] width 44 height 24
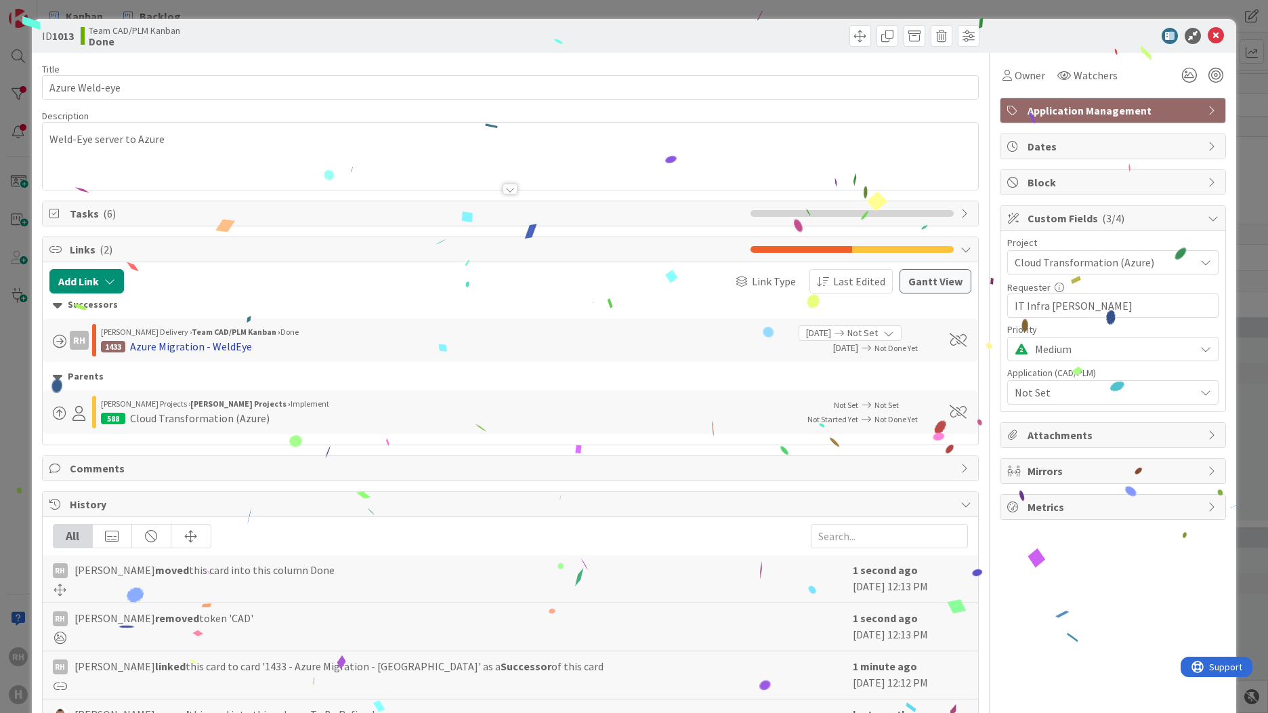
click at [176, 348] on div "Azure Migration - WeldEye" at bounding box center [191, 346] width 122 height 16
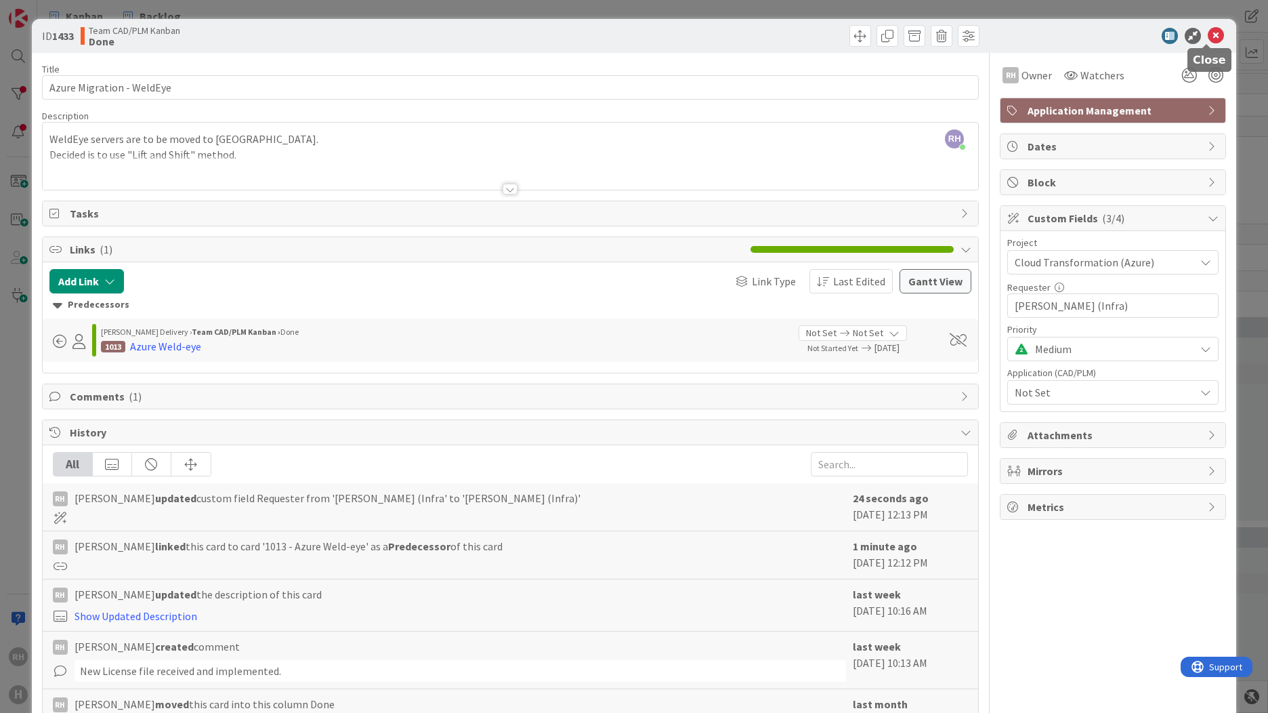
click at [1211, 38] on icon at bounding box center [1216, 36] width 16 height 16
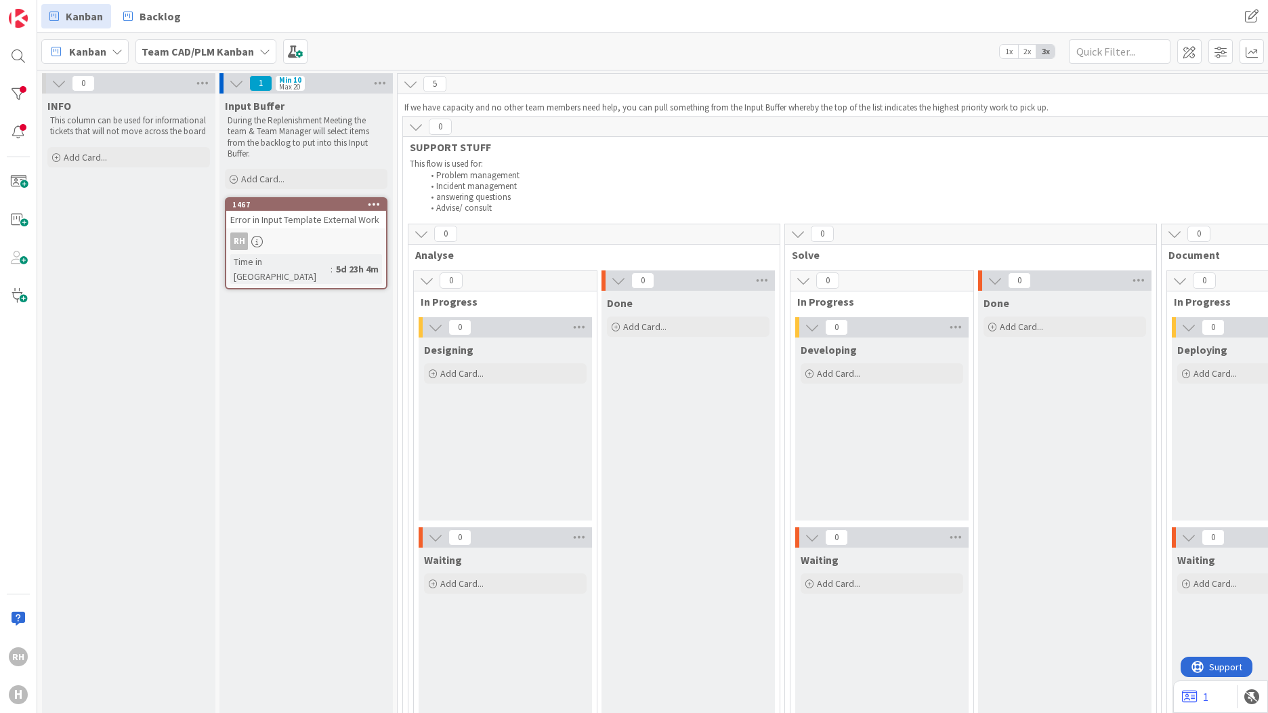
click at [153, 17] on span "Backlog" at bounding box center [160, 16] width 41 height 16
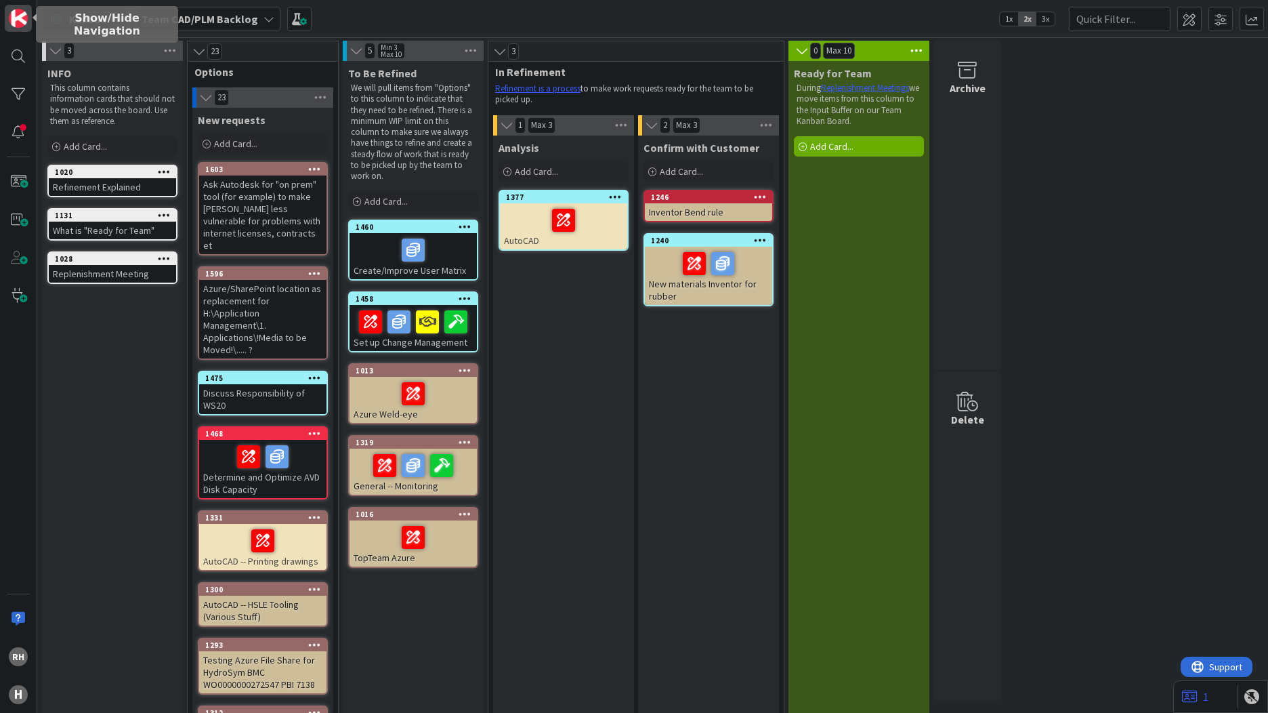
click at [18, 19] on img at bounding box center [18, 18] width 19 height 19
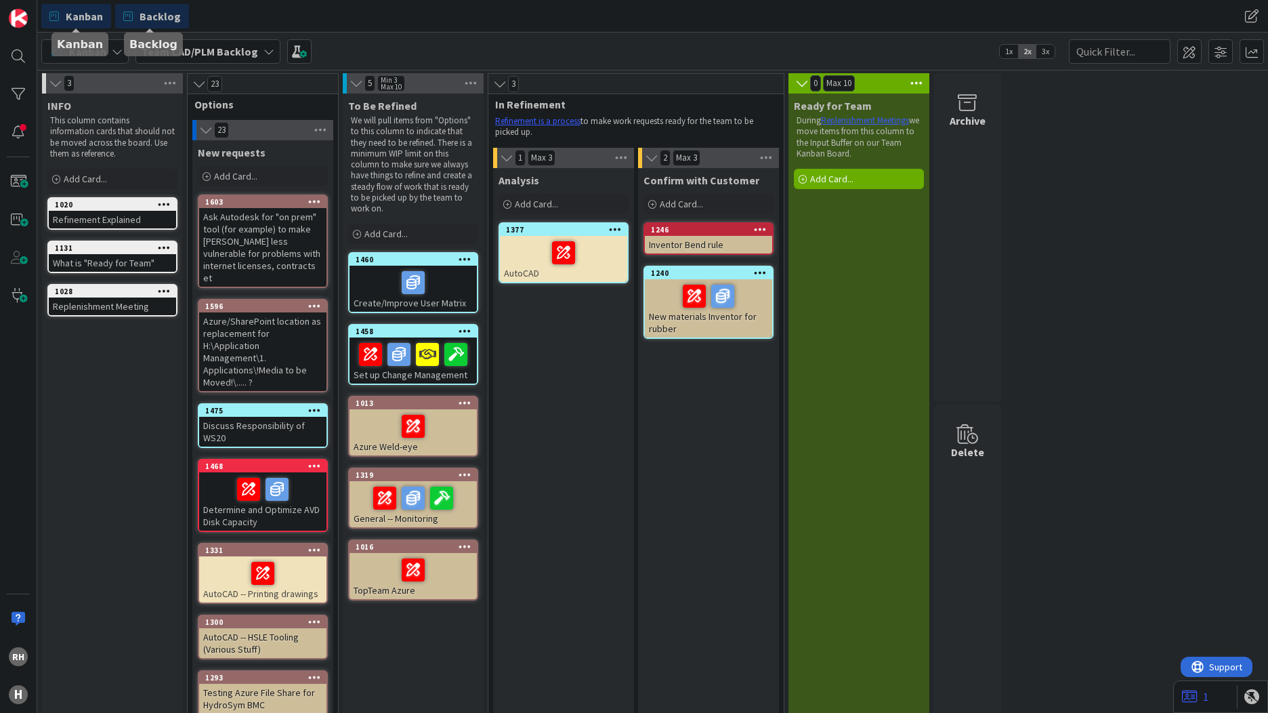
click at [77, 16] on span "Kanban" at bounding box center [84, 16] width 37 height 16
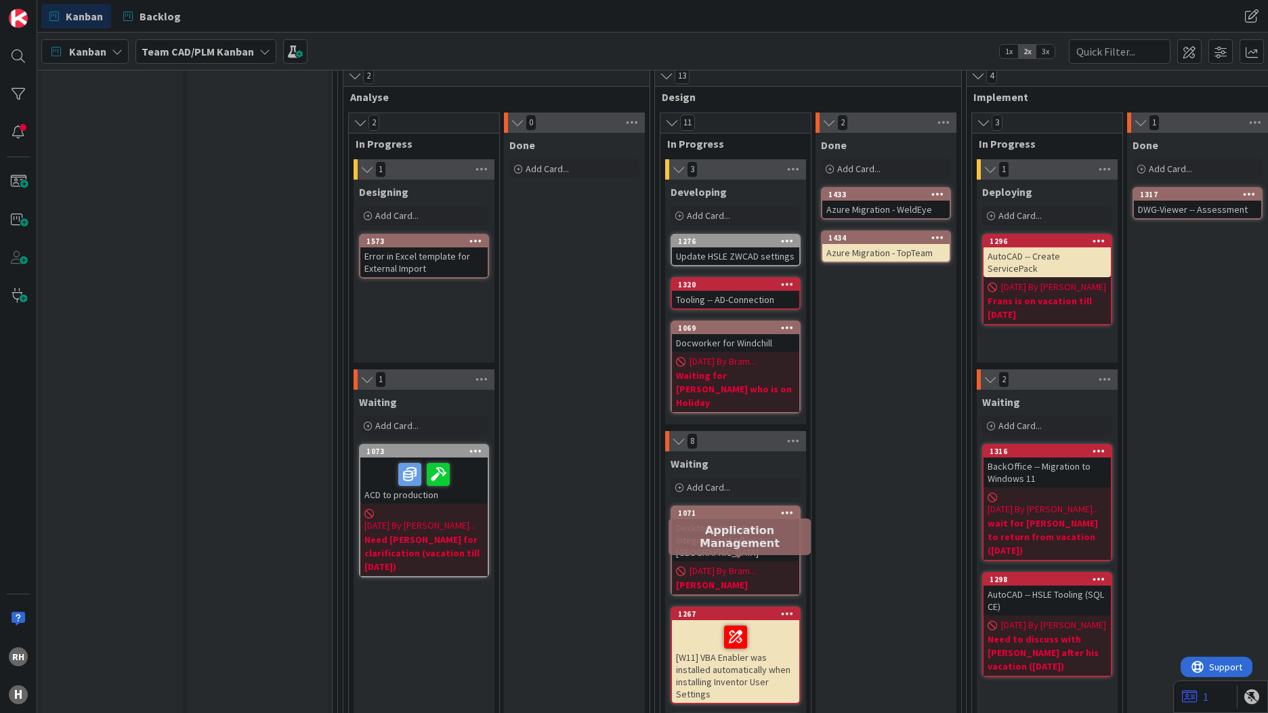
scroll to position [678, 0]
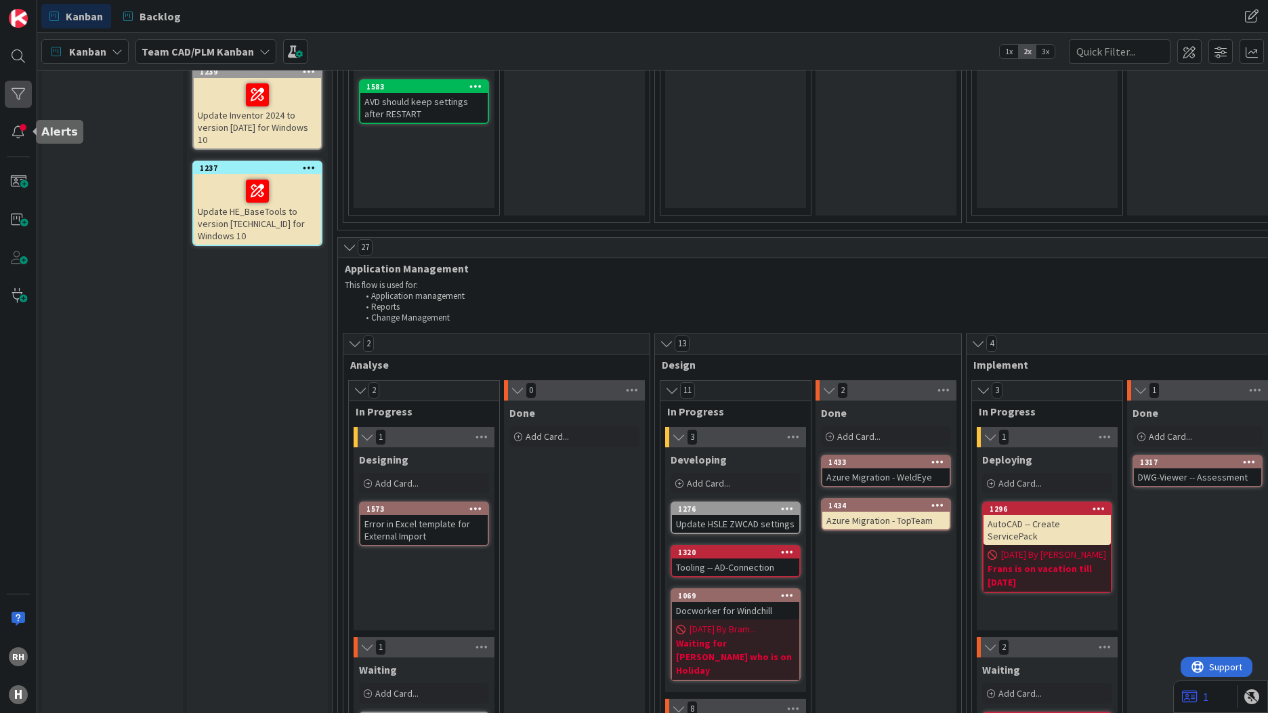
click at [21, 106] on div at bounding box center [18, 94] width 27 height 27
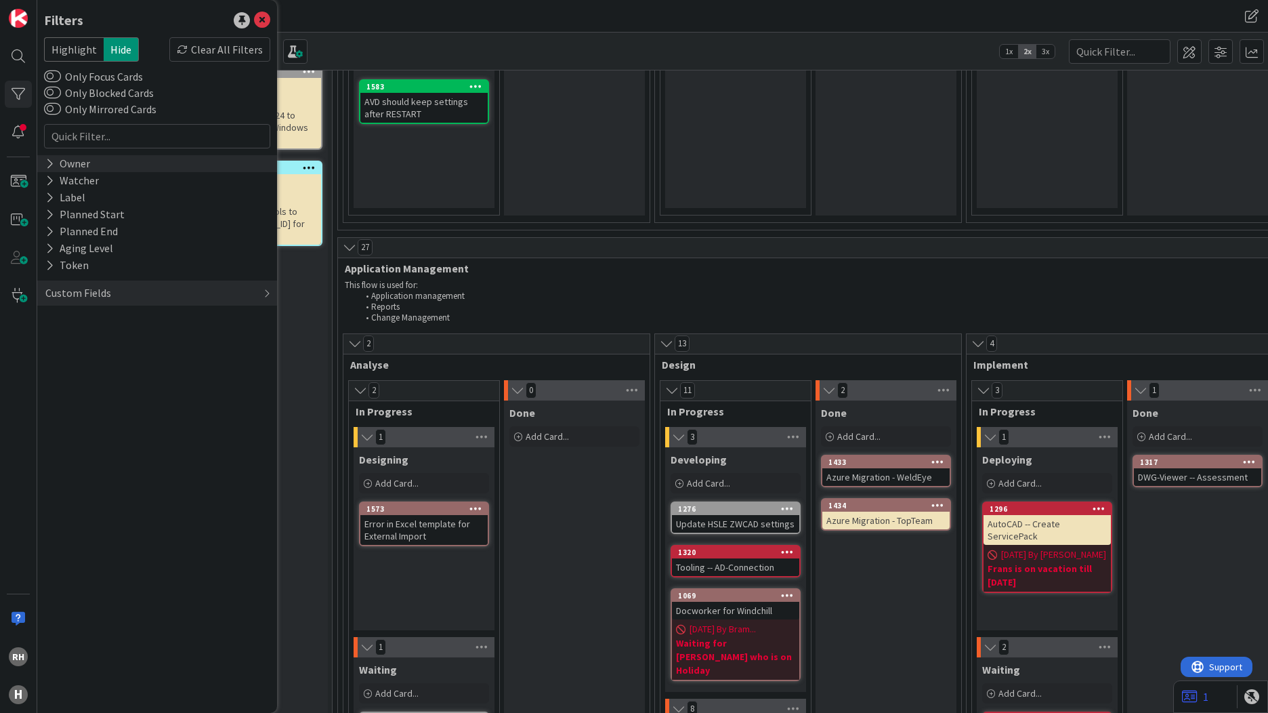
click at [97, 164] on div "Owner" at bounding box center [157, 163] width 240 height 17
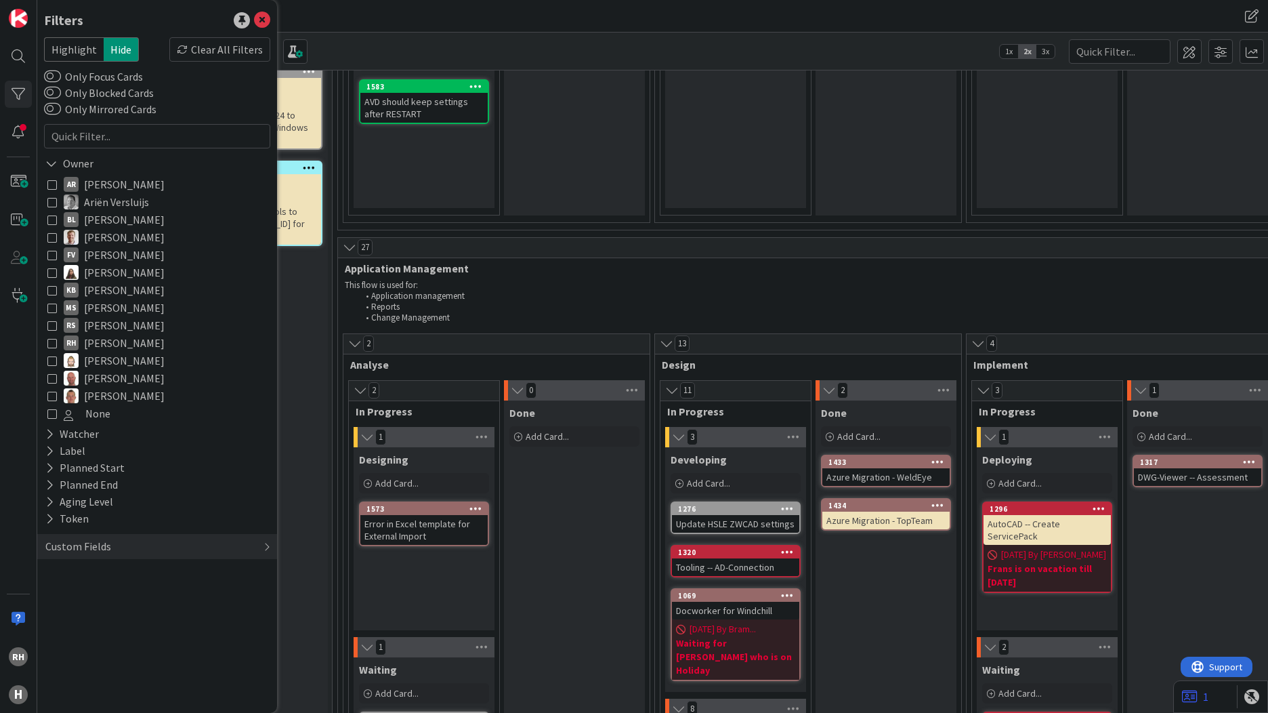
click at [110, 346] on span "[PERSON_NAME]" at bounding box center [124, 343] width 81 height 18
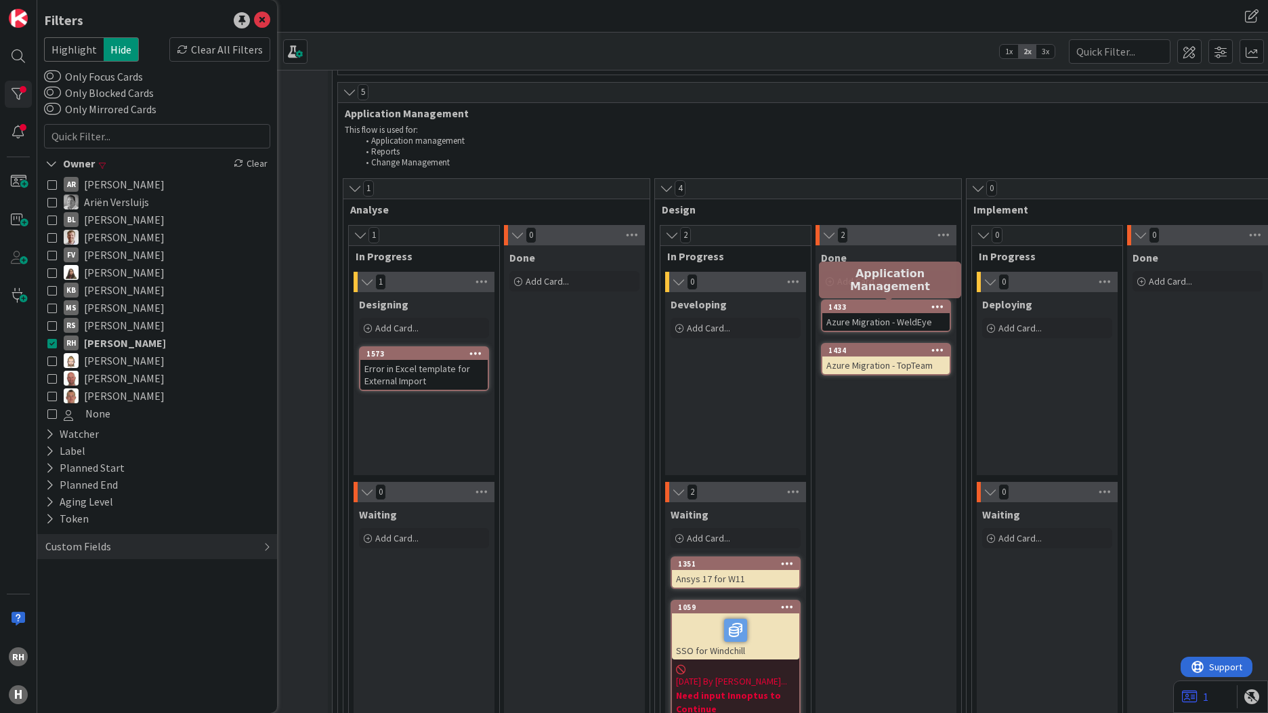
click at [881, 310] on div "1433" at bounding box center [889, 306] width 121 height 9
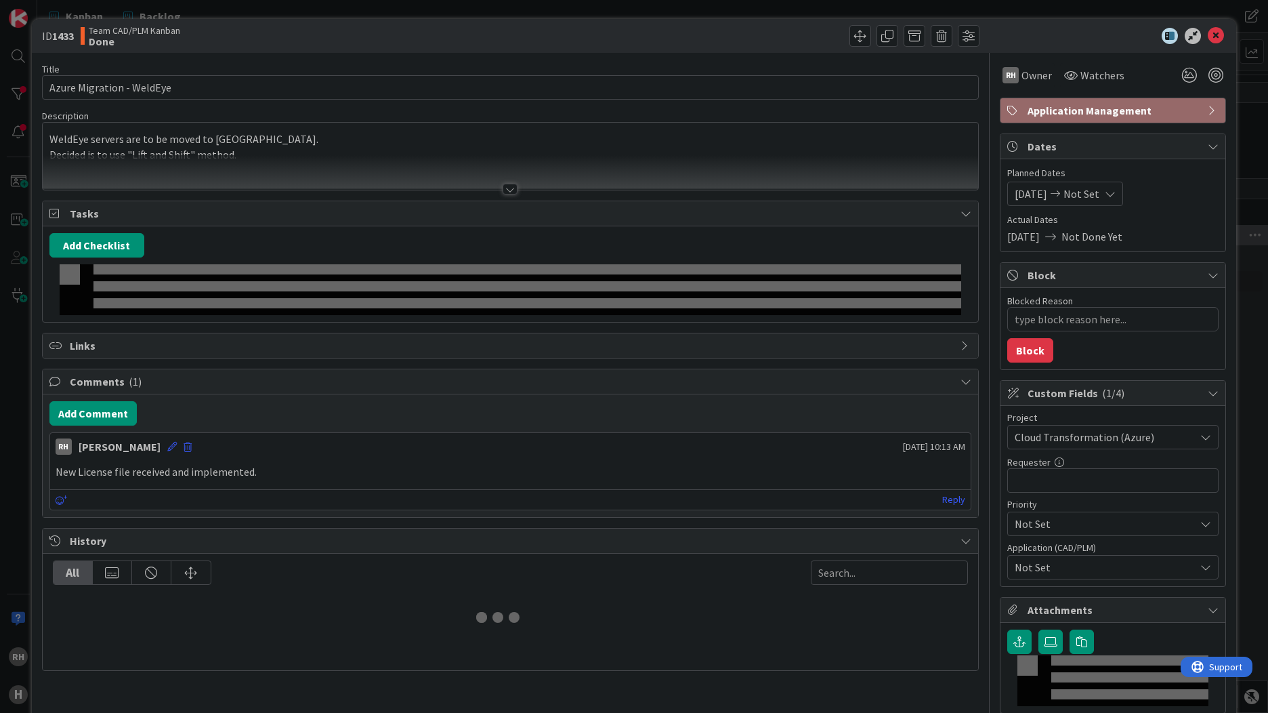
type textarea "x"
